Goal: Task Accomplishment & Management: Complete application form

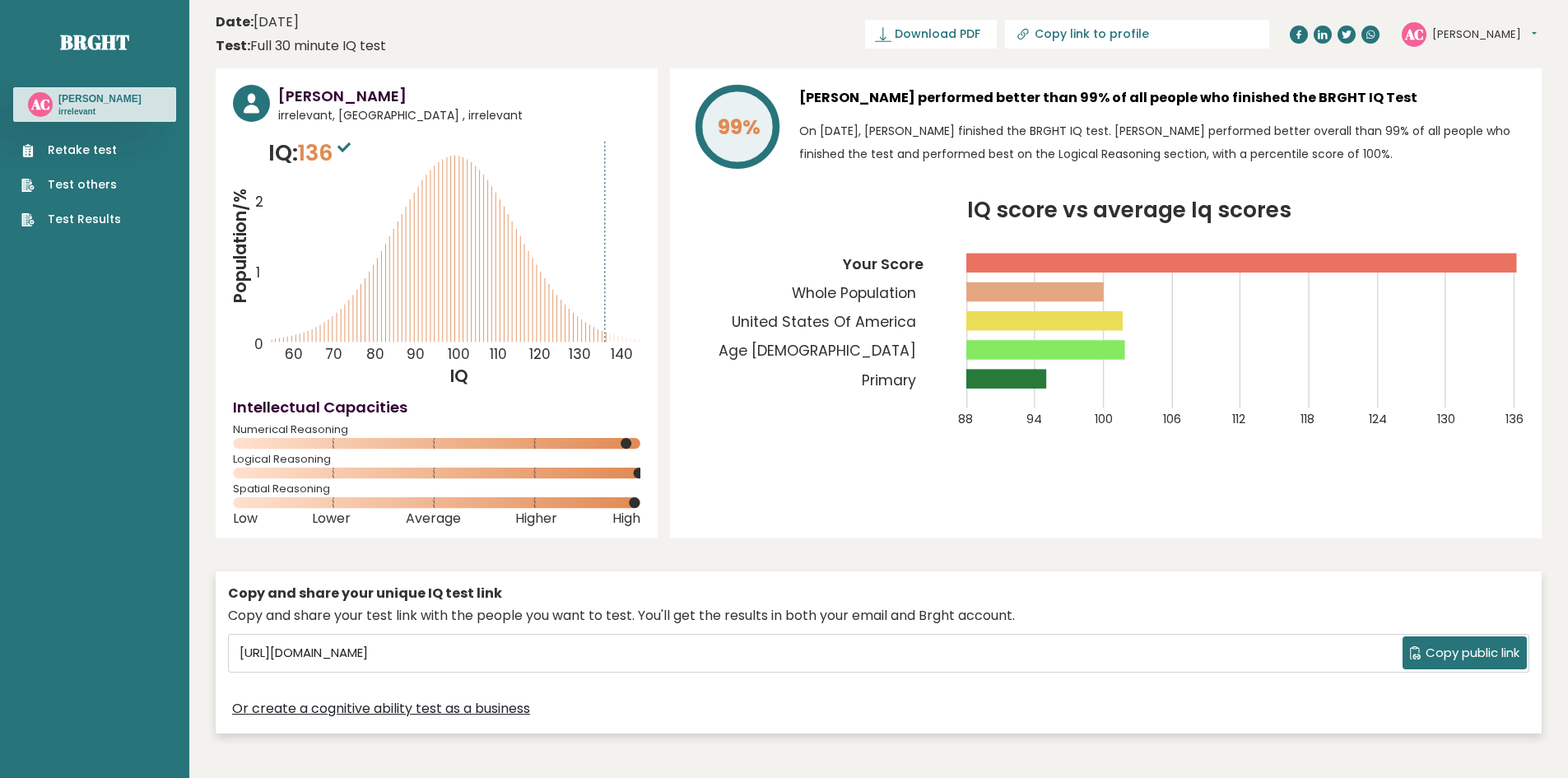
click at [108, 146] on link "Retake test" at bounding box center [71, 150] width 100 height 18
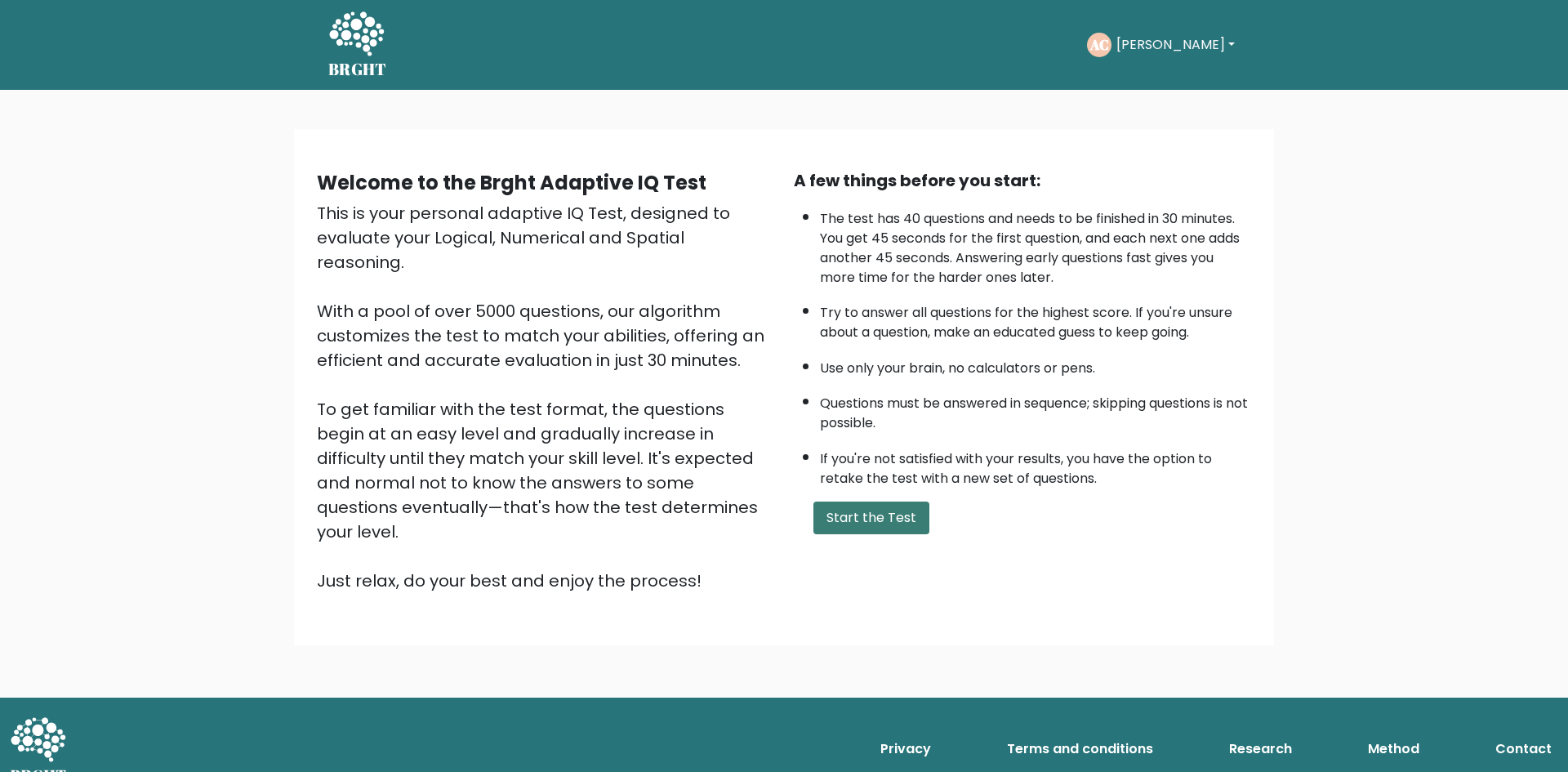
click at [887, 514] on button "Start the Test" at bounding box center [871, 517] width 116 height 33
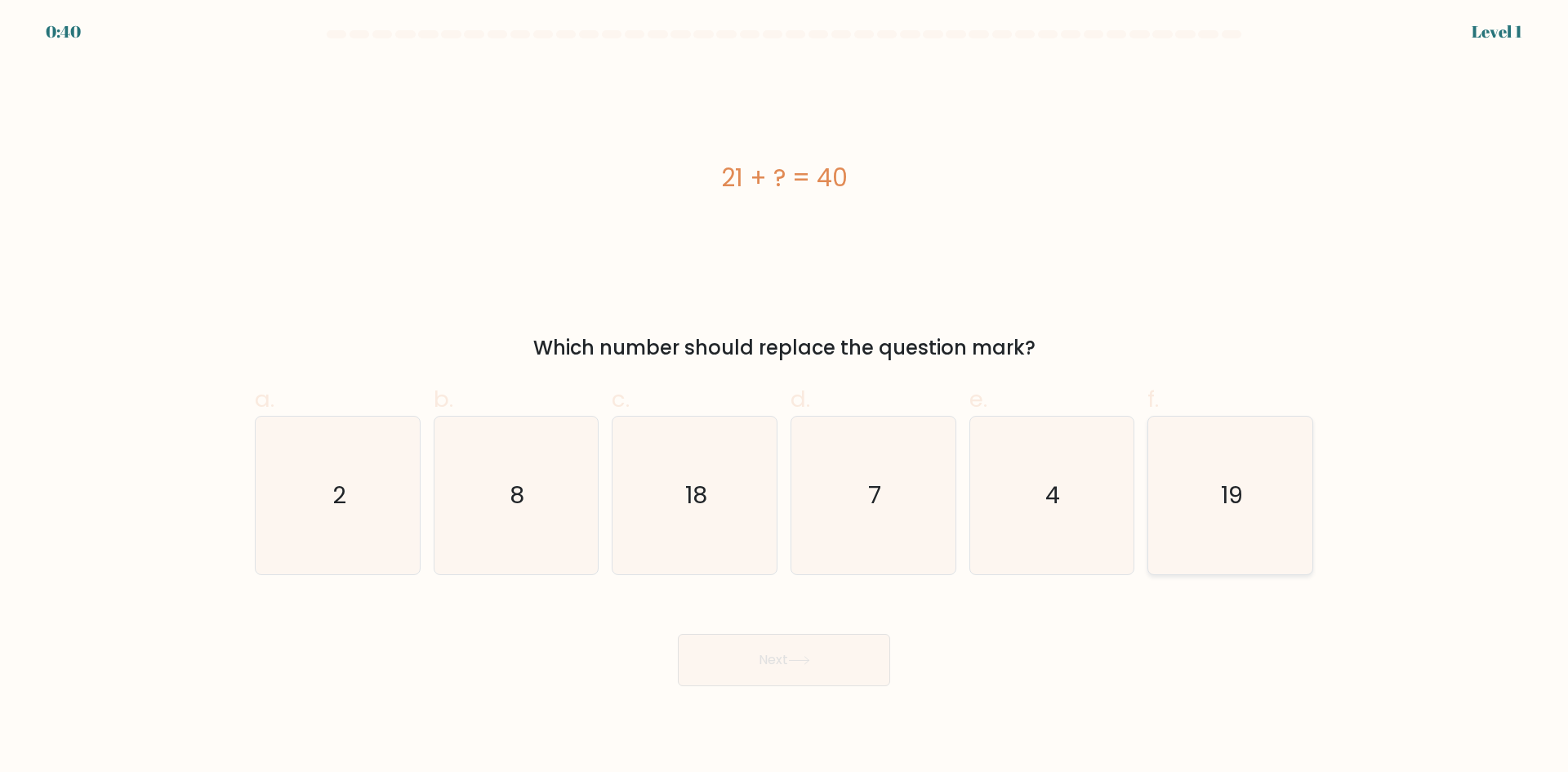
click at [1175, 476] on icon "19" at bounding box center [1230, 494] width 158 height 158
click at [785, 397] on input "f. 19" at bounding box center [784, 391] width 1 height 11
radio input "true"
click at [827, 656] on button "Next" at bounding box center [784, 659] width 213 height 53
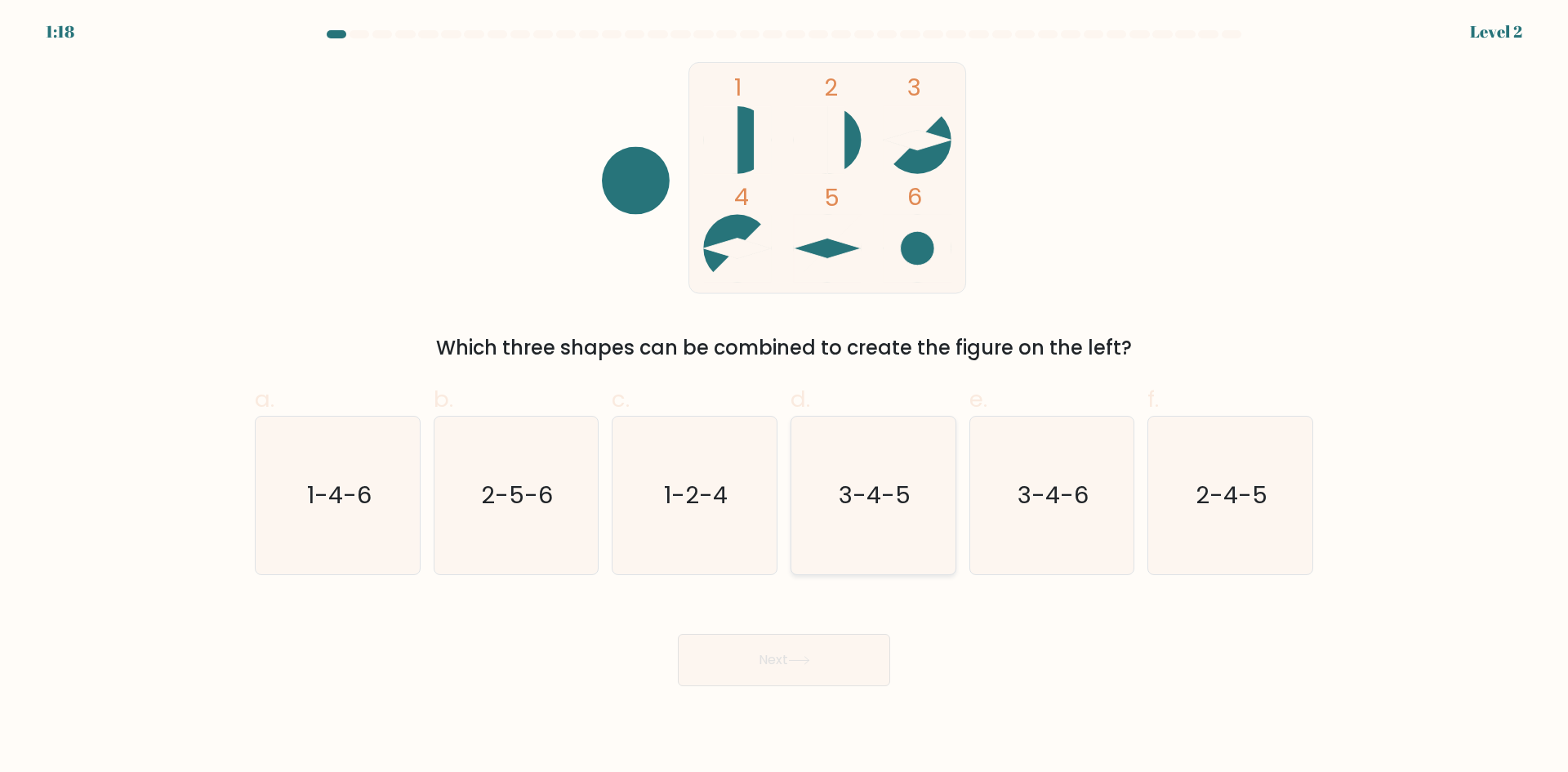
click at [842, 495] on text "3-4-5" at bounding box center [875, 494] width 72 height 33
click at [785, 397] on input "d. 3-4-5" at bounding box center [784, 391] width 1 height 11
radio input "true"
click at [832, 648] on button "Next" at bounding box center [784, 659] width 213 height 53
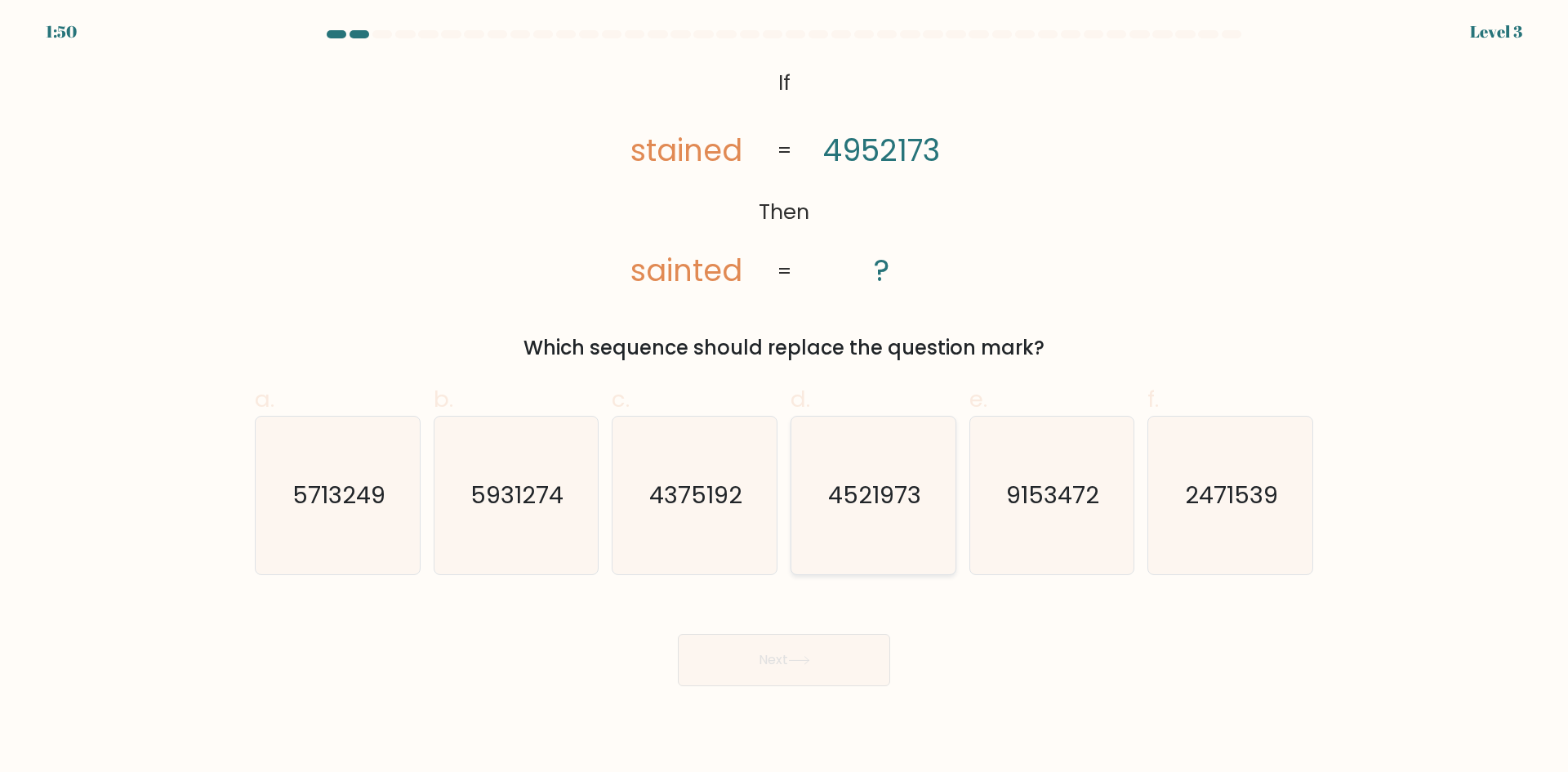
click at [857, 491] on text "4521973" at bounding box center [875, 494] width 93 height 33
click at [785, 397] on input "d. 4521973" at bounding box center [784, 391] width 1 height 11
radio input "true"
click at [828, 659] on button "Next" at bounding box center [784, 659] width 213 height 53
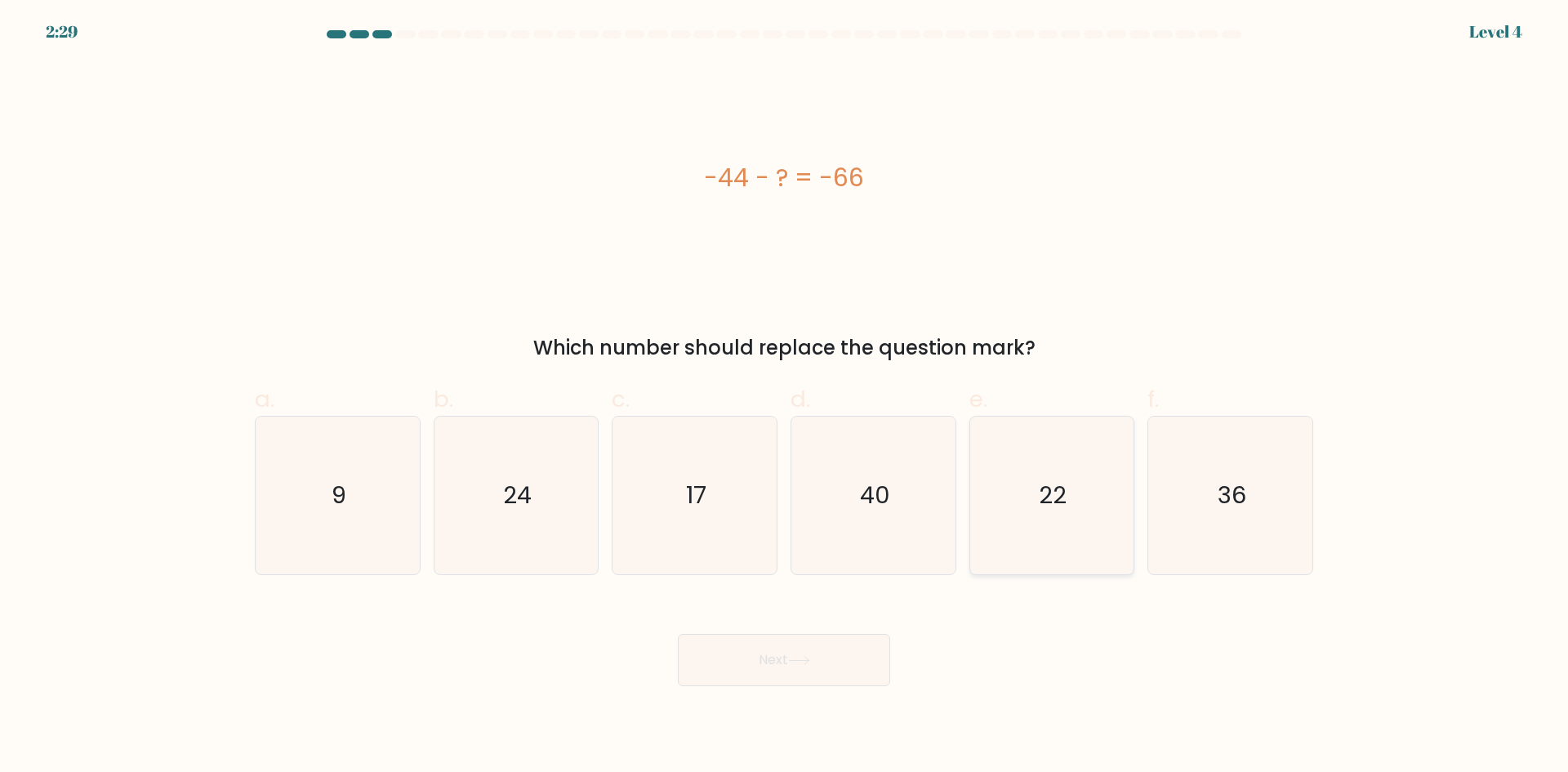
click at [1050, 490] on text "22" at bounding box center [1053, 494] width 28 height 33
click at [785, 397] on input "e. 22" at bounding box center [784, 391] width 1 height 11
radio input "true"
click at [810, 661] on icon at bounding box center [799, 659] width 22 height 9
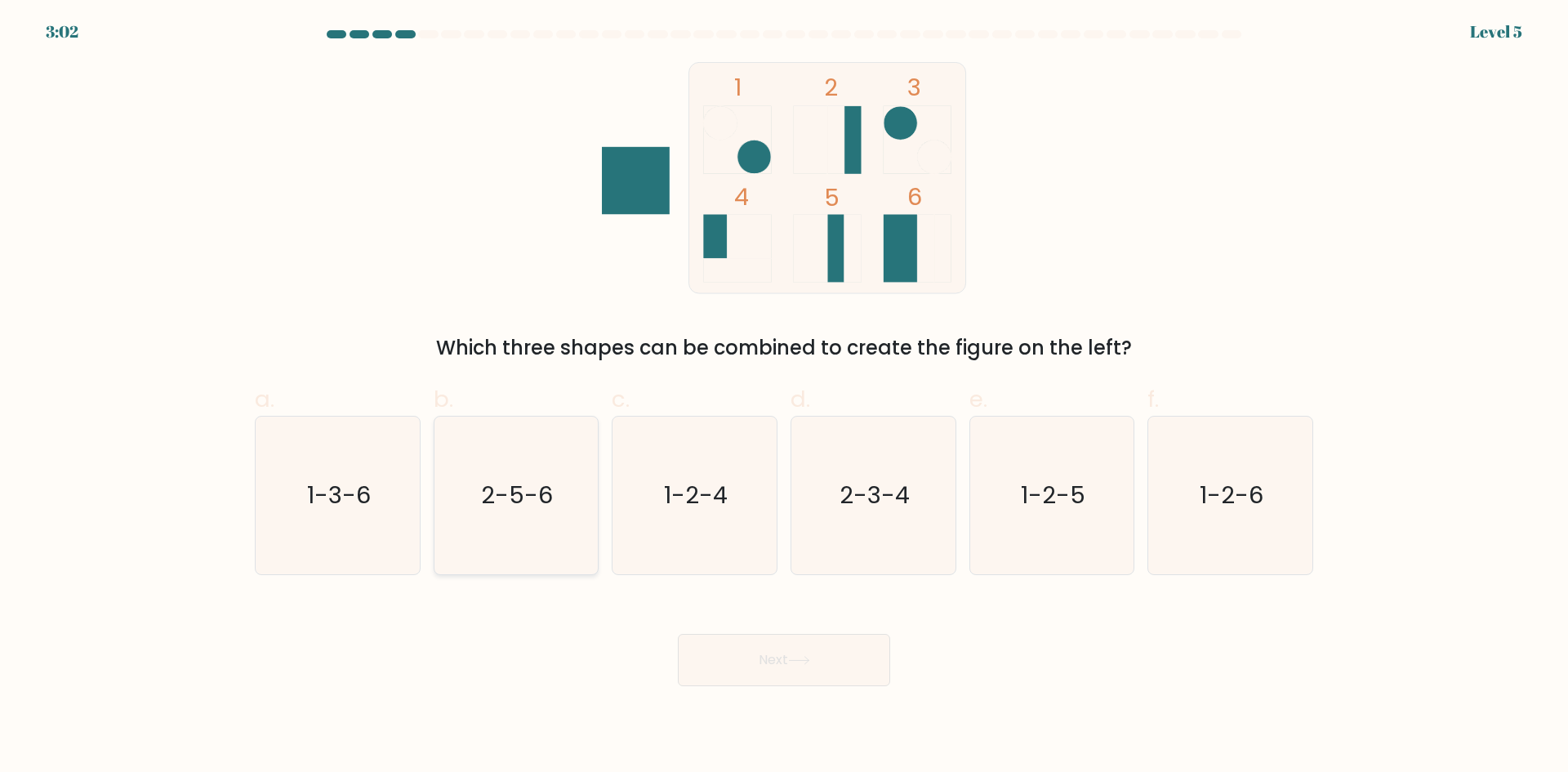
click at [572, 530] on icon "2-5-6" at bounding box center [515, 494] width 158 height 158
click at [784, 397] on input "b. 2-5-6" at bounding box center [784, 391] width 1 height 11
radio input "true"
click at [835, 655] on button "Next" at bounding box center [784, 659] width 213 height 53
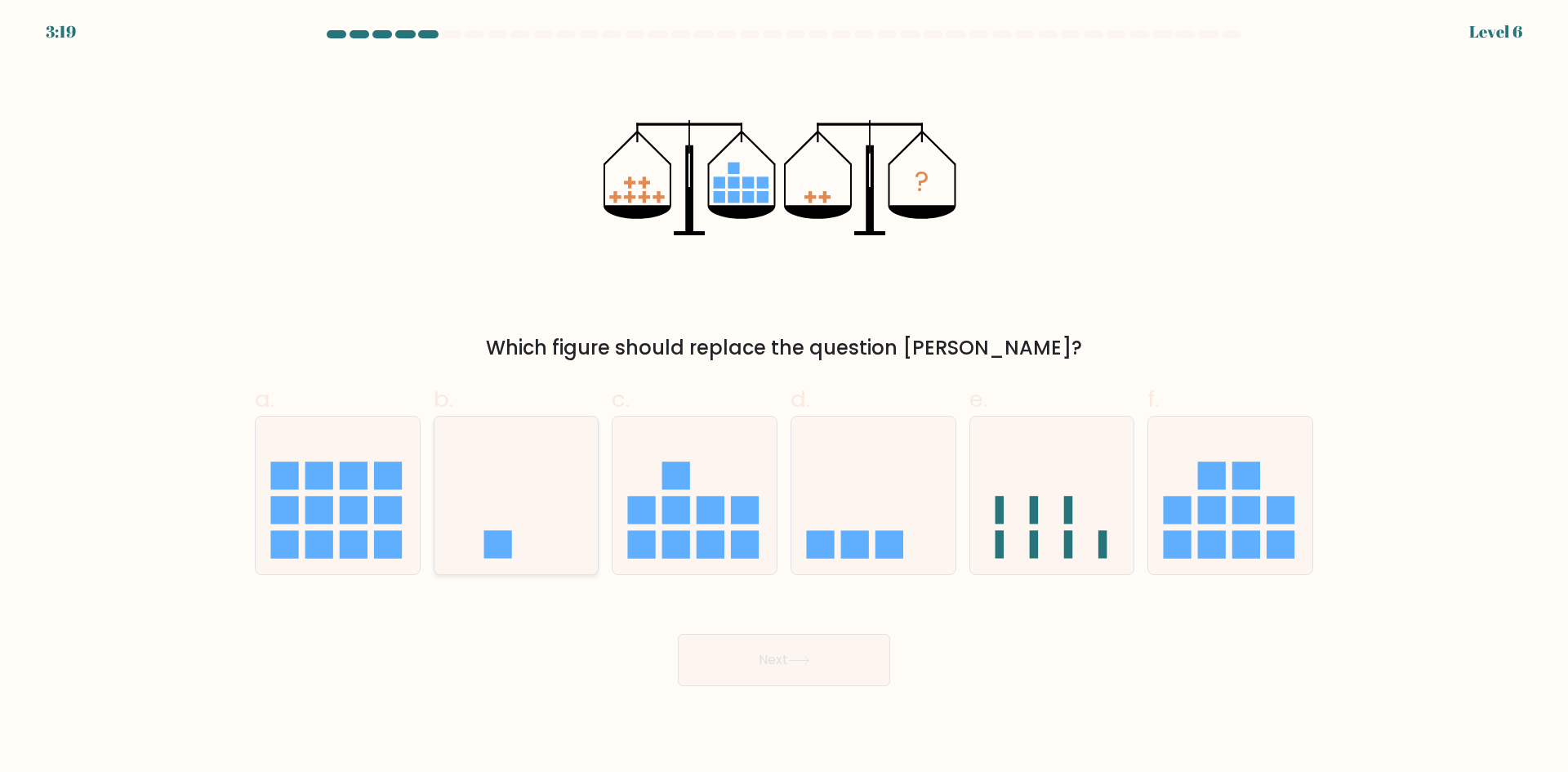
click at [534, 498] on icon at bounding box center [516, 494] width 164 height 136
click at [784, 397] on input "b." at bounding box center [784, 391] width 1 height 11
radio input "true"
click at [867, 661] on button "Next" at bounding box center [784, 659] width 213 height 53
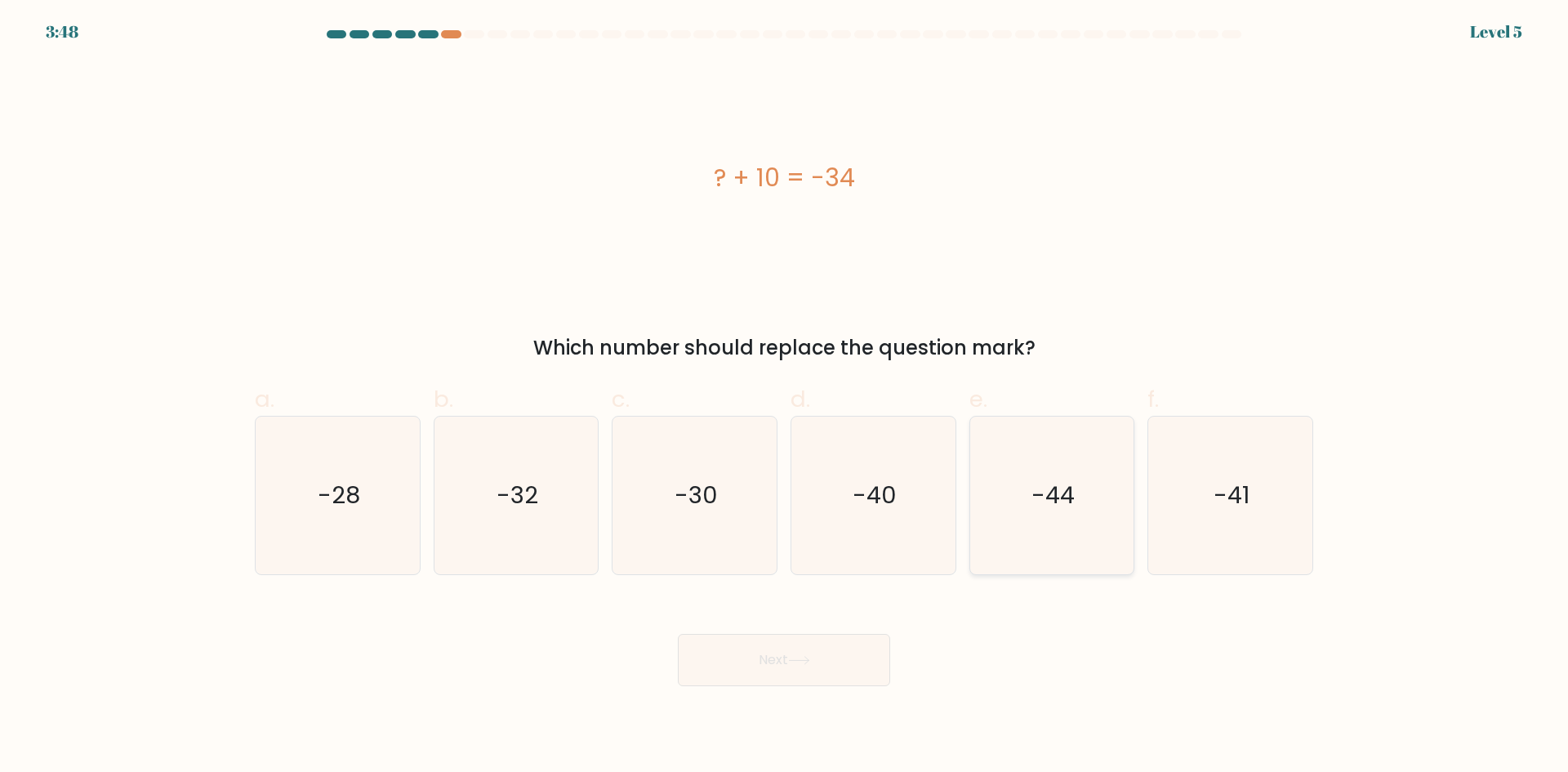
drag, startPoint x: 1083, startPoint y: 493, endPoint x: 1091, endPoint y: 489, distance: 8.9
click at [1085, 492] on icon "-44" at bounding box center [1051, 494] width 158 height 158
click at [785, 397] on input "e. -44" at bounding box center [784, 391] width 1 height 11
radio input "true"
click at [826, 650] on button "Next" at bounding box center [784, 659] width 213 height 53
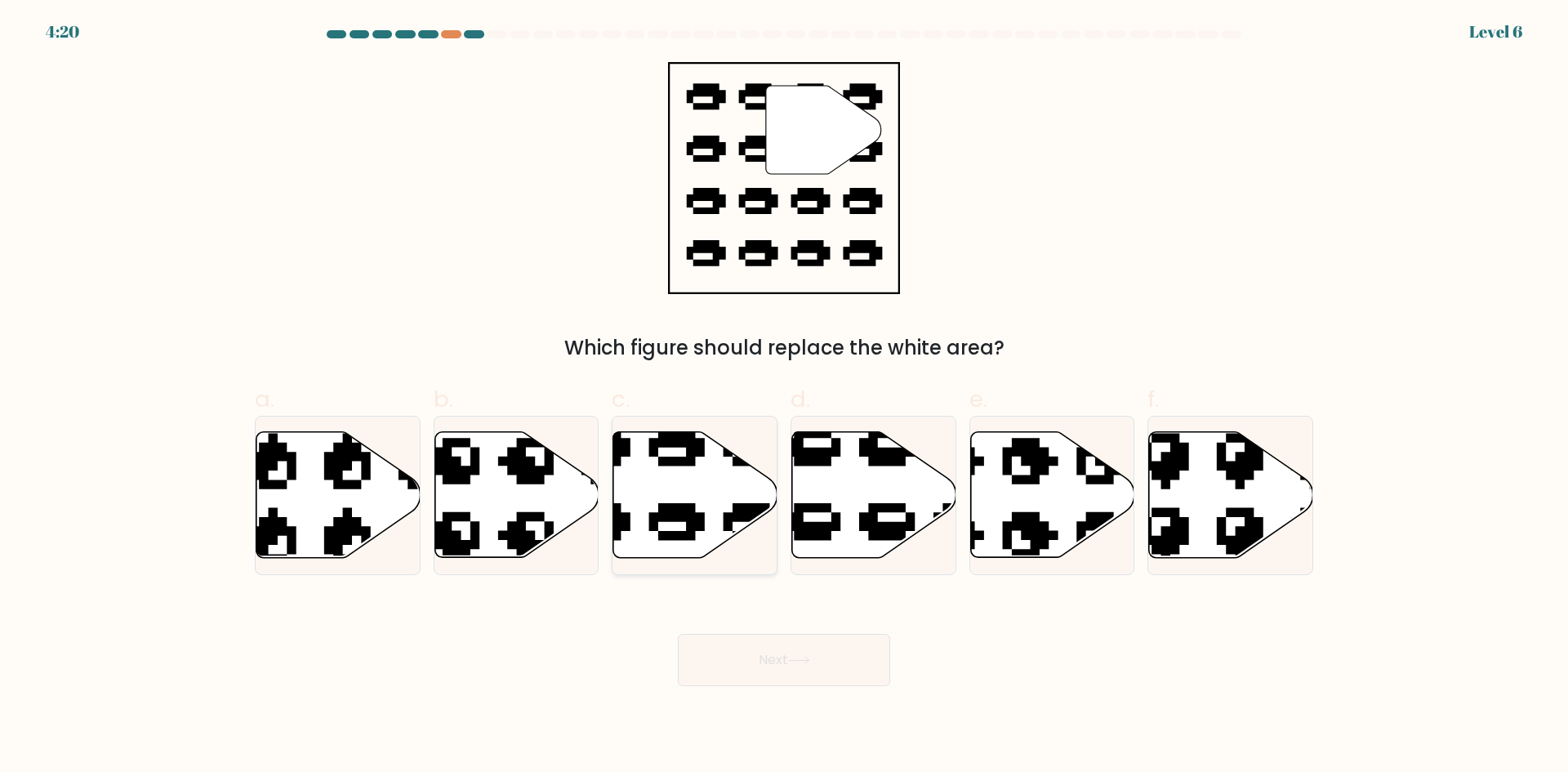
click at [697, 474] on icon at bounding box center [696, 494] width 164 height 126
click at [784, 397] on input "c." at bounding box center [784, 391] width 1 height 11
radio input "true"
click at [837, 659] on button "Next" at bounding box center [784, 659] width 213 height 53
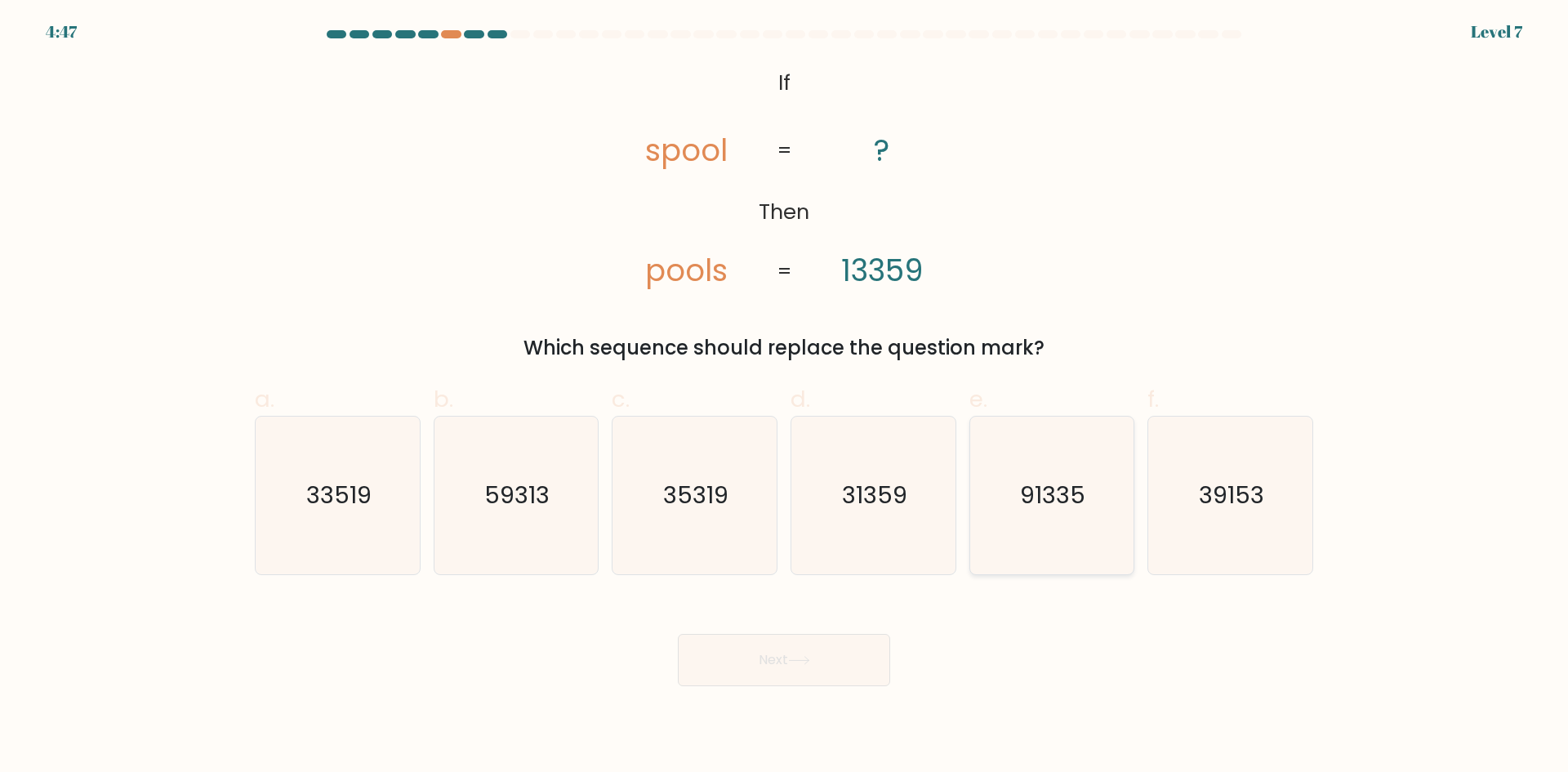
click at [1074, 509] on text "91335" at bounding box center [1053, 494] width 65 height 33
click at [785, 397] on input "e. 91335" at bounding box center [784, 391] width 1 height 11
radio input "true"
click at [828, 670] on button "Next" at bounding box center [784, 659] width 213 height 53
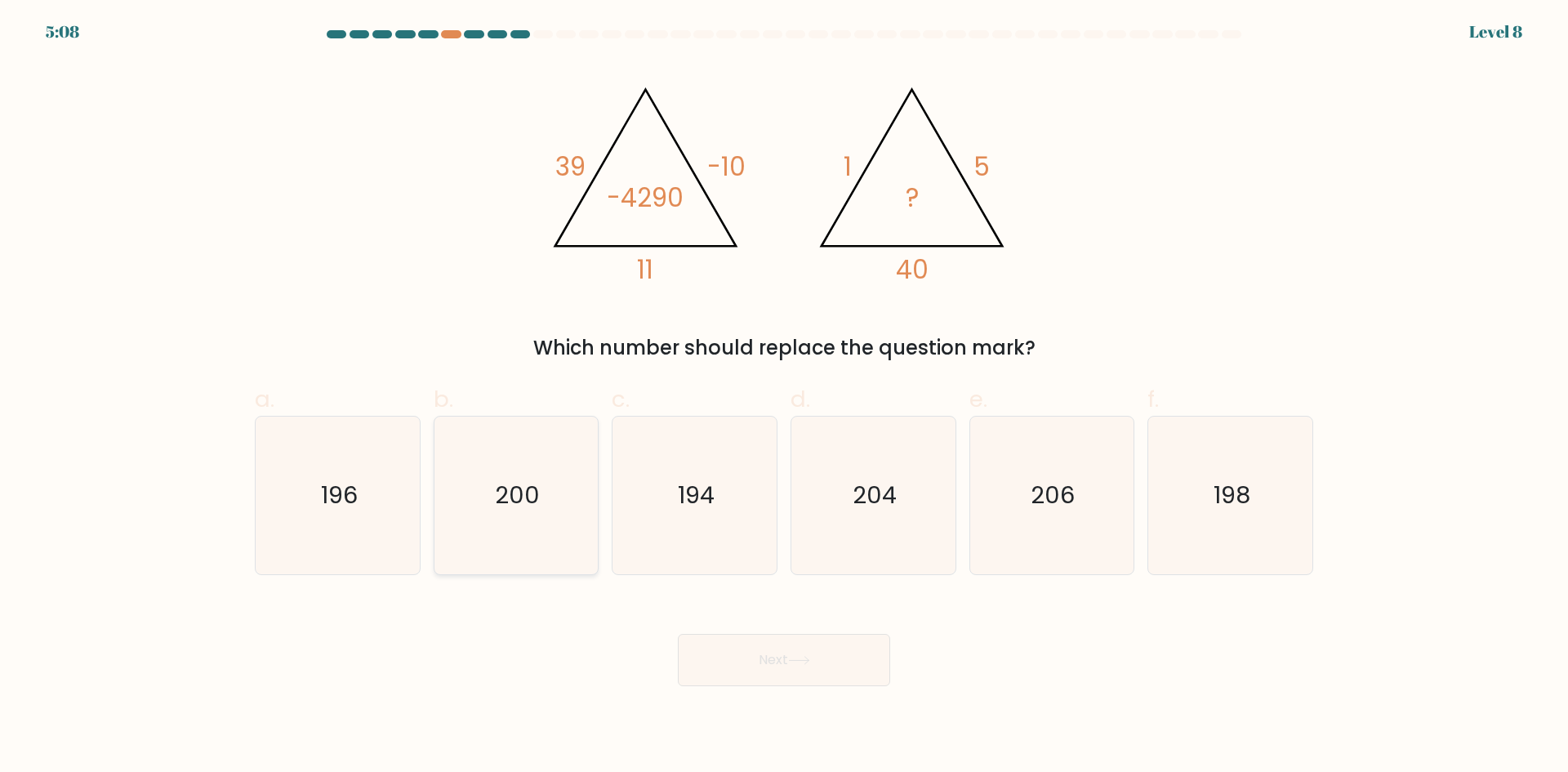
click at [485, 537] on icon "200" at bounding box center [515, 494] width 158 height 158
click at [784, 397] on input "b. 200" at bounding box center [784, 391] width 1 height 11
radio input "true"
click at [828, 661] on button "Next" at bounding box center [784, 659] width 213 height 53
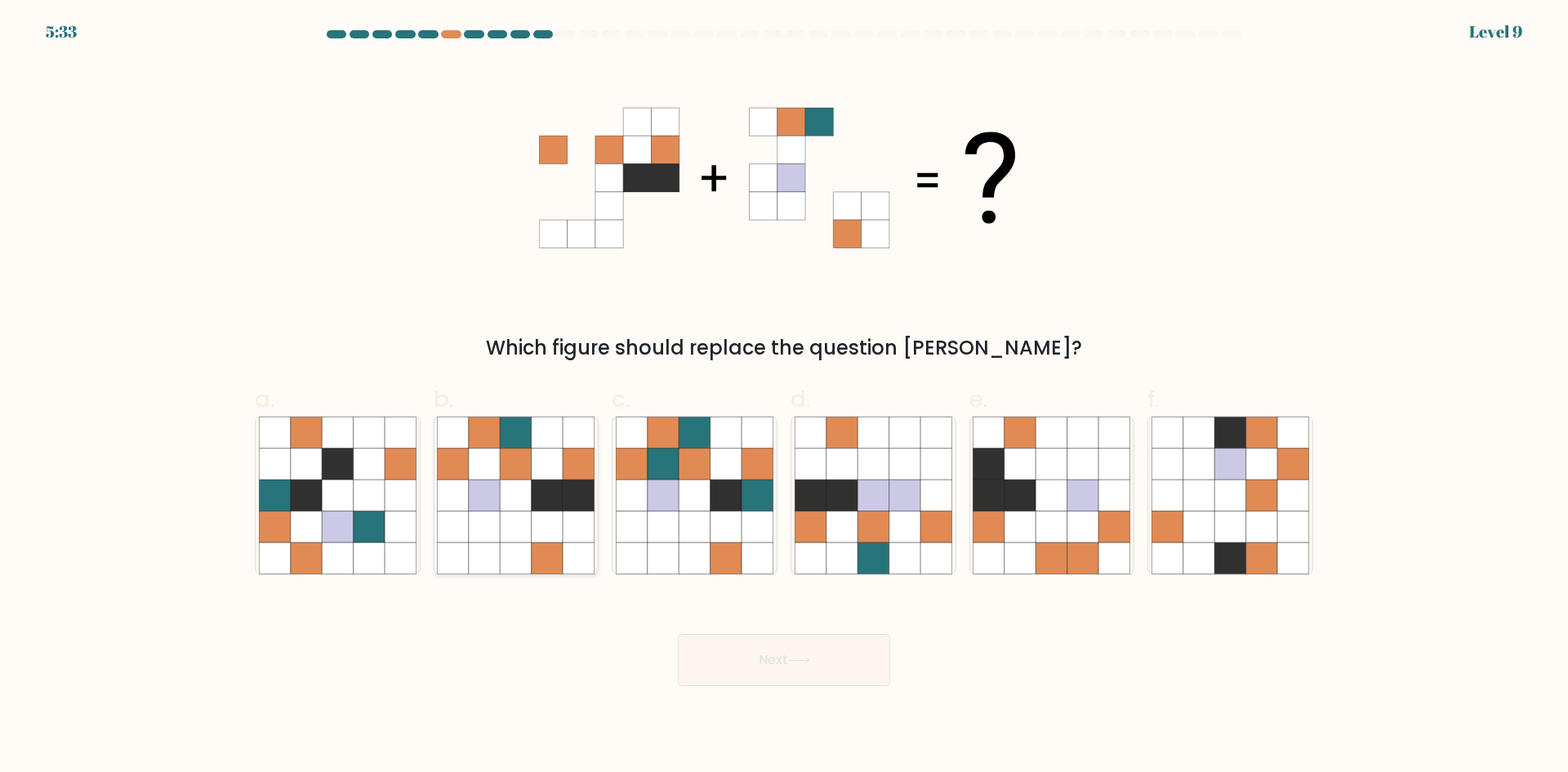
click at [459, 502] on icon at bounding box center [453, 494] width 31 height 31
click at [784, 397] on input "b." at bounding box center [784, 391] width 1 height 11
radio input "true"
click at [549, 539] on icon at bounding box center [547, 525] width 31 height 31
click at [784, 397] on input "b." at bounding box center [784, 391] width 1 height 11
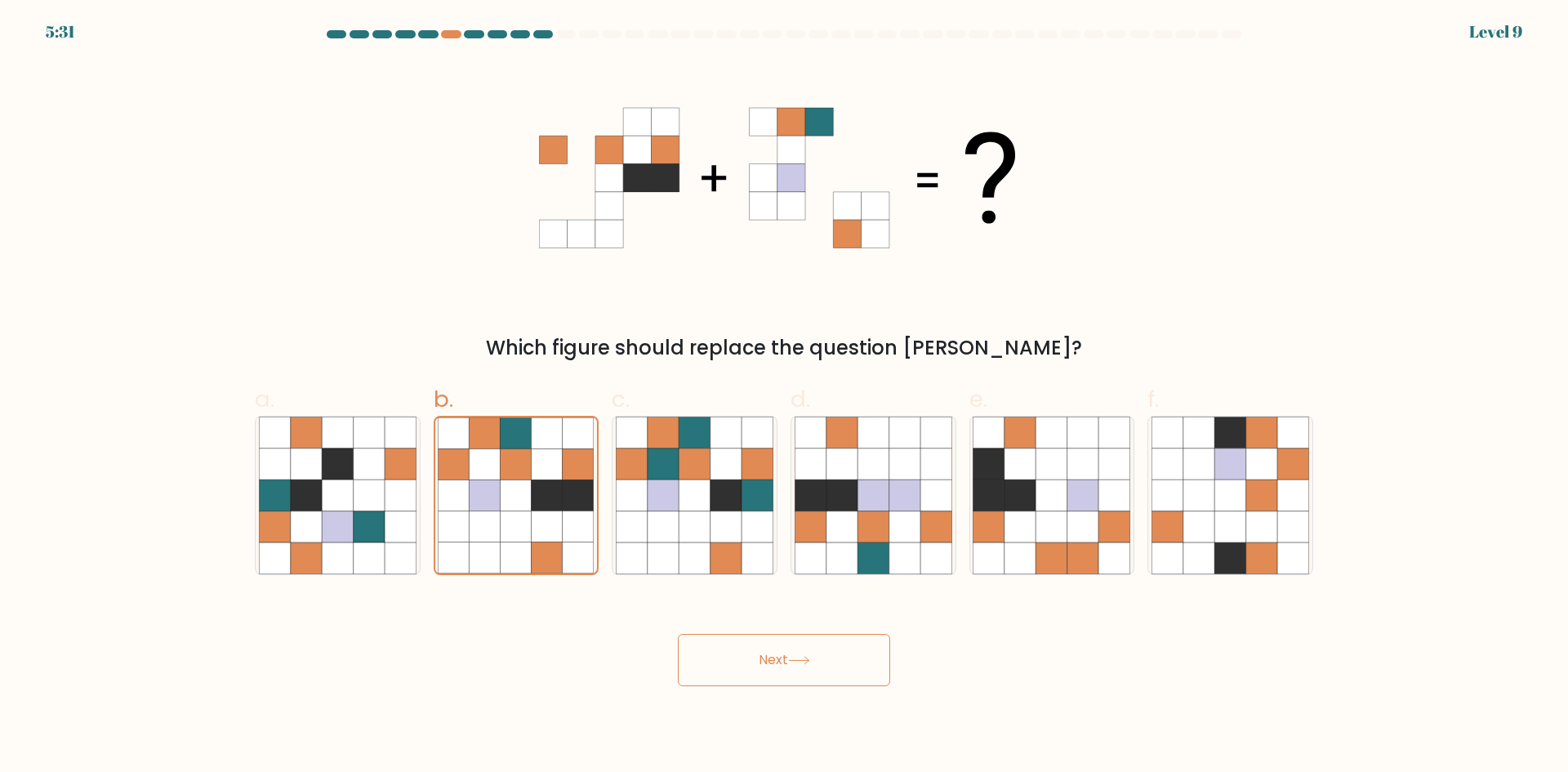
click at [832, 669] on button "Next" at bounding box center [784, 659] width 213 height 53
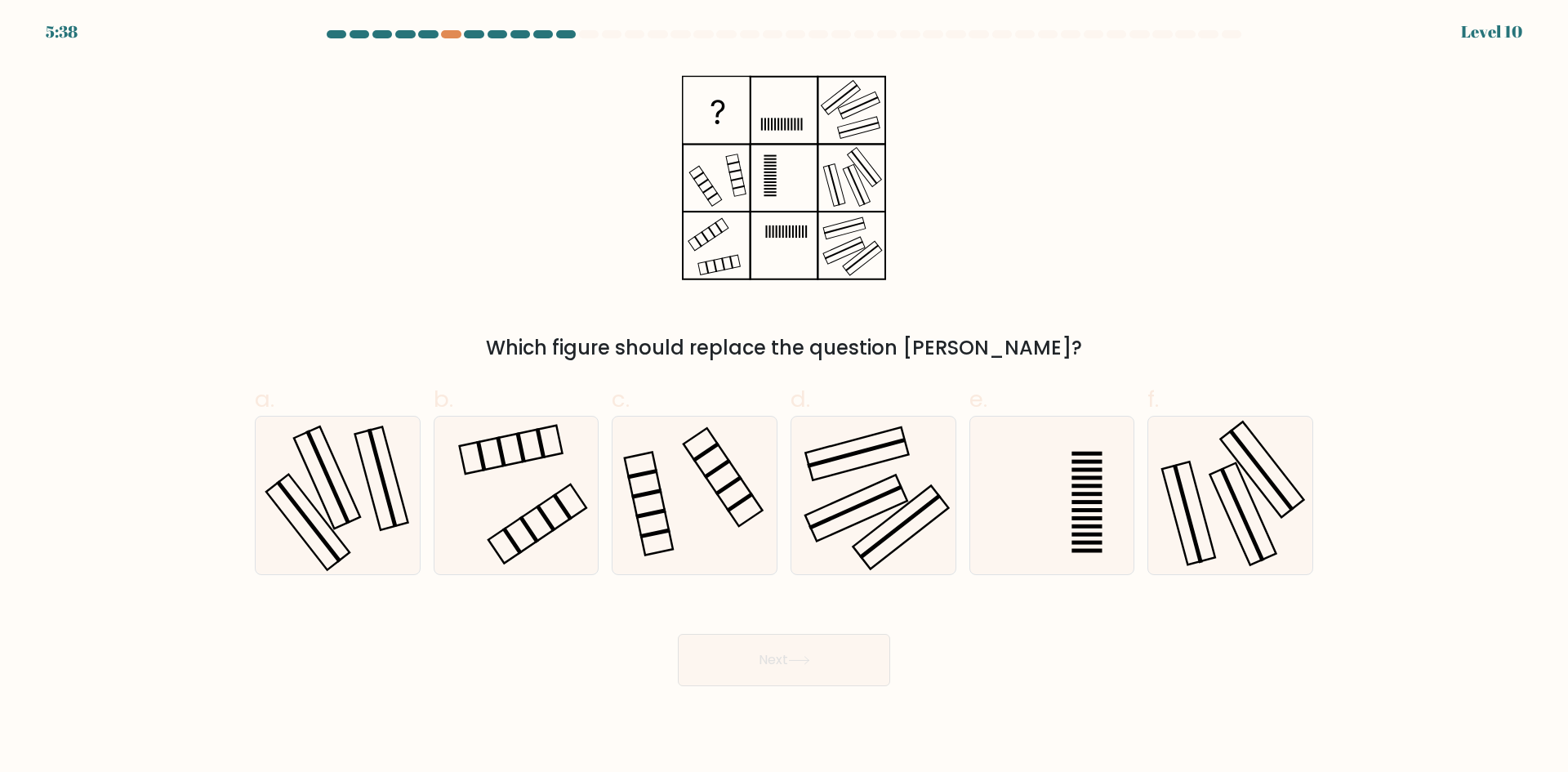
click at [520, 404] on label "b." at bounding box center [516, 478] width 166 height 193
click at [784, 397] on input "b." at bounding box center [784, 391] width 1 height 11
radio input "true"
click at [807, 659] on icon at bounding box center [799, 659] width 20 height 8
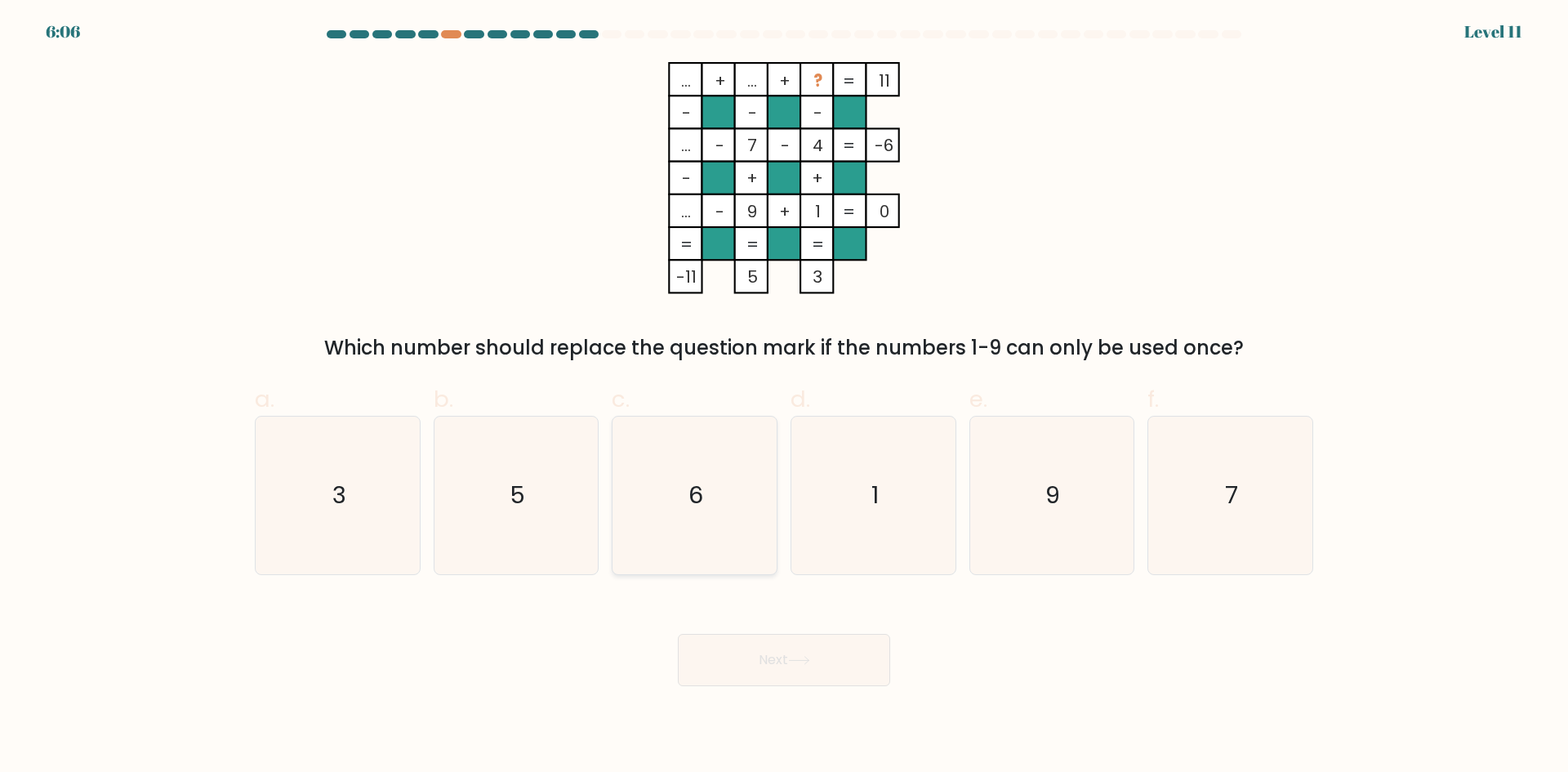
click at [705, 464] on icon "6" at bounding box center [694, 494] width 158 height 158
click at [784, 397] on input "c. 6" at bounding box center [784, 391] width 1 height 11
radio input "true"
click at [797, 684] on button "Next" at bounding box center [784, 659] width 213 height 53
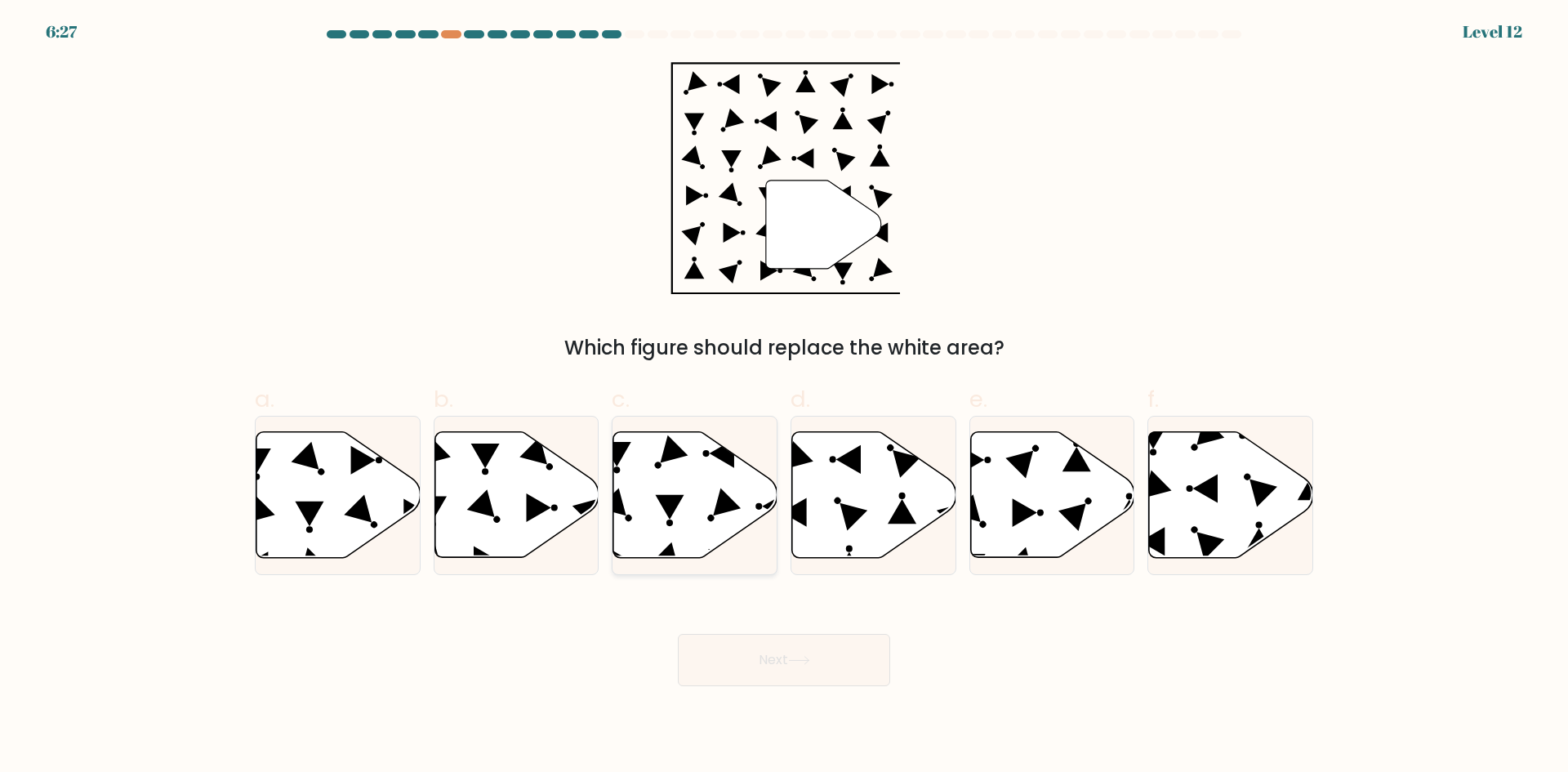
click at [654, 509] on icon at bounding box center [696, 494] width 164 height 126
click at [784, 397] on input "c." at bounding box center [784, 391] width 1 height 11
radio input "true"
click at [816, 674] on button "Next" at bounding box center [784, 659] width 213 height 53
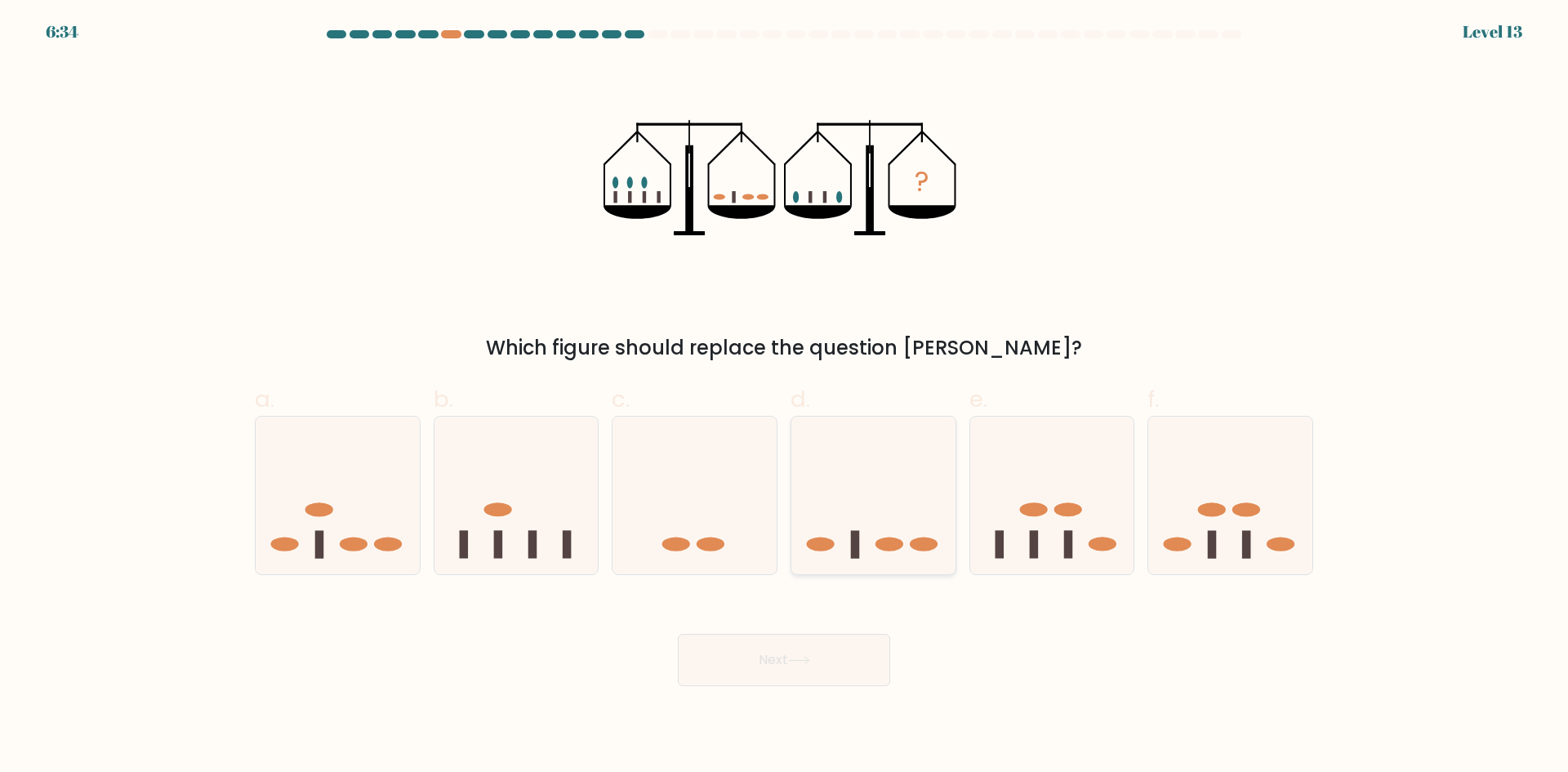
click at [898, 528] on icon at bounding box center [873, 494] width 164 height 136
click at [785, 397] on input "d." at bounding box center [784, 391] width 1 height 11
radio input "true"
click at [706, 475] on icon at bounding box center [695, 494] width 164 height 136
click at [784, 397] on input "c." at bounding box center [784, 391] width 1 height 11
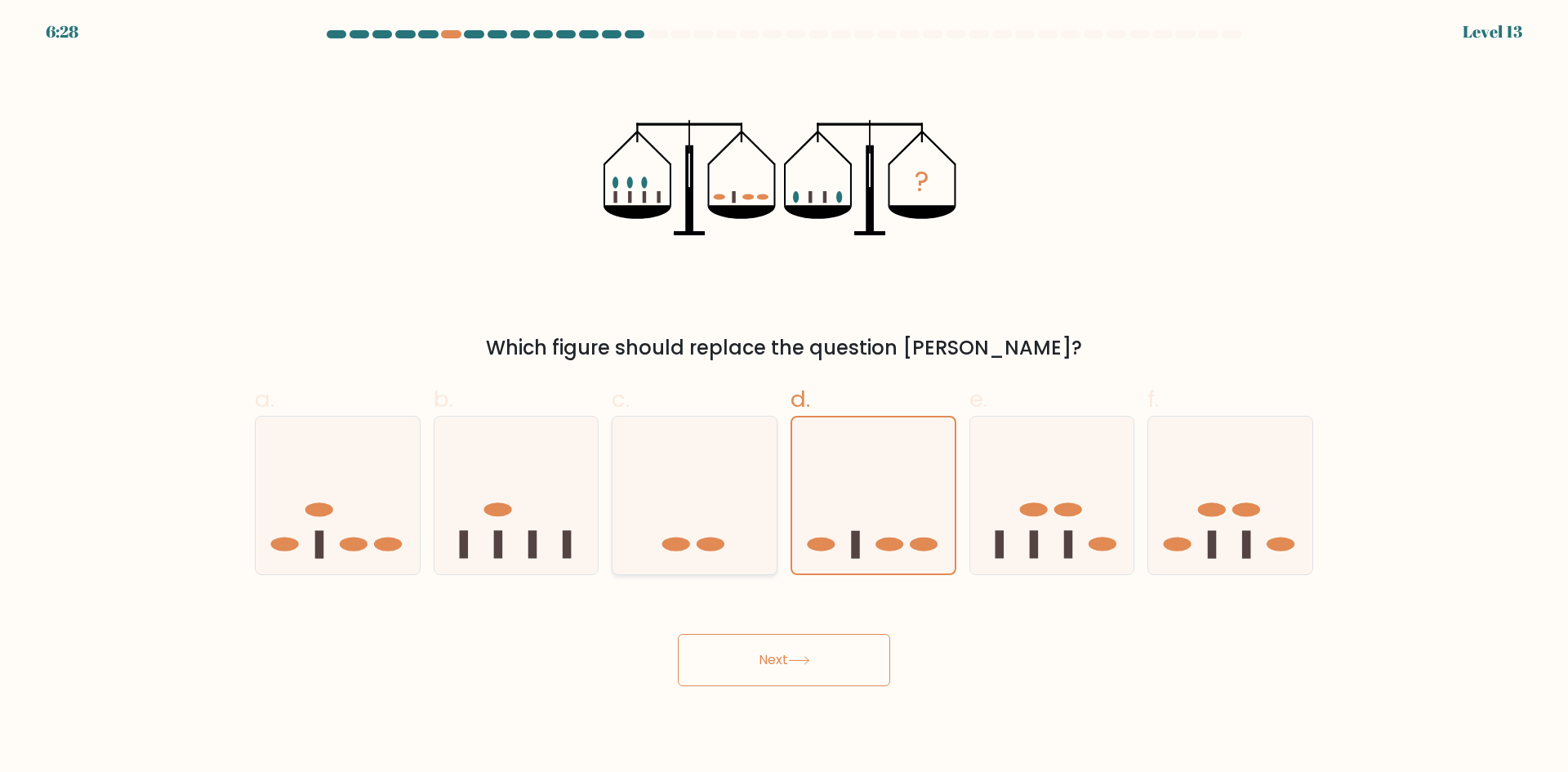
radio input "true"
click at [827, 658] on button "Next" at bounding box center [784, 659] width 213 height 53
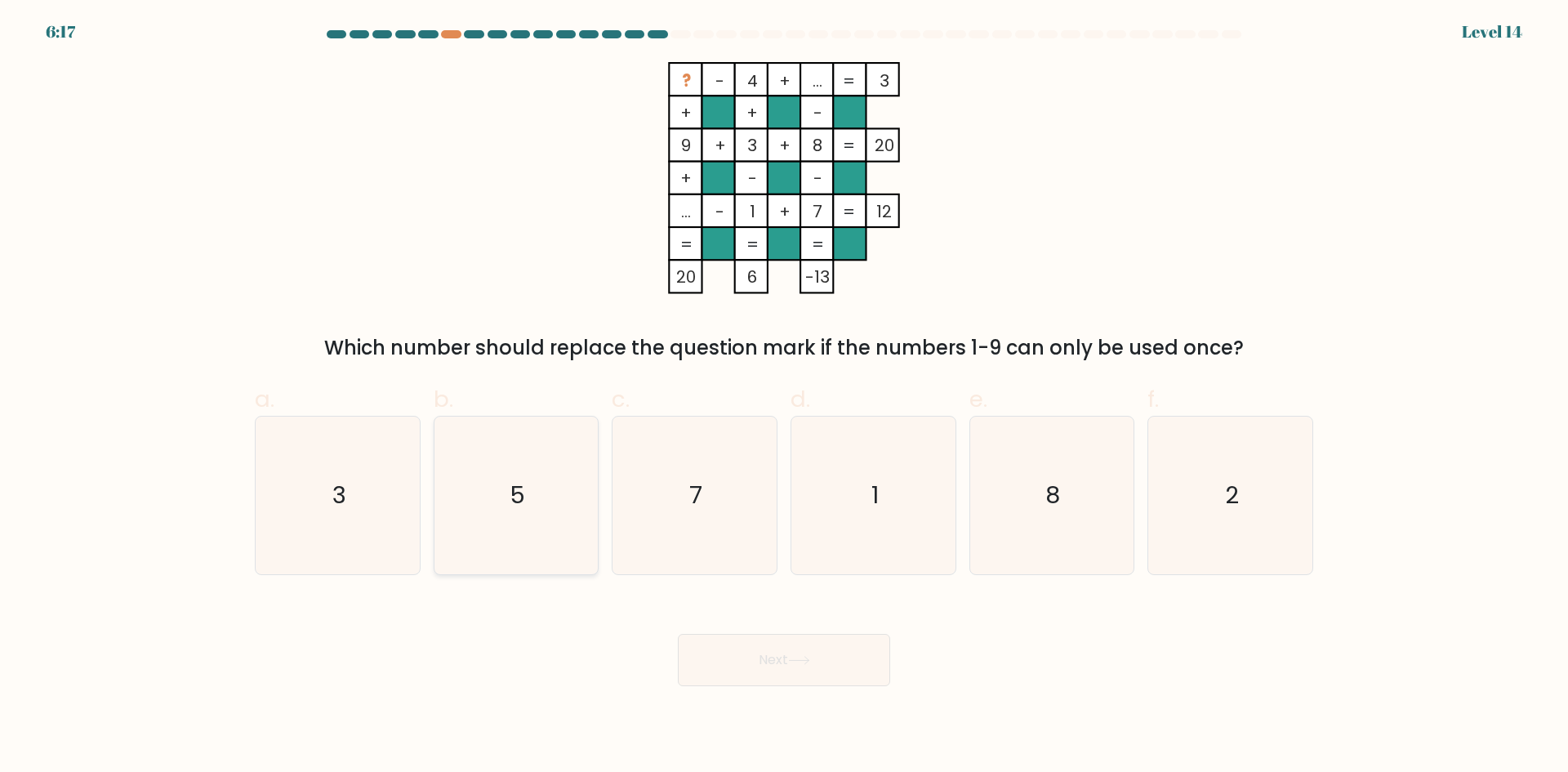
click at [545, 499] on icon "5" at bounding box center [515, 494] width 158 height 158
click at [784, 397] on input "b. 5" at bounding box center [784, 391] width 1 height 11
radio input "true"
click at [848, 661] on button "Next" at bounding box center [784, 659] width 213 height 53
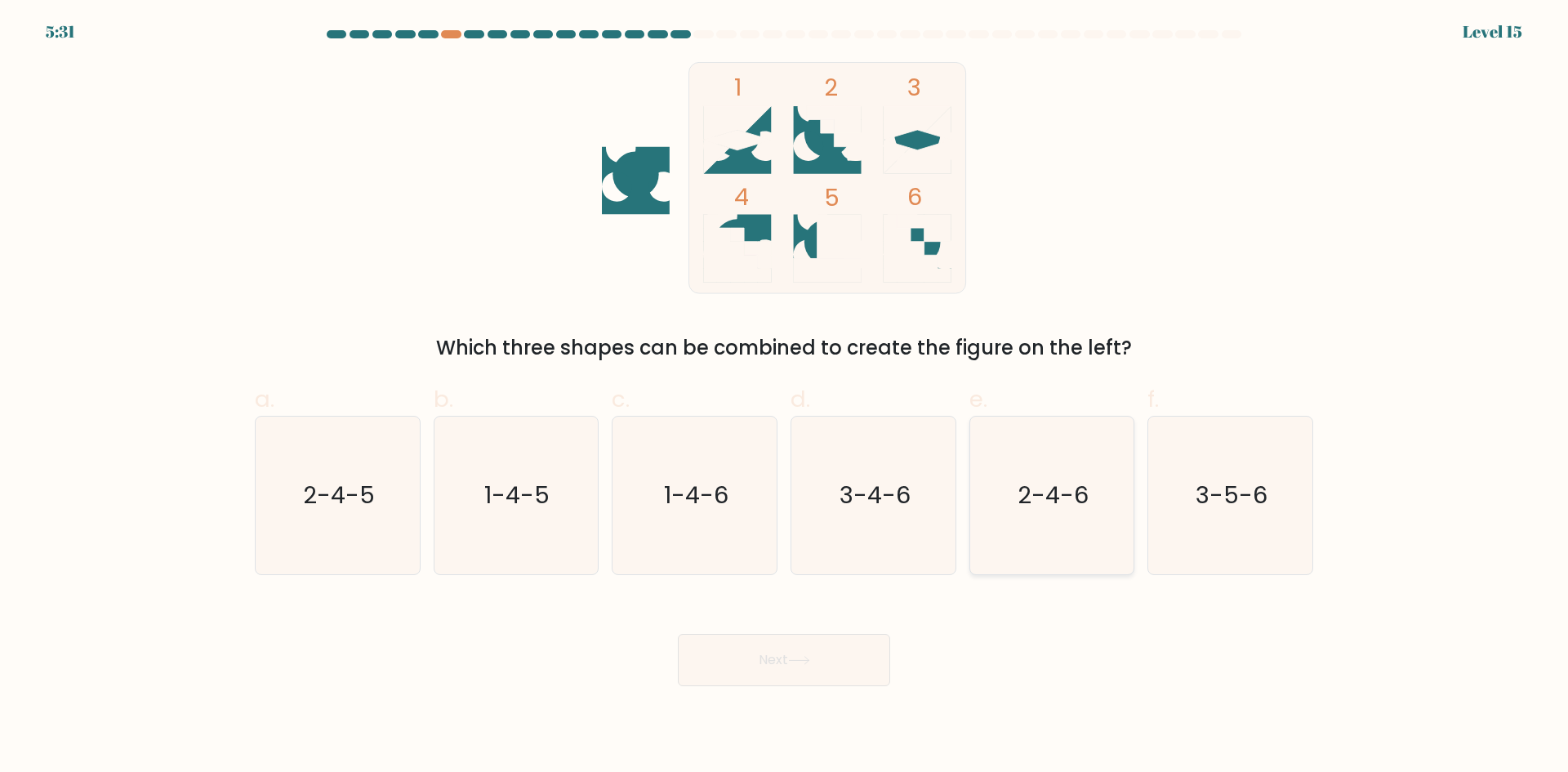
click at [1091, 513] on icon "2-4-6" at bounding box center [1051, 494] width 158 height 158
click at [785, 397] on input "e. 2-4-6" at bounding box center [784, 391] width 1 height 11
radio input "true"
click at [814, 645] on button "Next" at bounding box center [784, 659] width 213 height 53
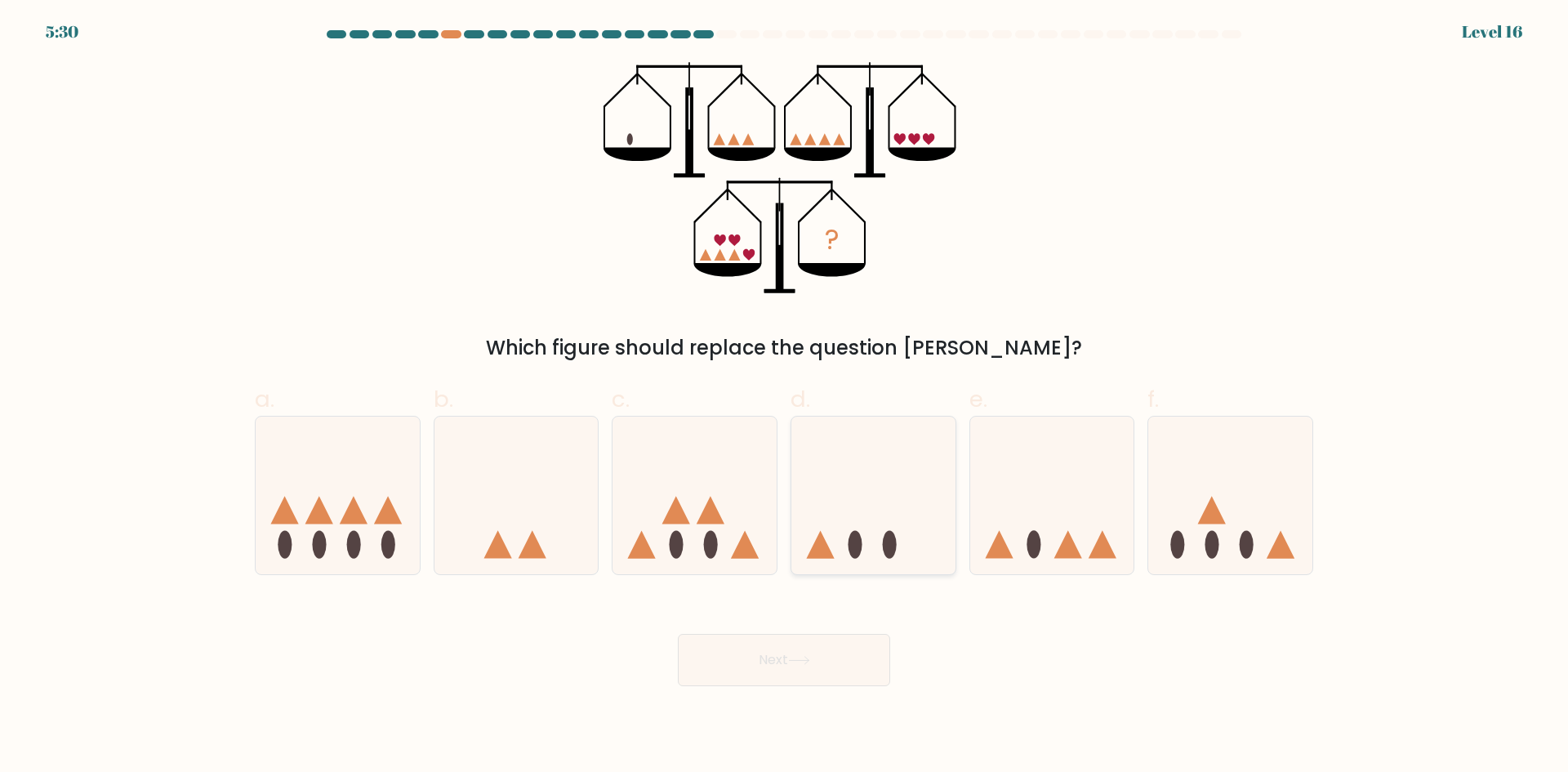
click at [822, 531] on icon at bounding box center [873, 494] width 164 height 136
click at [785, 397] on input "d." at bounding box center [784, 391] width 1 height 11
radio input "true"
click at [859, 648] on button "Next" at bounding box center [784, 659] width 213 height 53
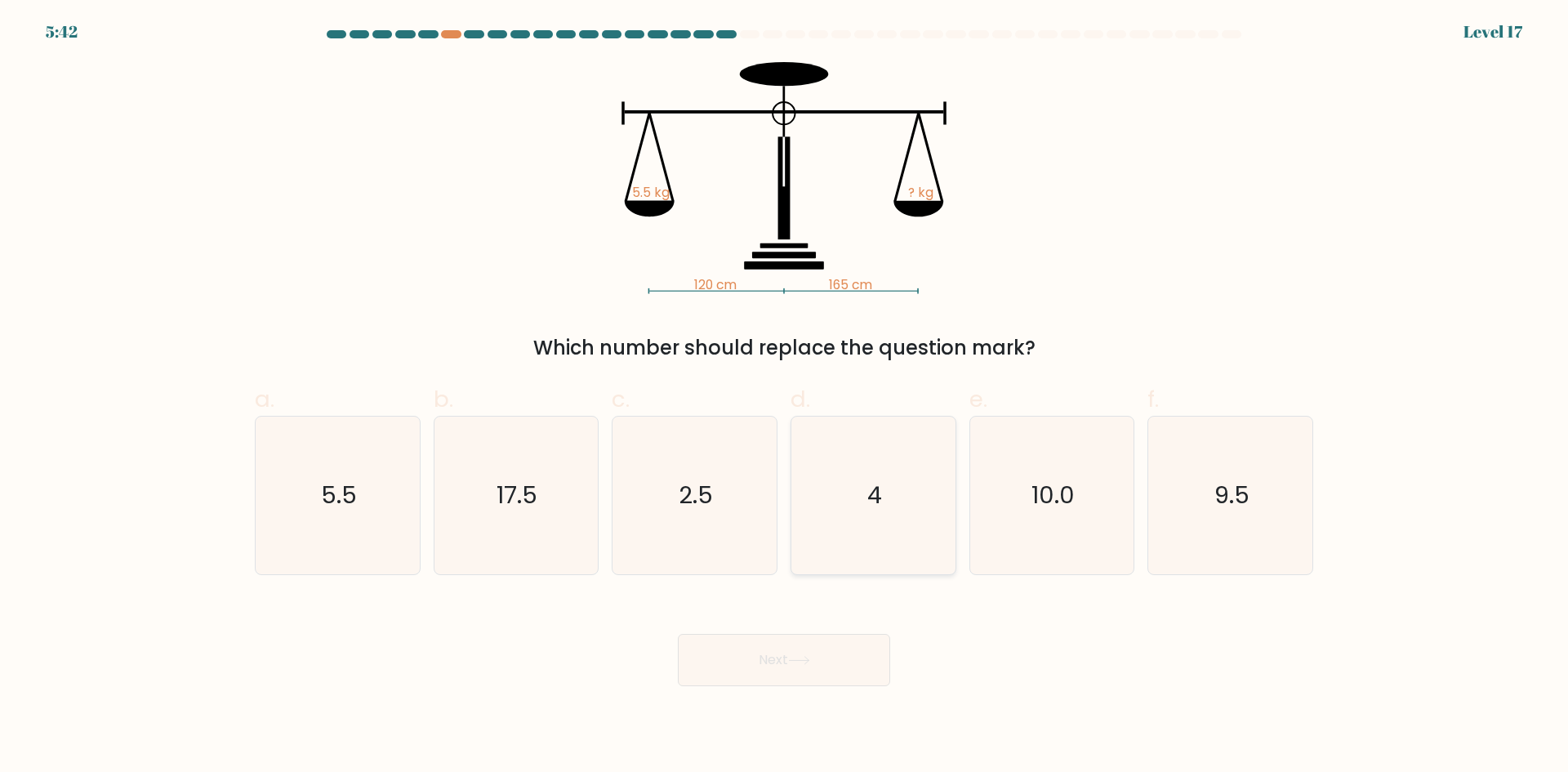
click at [922, 541] on icon "4" at bounding box center [873, 494] width 158 height 158
click at [785, 397] on input "d. 4" at bounding box center [784, 391] width 1 height 11
radio input "true"
click at [878, 673] on button "Next" at bounding box center [784, 659] width 213 height 53
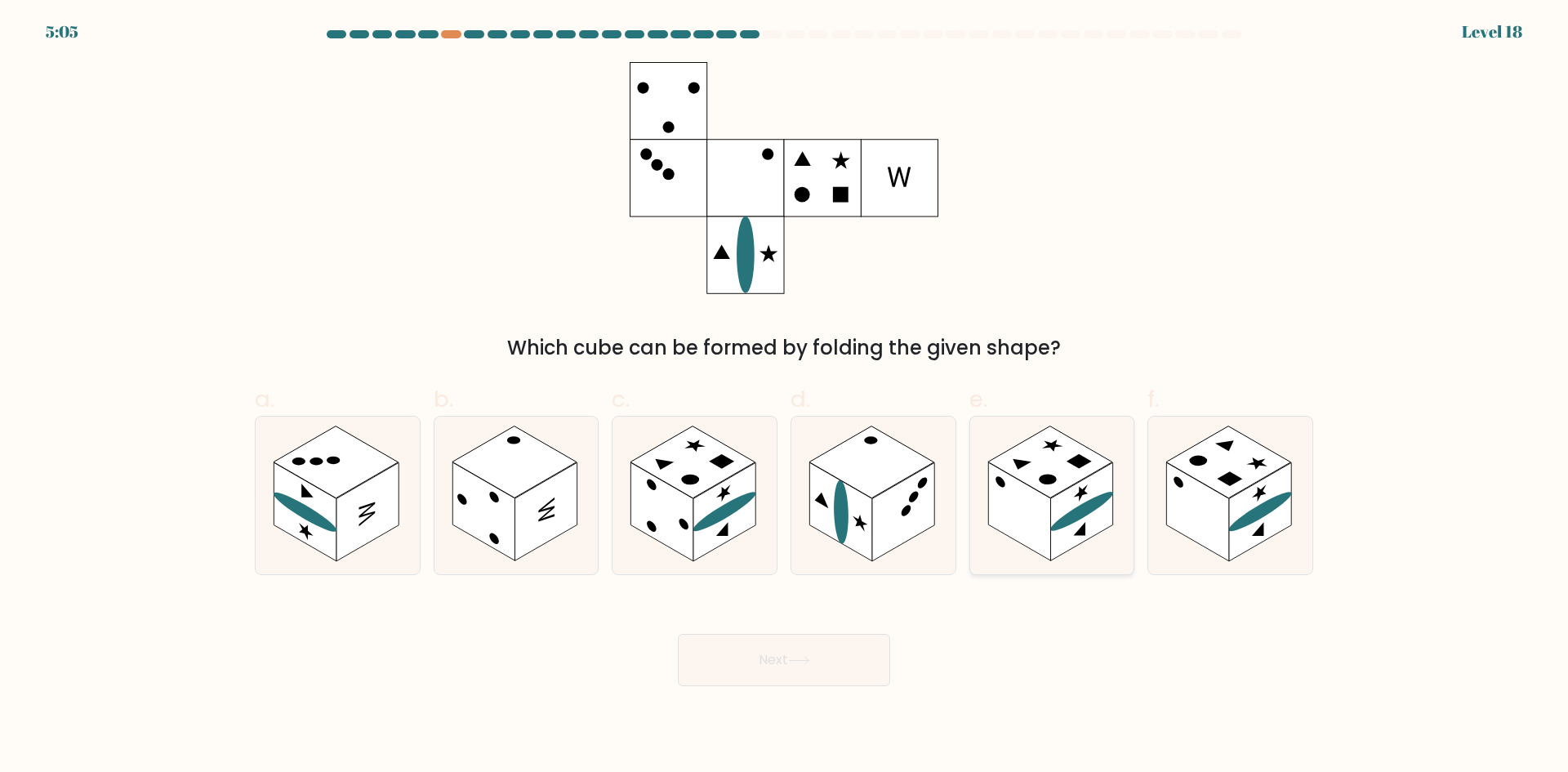
click at [1093, 517] on rect at bounding box center [1081, 511] width 62 height 99
click at [785, 397] on input "e." at bounding box center [784, 391] width 1 height 11
radio input "true"
click at [811, 660] on icon at bounding box center [799, 659] width 22 height 9
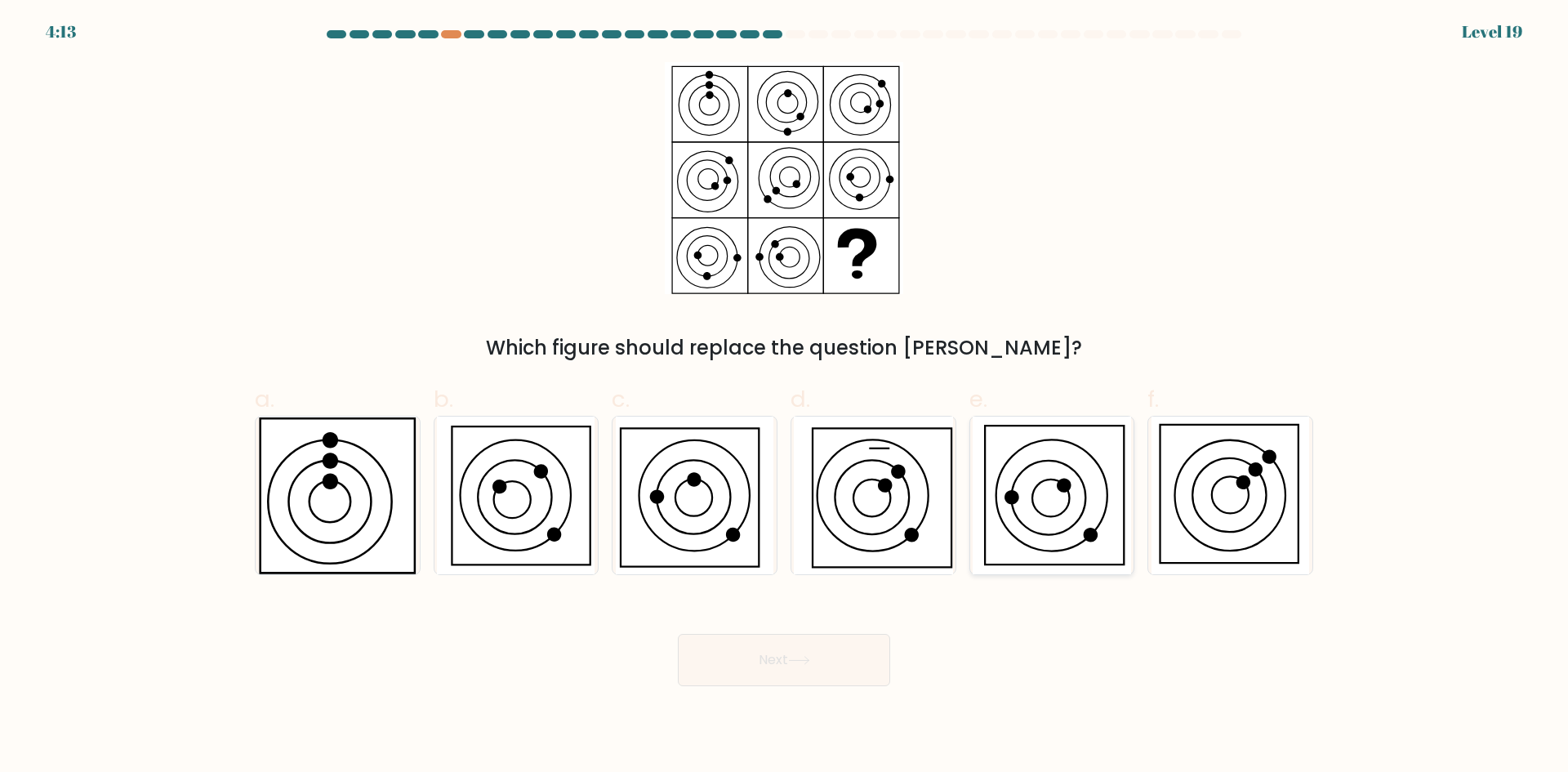
click at [1063, 481] on icon at bounding box center [1063, 484] width 14 height 14
click at [785, 397] on input "e." at bounding box center [784, 391] width 1 height 11
radio input "true"
click at [842, 643] on button "Next" at bounding box center [784, 659] width 213 height 53
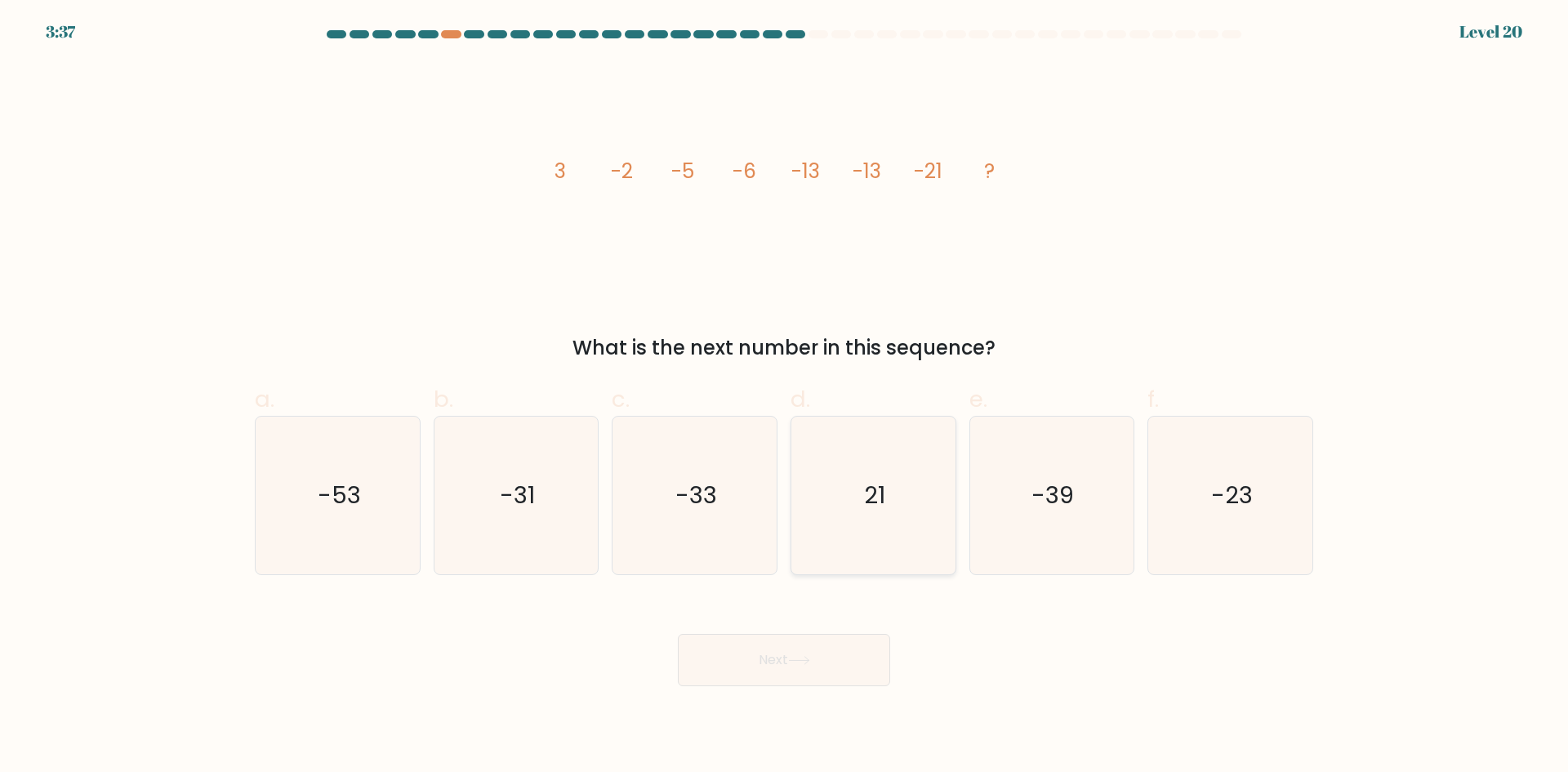
click at [867, 473] on icon "21" at bounding box center [873, 494] width 158 height 158
click at [785, 397] on input "d. 21" at bounding box center [784, 391] width 1 height 11
radio input "true"
click at [863, 660] on button "Next" at bounding box center [784, 659] width 213 height 53
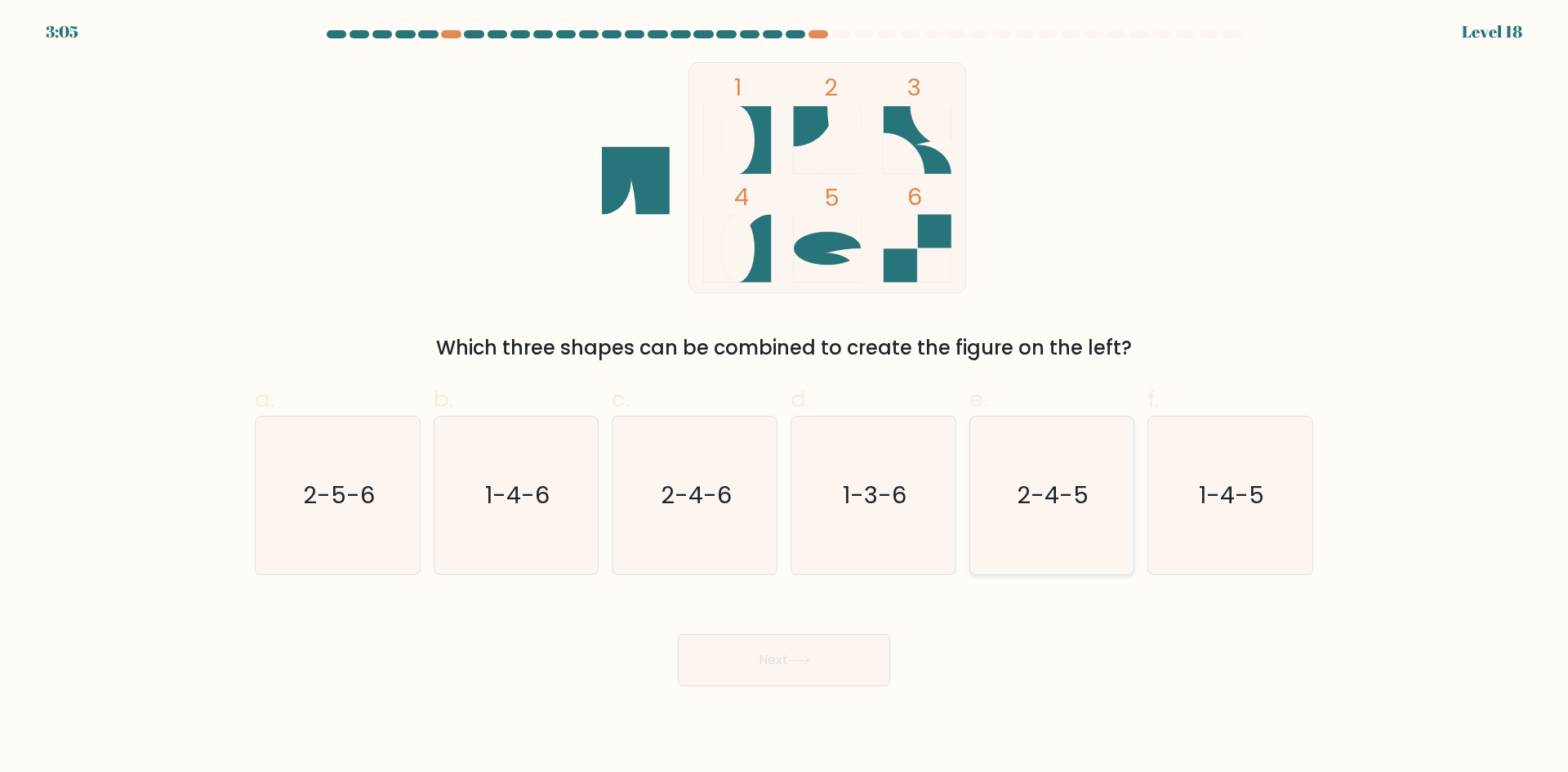
click at [1034, 514] on icon "2-4-5" at bounding box center [1051, 494] width 158 height 158
click at [785, 397] on input "e. 2-4-5" at bounding box center [784, 391] width 1 height 11
radio input "true"
click at [815, 647] on button "Next" at bounding box center [784, 659] width 213 height 53
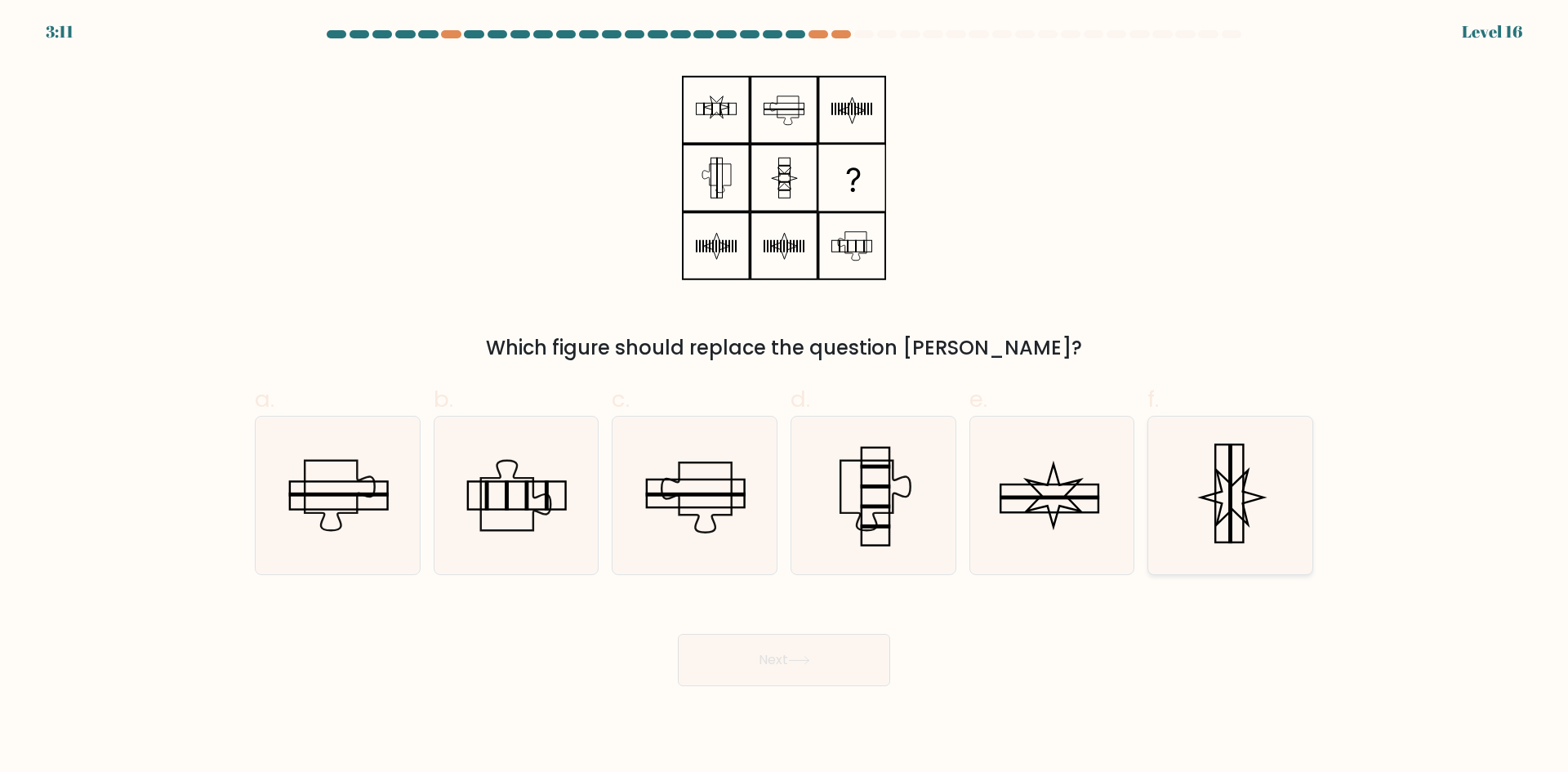
click at [1206, 520] on icon at bounding box center [1230, 494] width 158 height 158
click at [785, 397] on input "f." at bounding box center [784, 391] width 1 height 11
radio input "true"
click at [861, 665] on button "Next" at bounding box center [784, 659] width 213 height 53
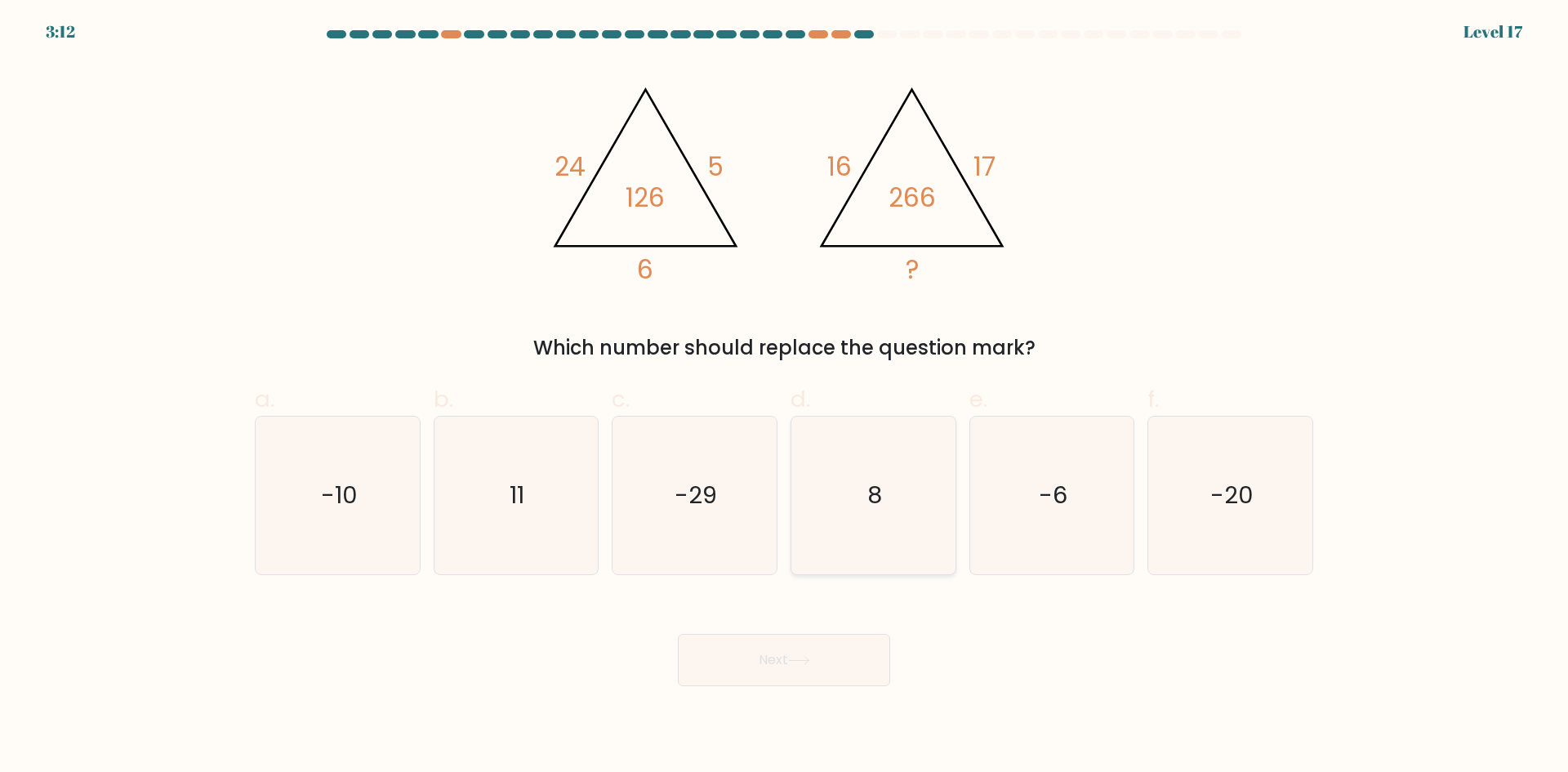
click at [878, 529] on icon "8" at bounding box center [873, 494] width 158 height 158
click at [785, 397] on input "d. 8" at bounding box center [784, 391] width 1 height 11
radio input "true"
click at [782, 674] on button "Next" at bounding box center [784, 659] width 213 height 53
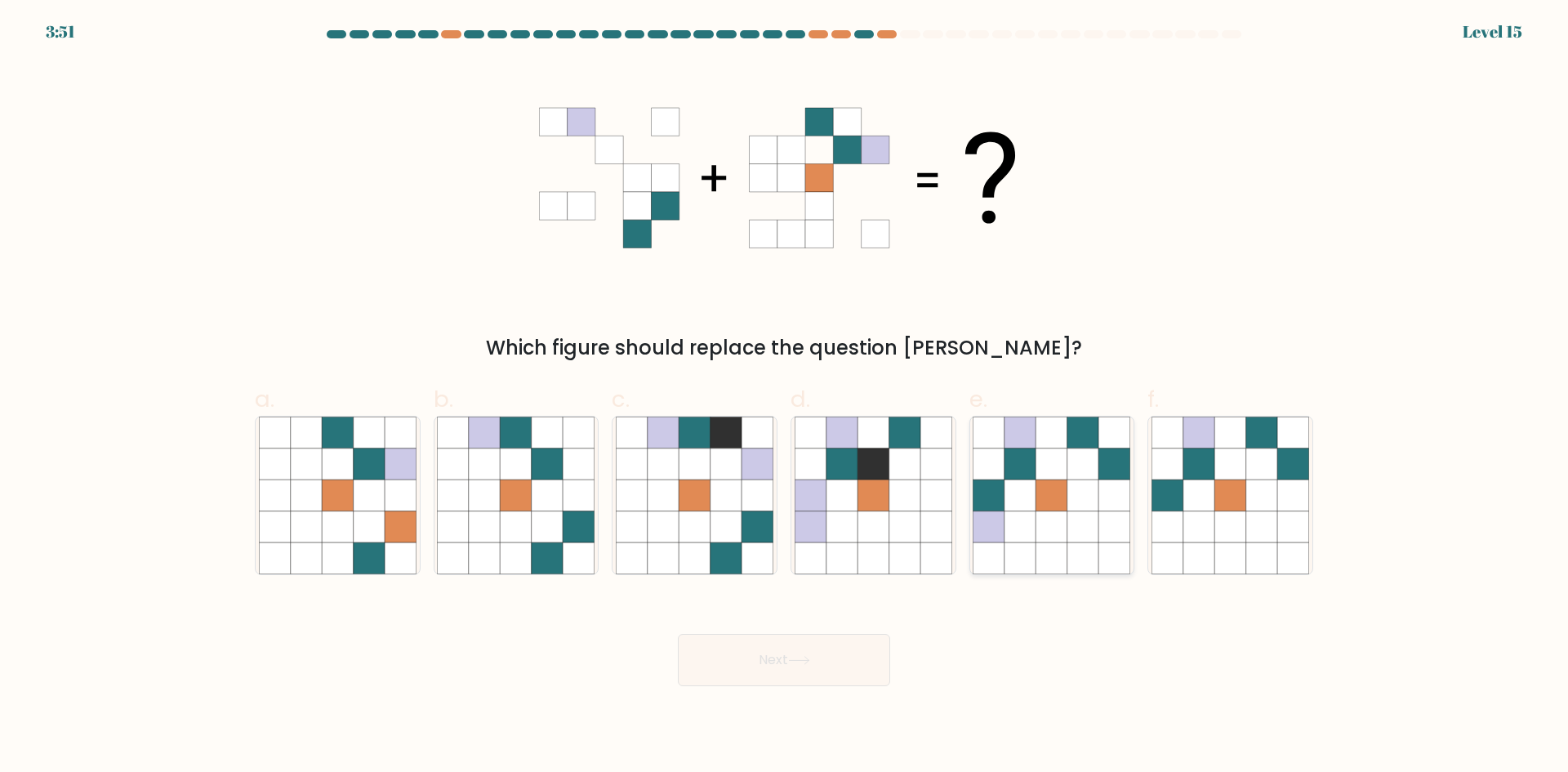
click at [997, 479] on icon at bounding box center [988, 494] width 31 height 31
click at [785, 397] on input "e." at bounding box center [784, 391] width 1 height 11
radio input "true"
click at [761, 654] on button "Next" at bounding box center [784, 659] width 213 height 53
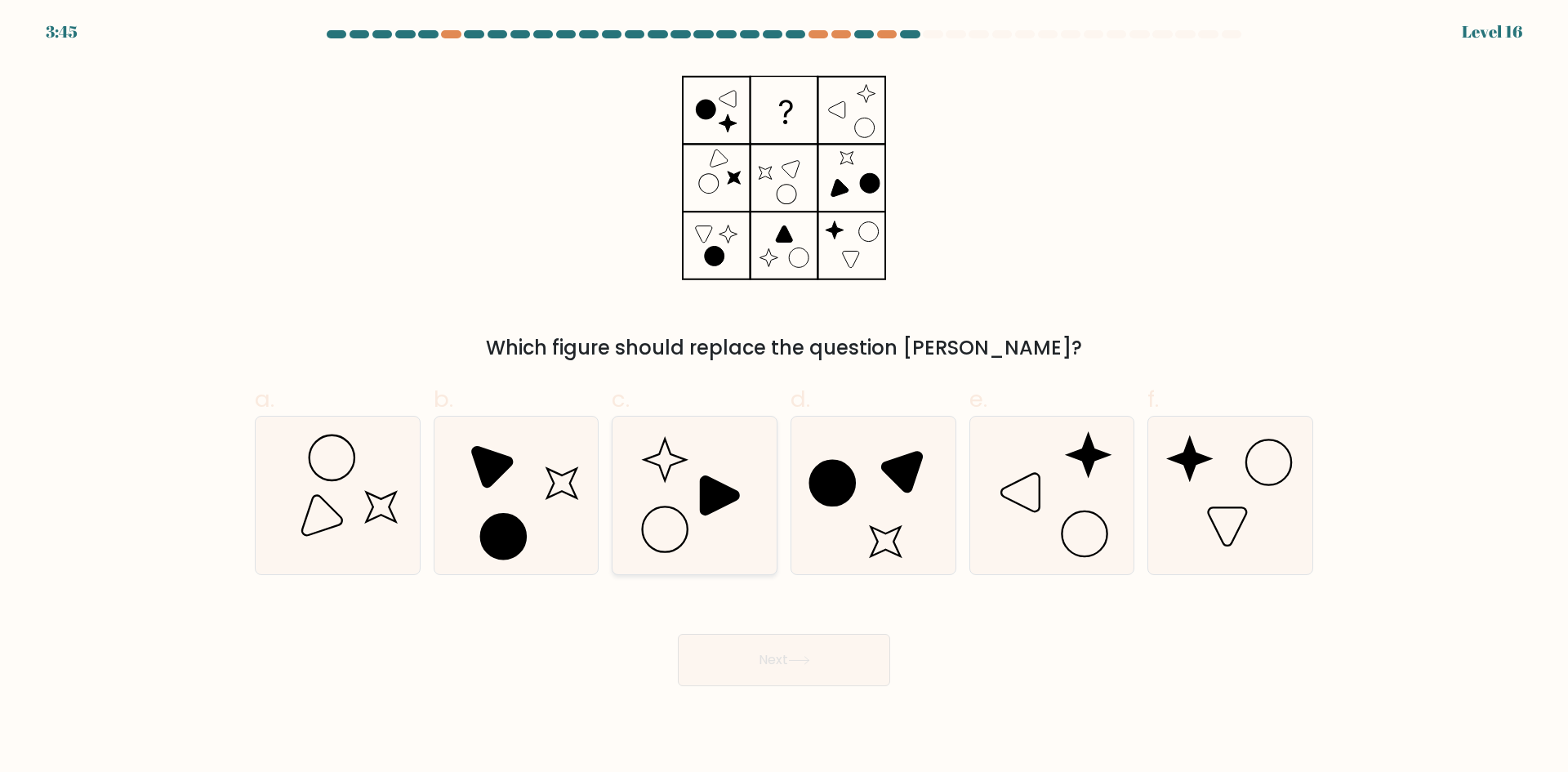
click at [712, 522] on icon at bounding box center [694, 494] width 158 height 158
click at [784, 397] on input "c." at bounding box center [784, 391] width 1 height 11
radio input "true"
click at [822, 676] on button "Next" at bounding box center [784, 659] width 213 height 53
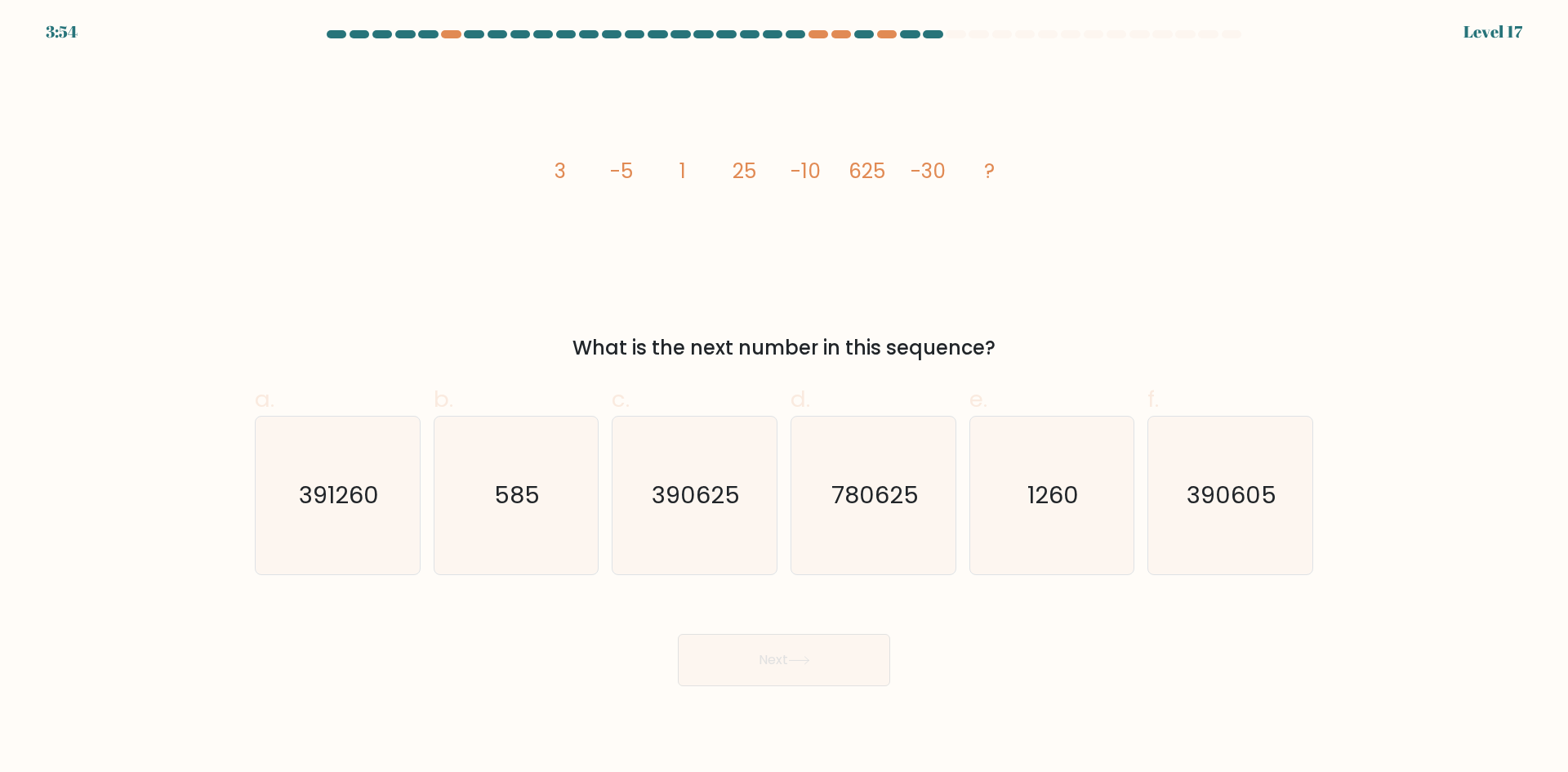
drag, startPoint x: 1177, startPoint y: 323, endPoint x: 1180, endPoint y: 243, distance: 80.1
click at [1180, 243] on div "image/svg+xml 3 -5 1 25 -10 625 -30 ? What is the next number in this sequence?" at bounding box center [784, 212] width 1078 height 300
click at [1091, 507] on icon "1260" at bounding box center [1051, 494] width 158 height 158
click at [785, 397] on input "e. 1260" at bounding box center [784, 391] width 1 height 11
radio input "true"
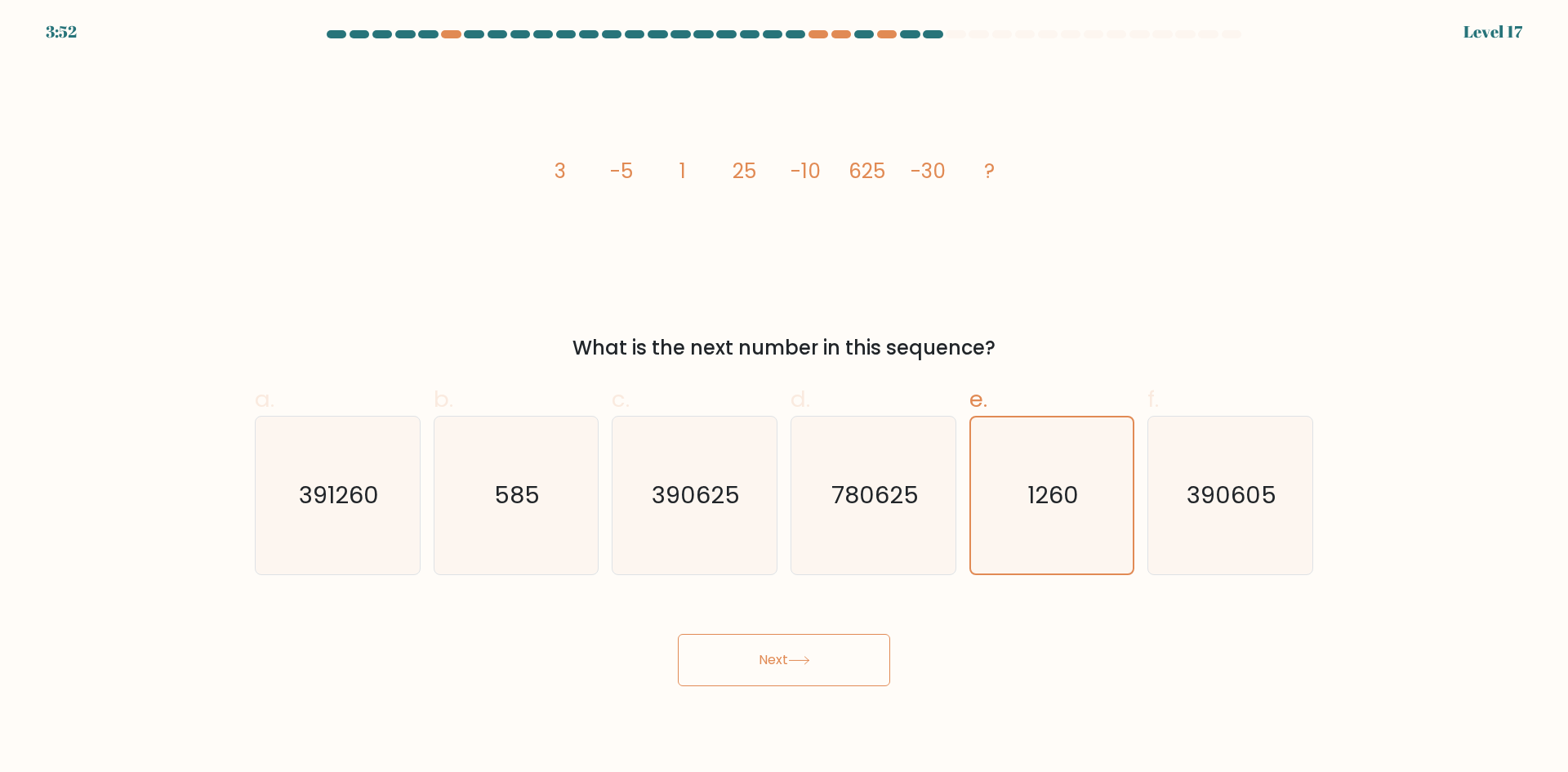
click at [832, 674] on button "Next" at bounding box center [784, 659] width 213 height 53
click at [770, 655] on button "Next" at bounding box center [784, 659] width 213 height 53
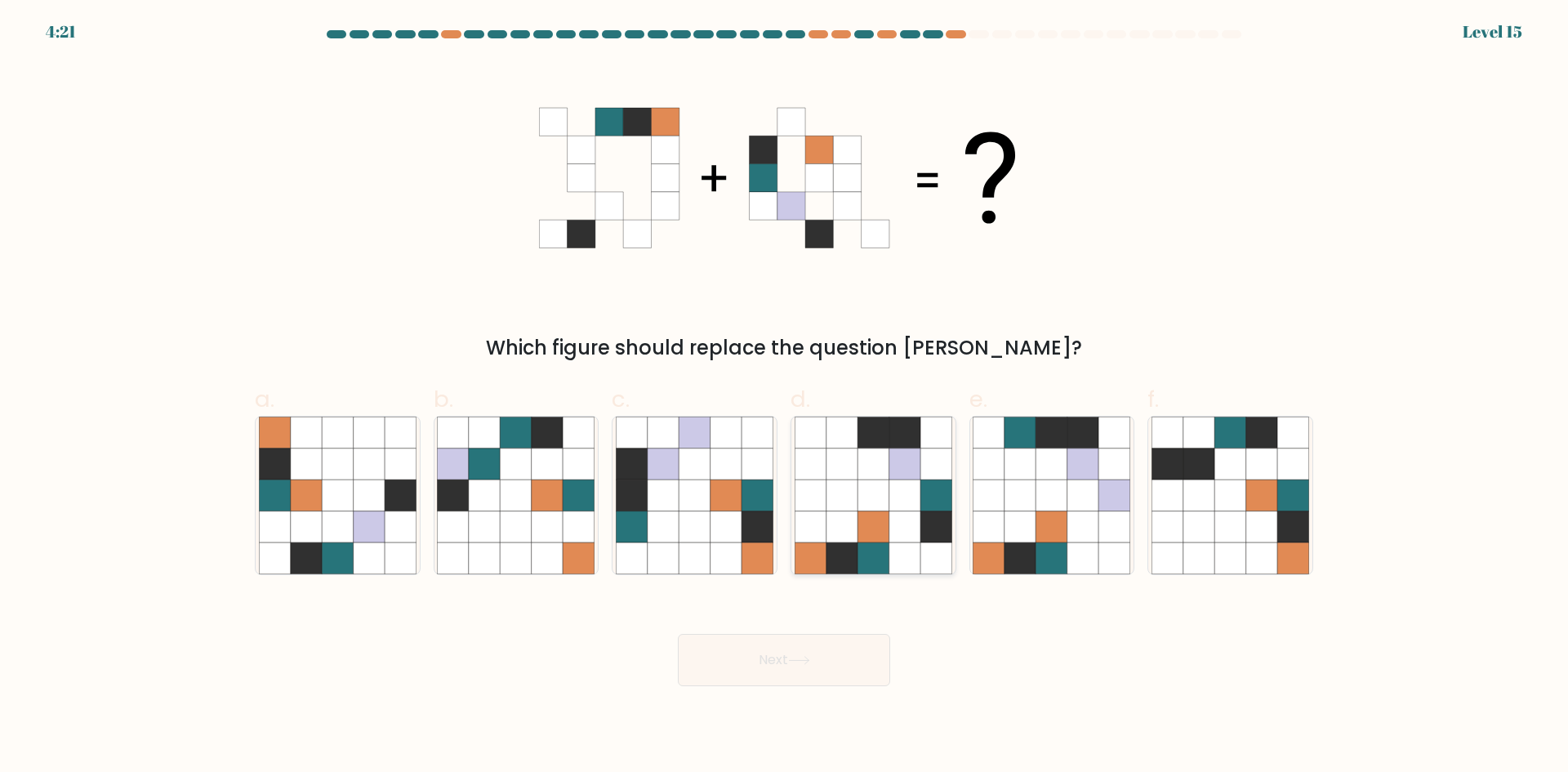
click at [933, 499] on icon at bounding box center [936, 494] width 31 height 31
click at [785, 397] on input "d." at bounding box center [784, 391] width 1 height 11
radio input "true"
click at [819, 647] on button "Next" at bounding box center [784, 659] width 213 height 53
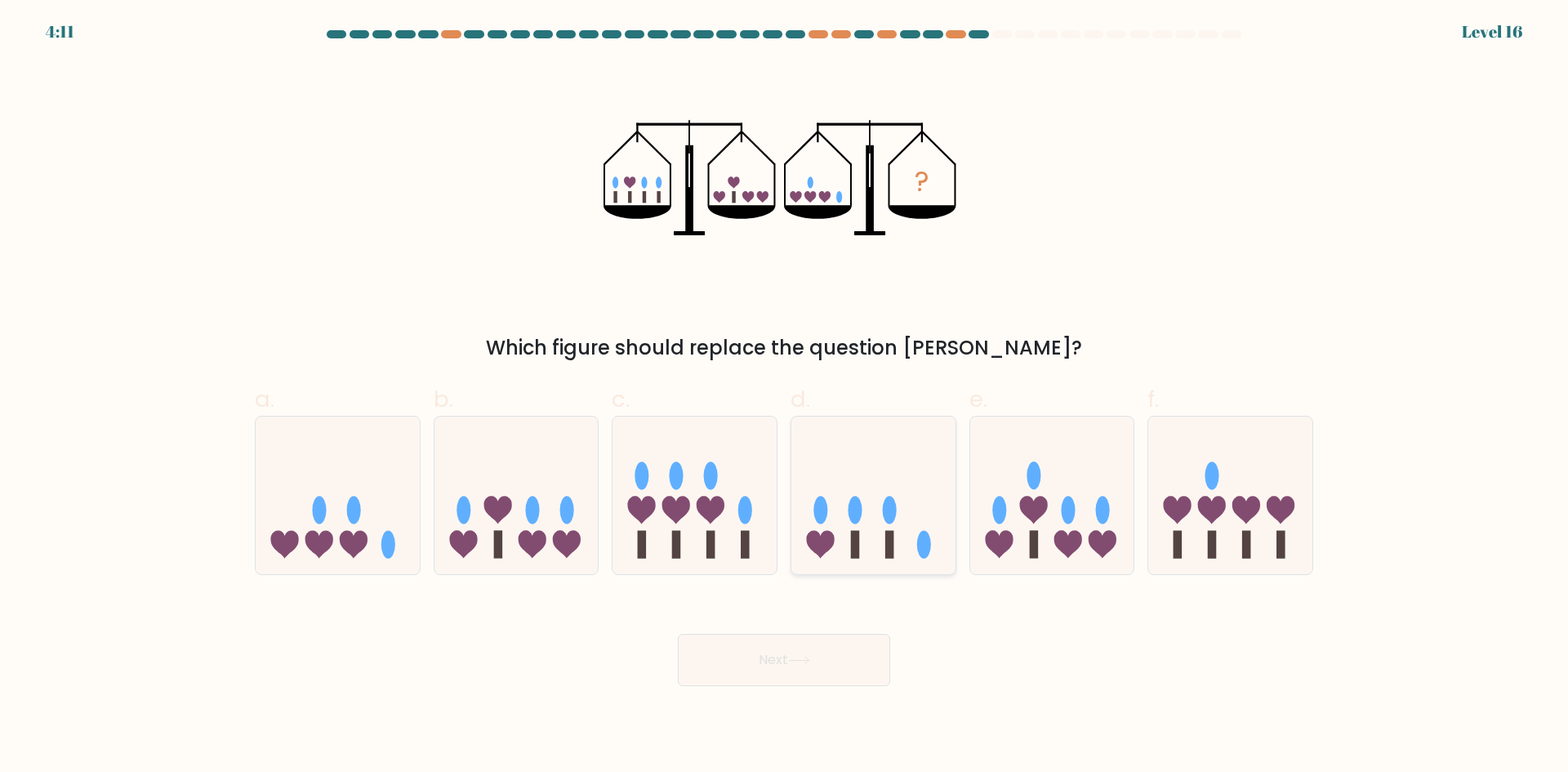
click at [897, 544] on icon at bounding box center [873, 494] width 164 height 136
click at [785, 397] on input "d." at bounding box center [784, 391] width 1 height 11
radio input "true"
click at [863, 663] on button "Next" at bounding box center [784, 659] width 213 height 53
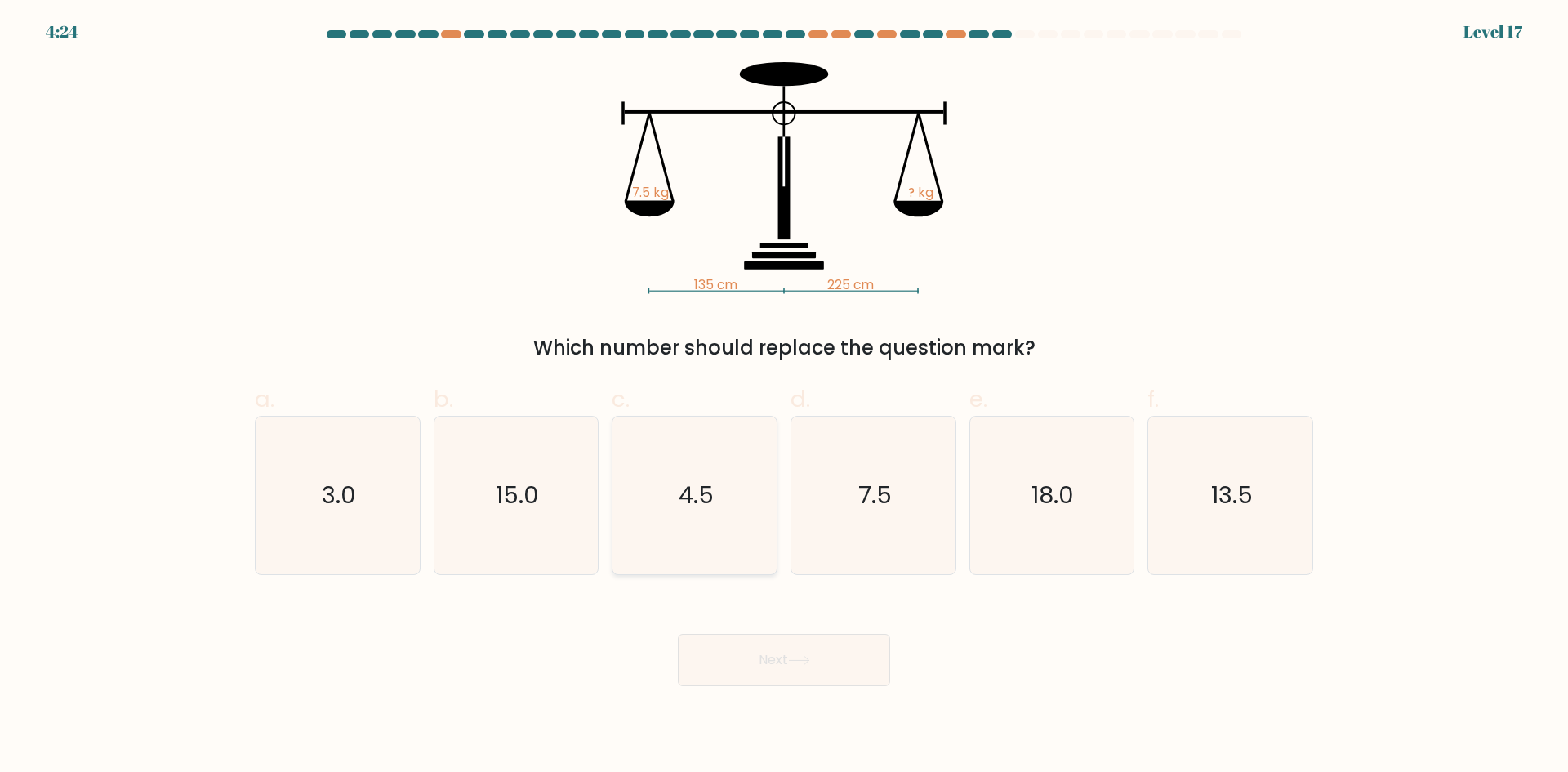
click at [683, 482] on text "4.5" at bounding box center [696, 494] width 35 height 33
click at [784, 397] on input "c. 4.5" at bounding box center [784, 391] width 1 height 11
radio input "true"
click at [812, 680] on button "Next" at bounding box center [784, 659] width 213 height 53
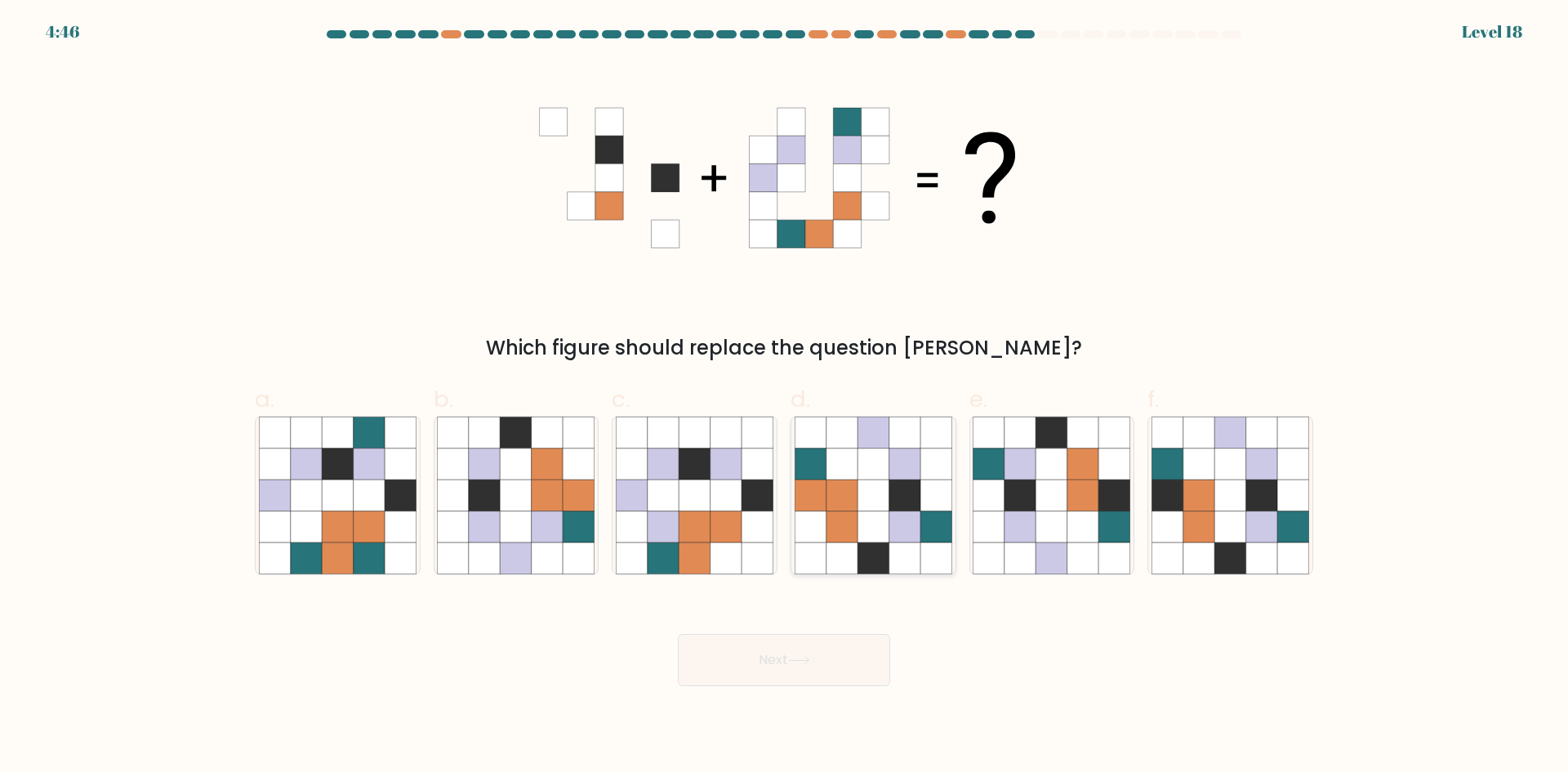
click at [847, 506] on icon at bounding box center [842, 494] width 31 height 31
click at [785, 397] on input "d." at bounding box center [784, 391] width 1 height 11
radio input "true"
click at [854, 644] on button "Next" at bounding box center [784, 659] width 213 height 53
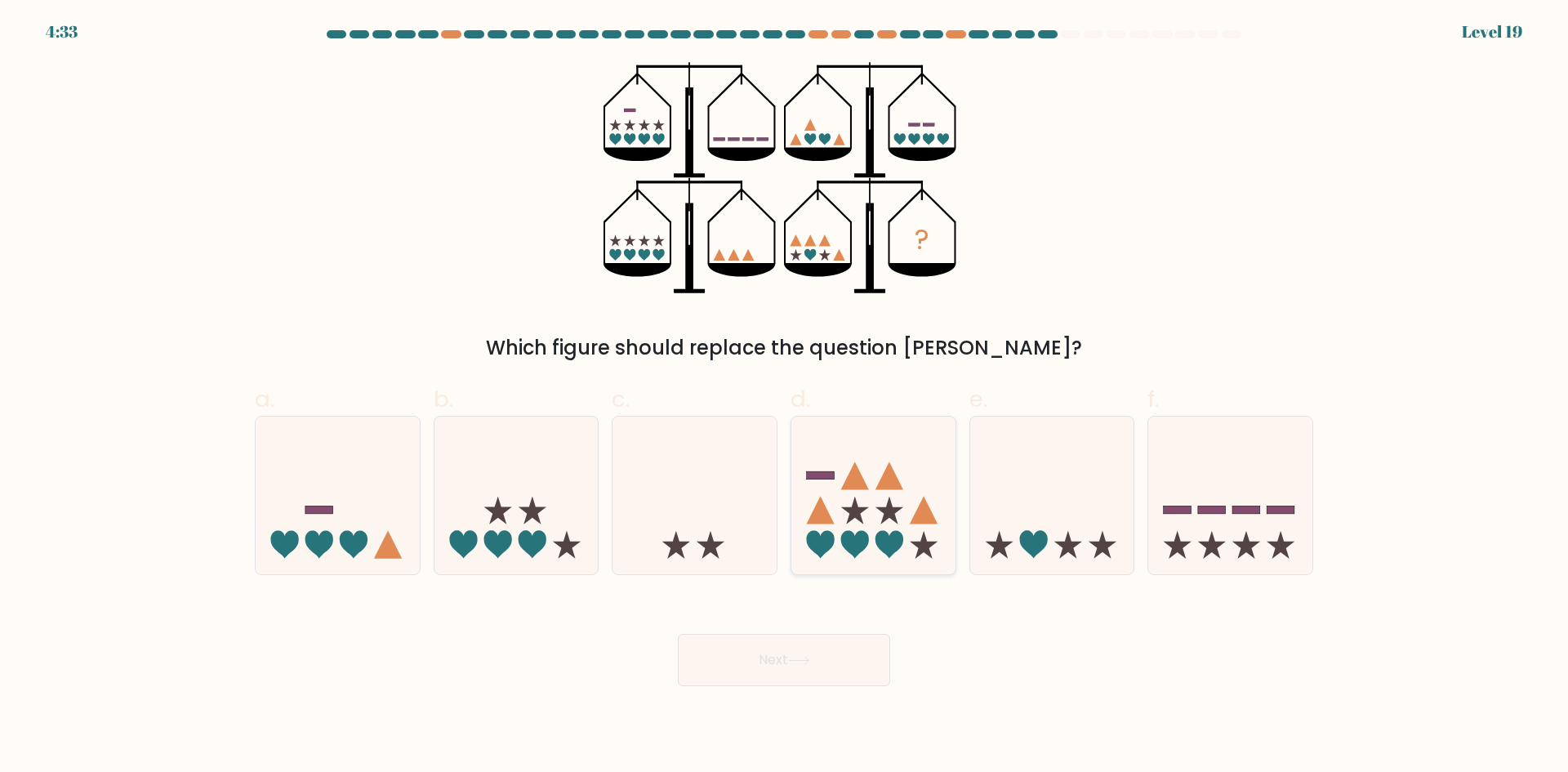
drag, startPoint x: 896, startPoint y: 454, endPoint x: 860, endPoint y: 494, distance: 53.8
click at [897, 454] on icon at bounding box center [873, 494] width 164 height 136
click at [785, 397] on input "d." at bounding box center [784, 391] width 1 height 11
radio input "true"
click at [1217, 467] on icon at bounding box center [1230, 494] width 164 height 136
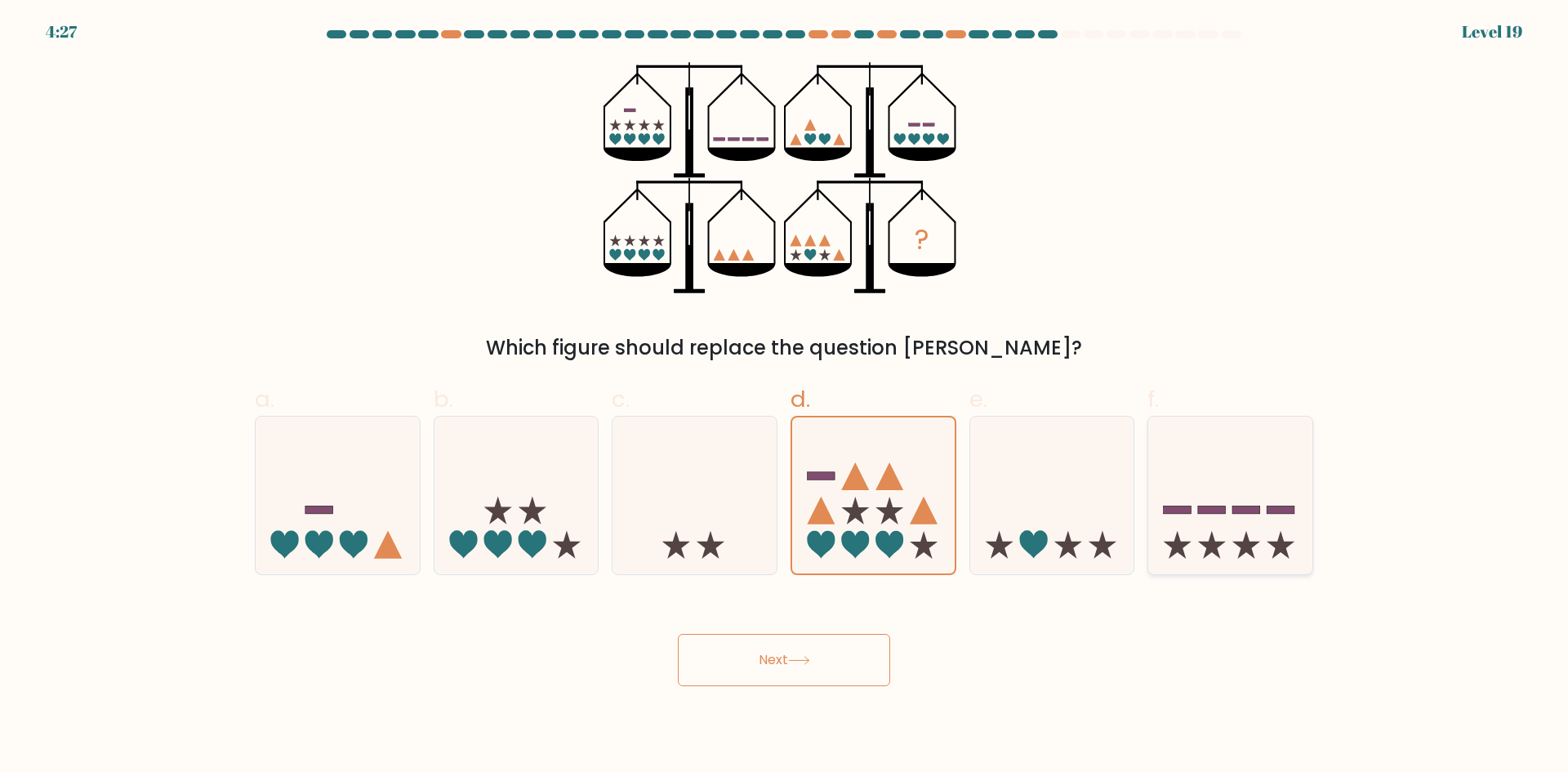
click at [785, 397] on input "f." at bounding box center [784, 391] width 1 height 11
radio input "true"
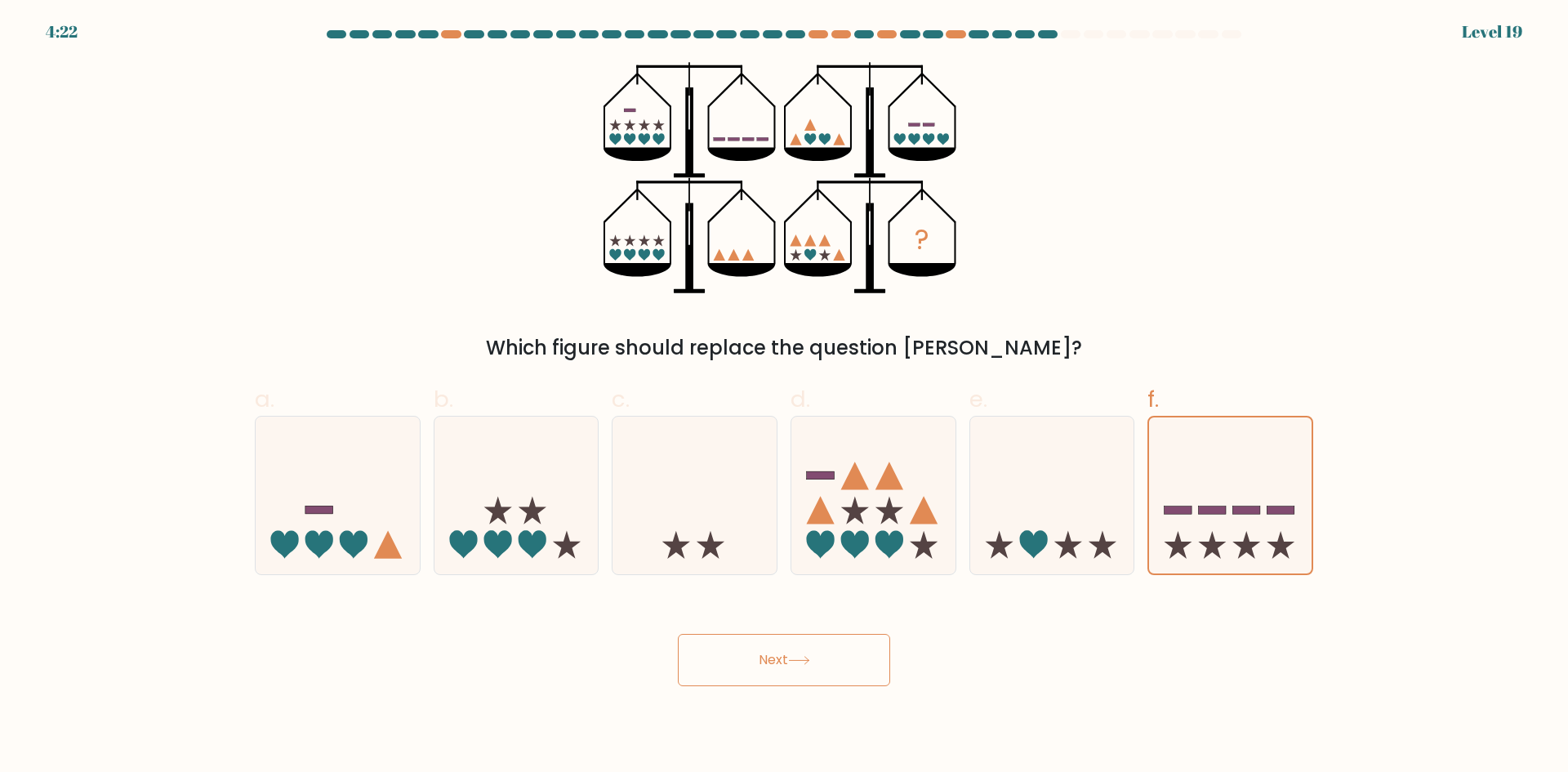
click at [832, 671] on button "Next" at bounding box center [784, 659] width 213 height 53
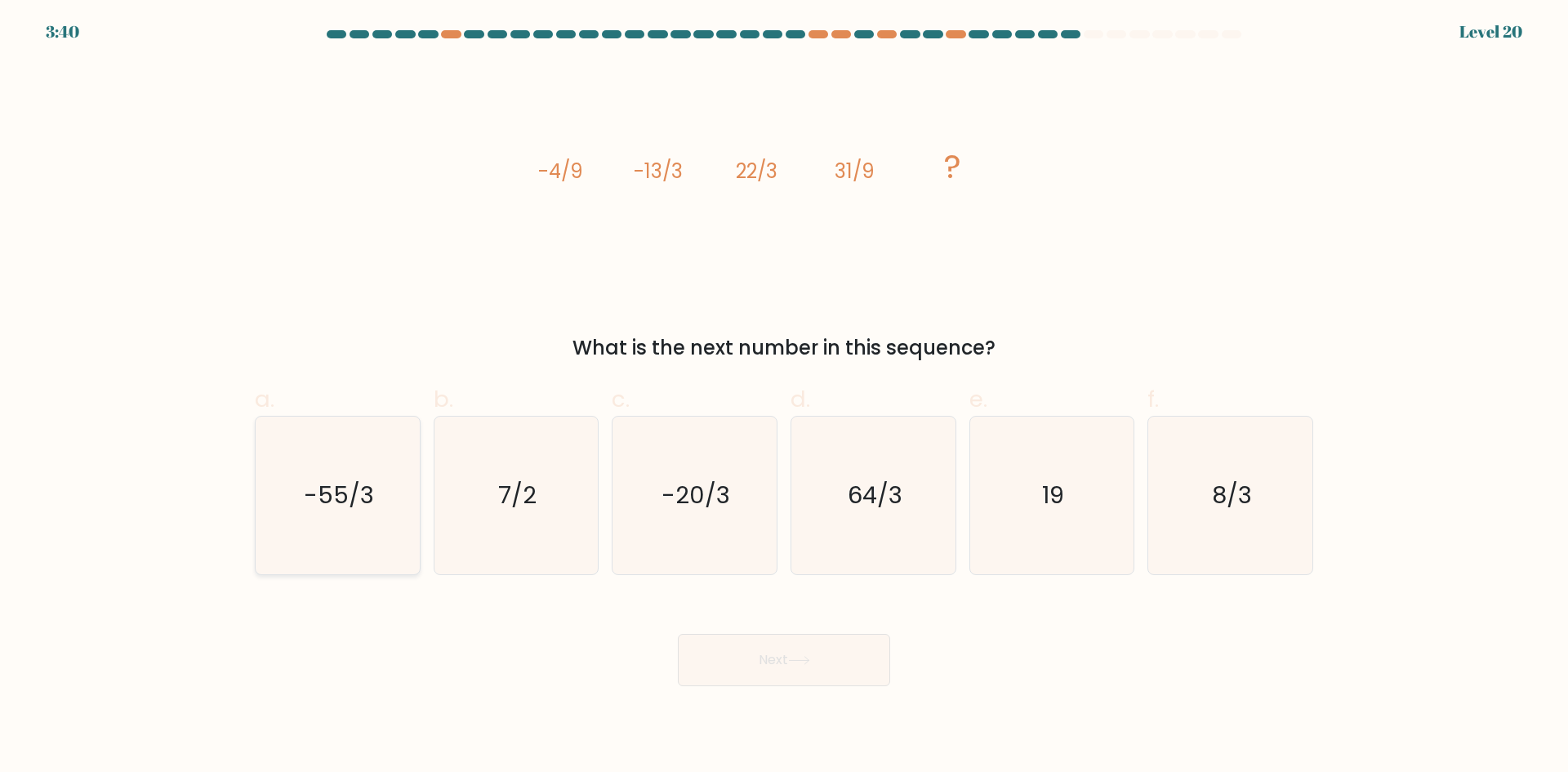
click at [384, 524] on icon "-55/3" at bounding box center [337, 494] width 158 height 158
click at [784, 397] on input "a. -55/3" at bounding box center [784, 391] width 1 height 11
radio input "true"
click at [772, 675] on button "Next" at bounding box center [784, 659] width 213 height 53
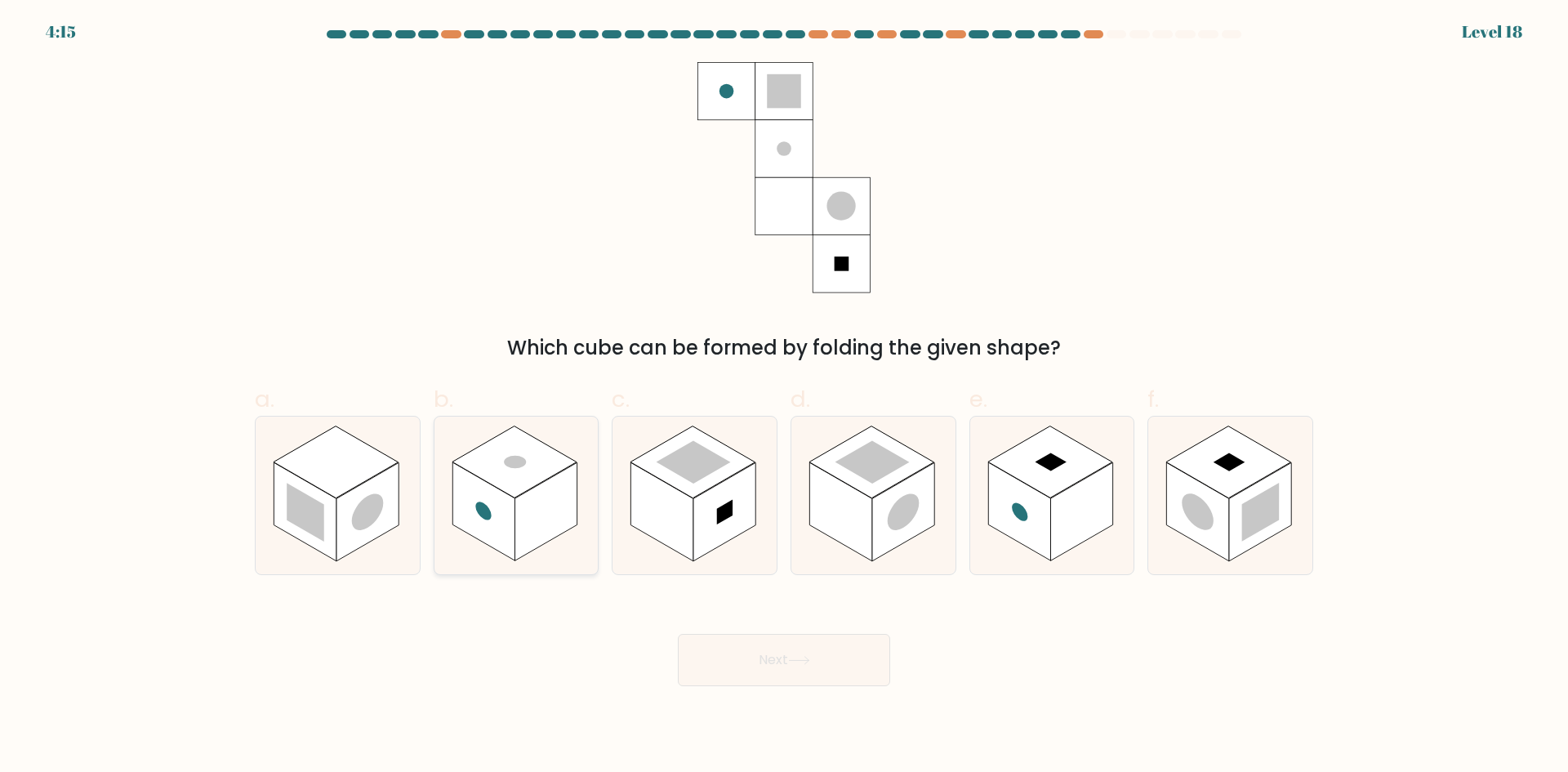
click at [566, 493] on rect at bounding box center [545, 511] width 62 height 99
click at [784, 397] on input "b." at bounding box center [784, 391] width 1 height 11
radio input "true"
click at [774, 656] on button "Next" at bounding box center [784, 659] width 213 height 53
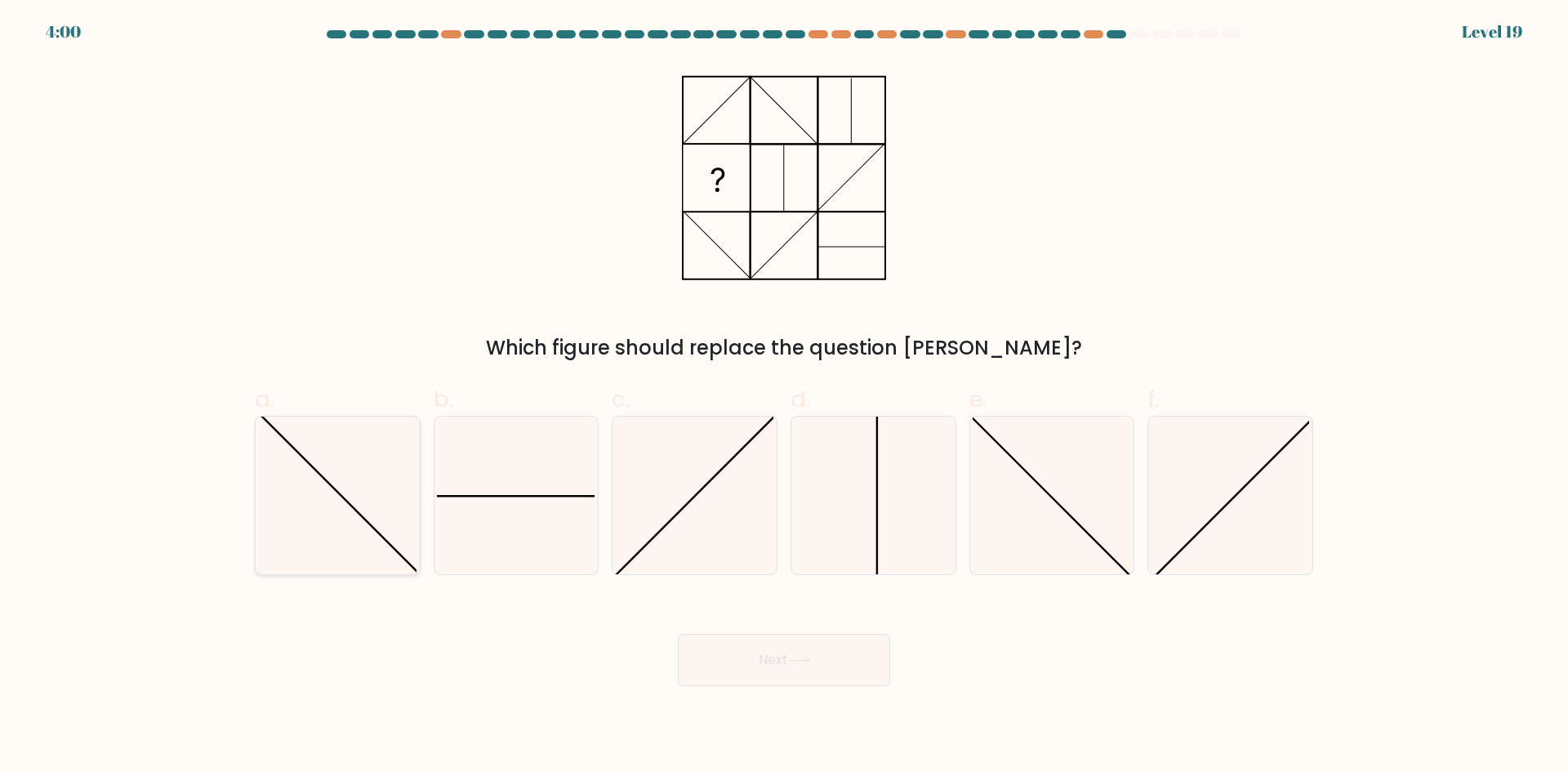
click at [379, 524] on icon at bounding box center [337, 494] width 158 height 158
click at [784, 397] on input "a." at bounding box center [784, 391] width 1 height 11
radio input "true"
click at [800, 672] on button "Next" at bounding box center [784, 659] width 213 height 53
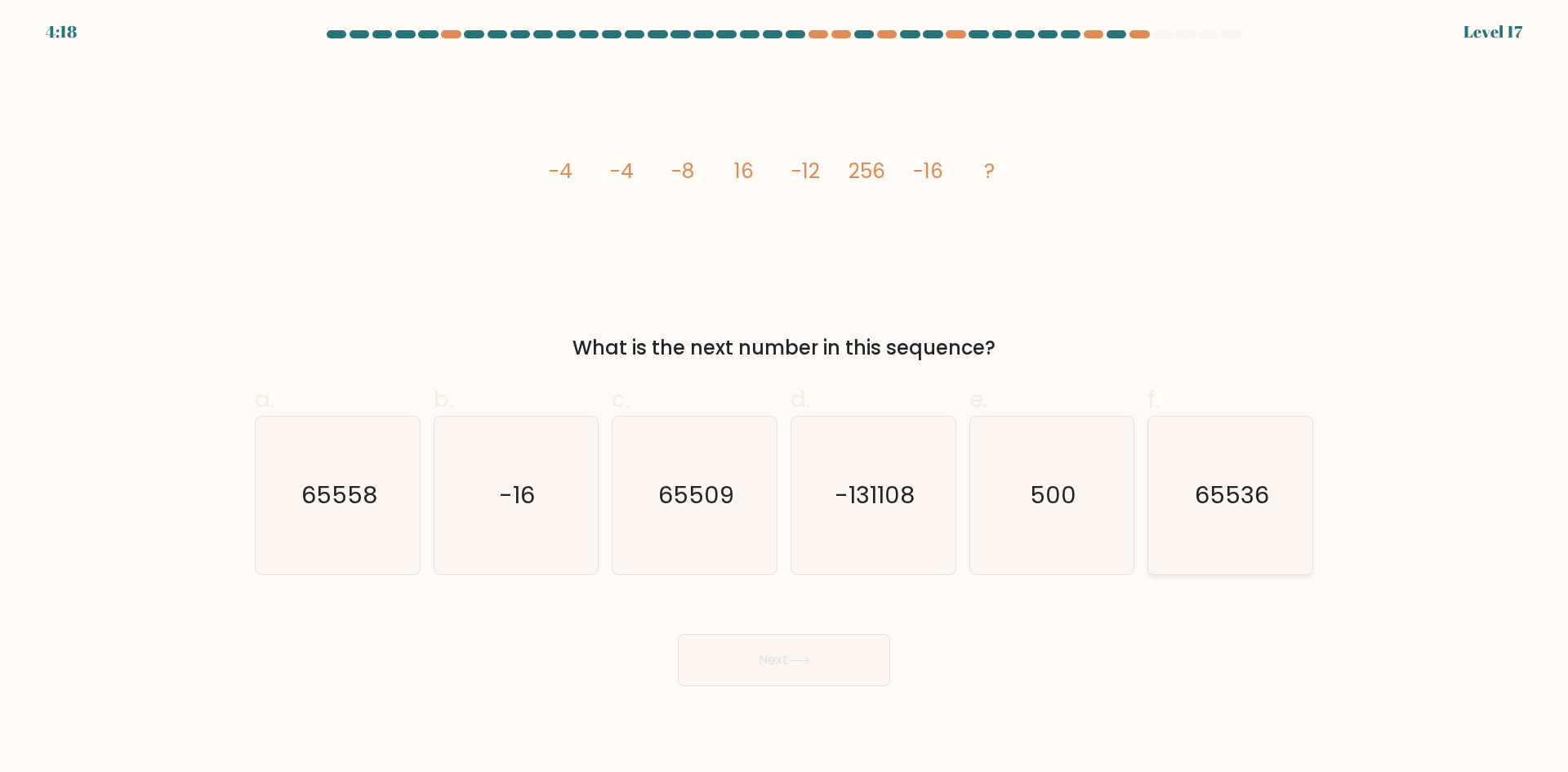
drag, startPoint x: 1205, startPoint y: 561, endPoint x: 1157, endPoint y: 564, distance: 48.1
click at [1204, 561] on icon "65536" at bounding box center [1230, 494] width 158 height 158
click at [785, 397] on input "f. 65536" at bounding box center [784, 391] width 1 height 11
radio input "true"
click at [821, 634] on button "Next" at bounding box center [784, 659] width 213 height 53
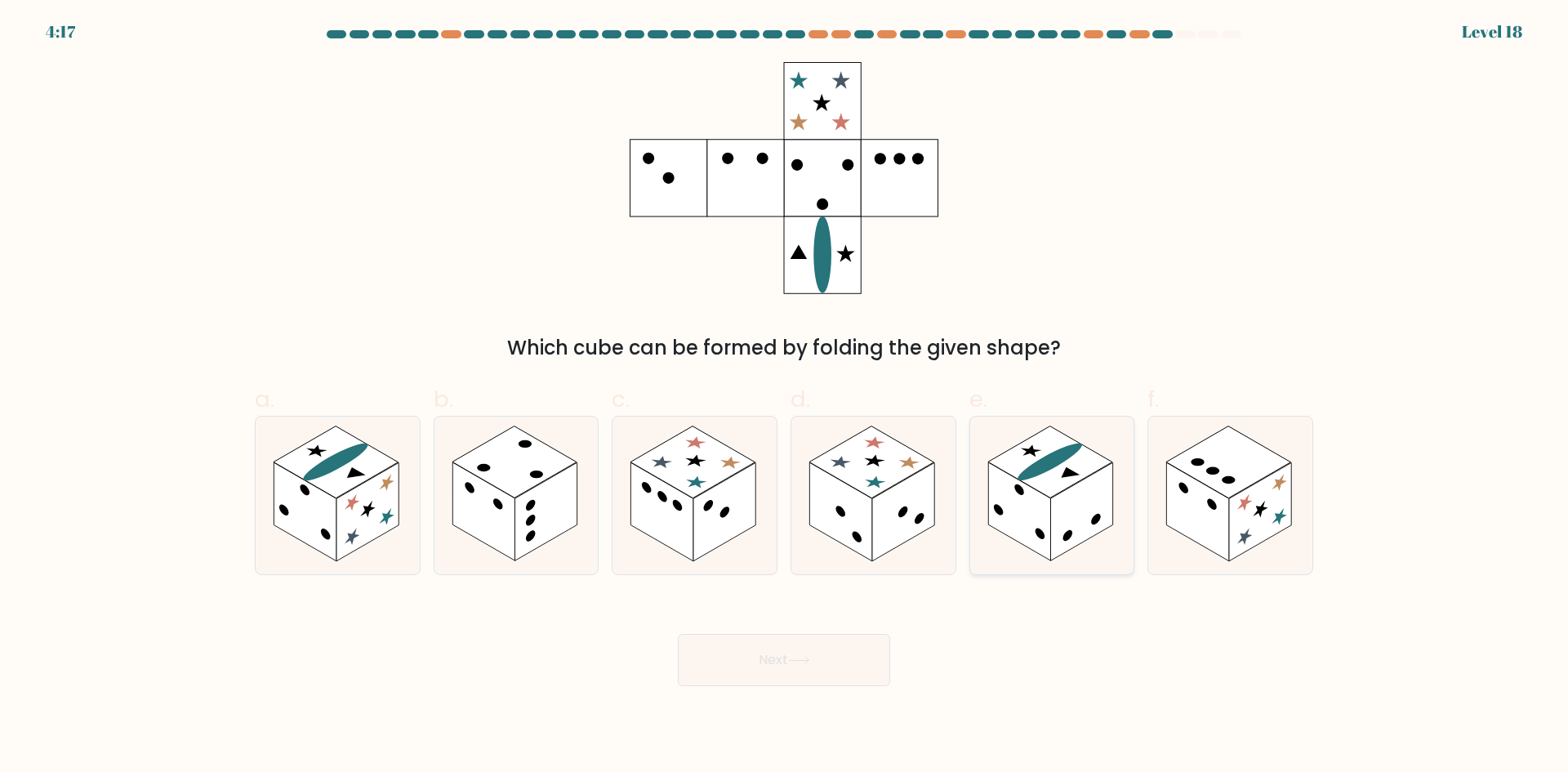
click at [1039, 455] on rect at bounding box center [1051, 461] width 125 height 72
click at [785, 397] on input "e." at bounding box center [784, 391] width 1 height 11
radio input "true"
click at [825, 662] on button "Next" at bounding box center [784, 659] width 213 height 53
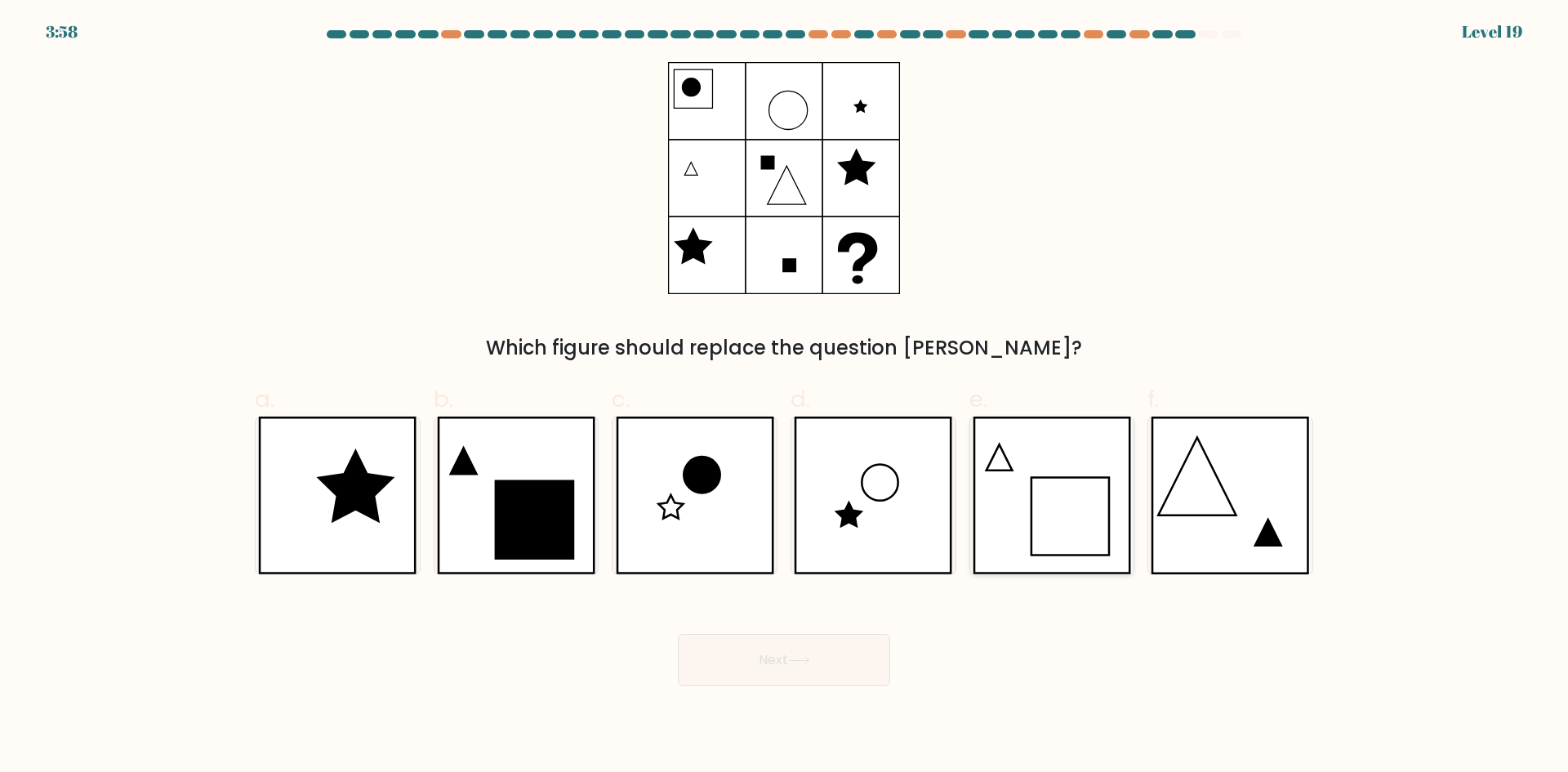
click at [1071, 470] on icon at bounding box center [1052, 494] width 158 height 158
click at [785, 397] on input "e." at bounding box center [784, 391] width 1 height 11
radio input "true"
click at [842, 654] on button "Next" at bounding box center [784, 659] width 213 height 53
click at [841, 664] on button "Next" at bounding box center [784, 659] width 213 height 53
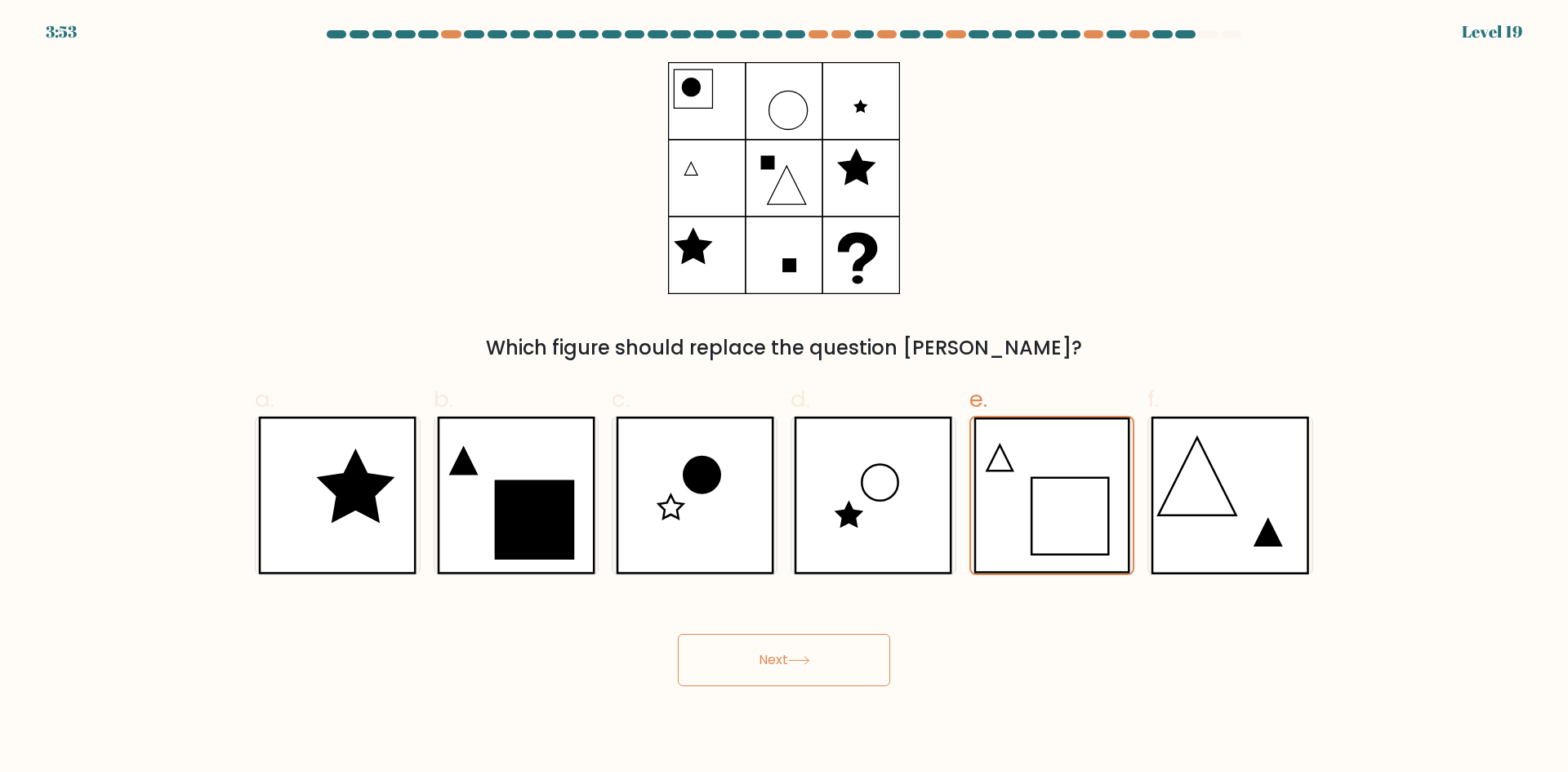
click at [841, 664] on button "Next" at bounding box center [784, 659] width 213 height 53
click at [828, 669] on button "Next" at bounding box center [784, 659] width 213 height 53
click at [827, 669] on button "Next" at bounding box center [784, 659] width 213 height 53
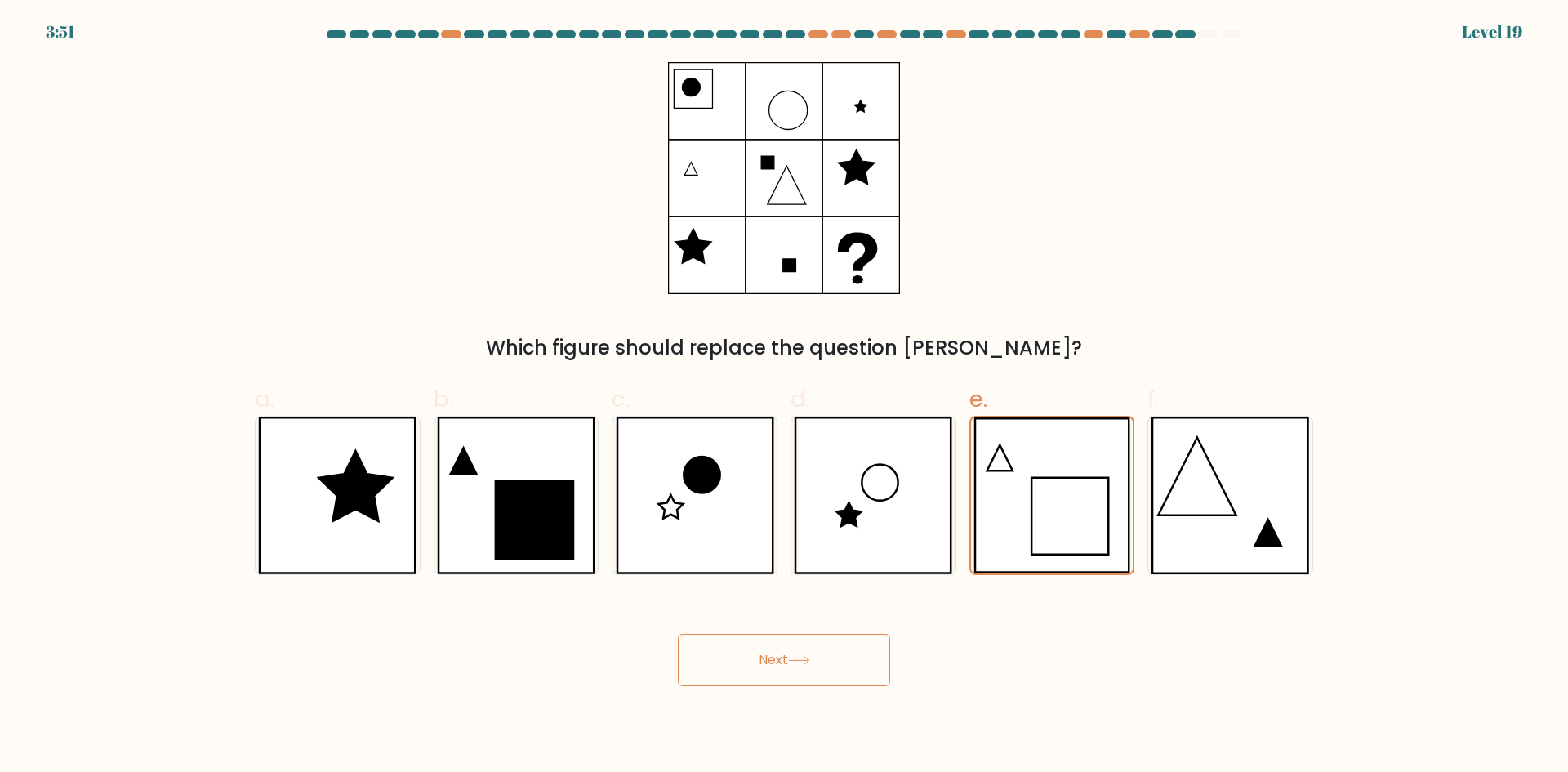
click at [827, 669] on button "Next" at bounding box center [784, 659] width 213 height 53
click at [1030, 503] on icon at bounding box center [1052, 494] width 157 height 156
click at [785, 397] on input "e." at bounding box center [784, 391] width 1 height 11
click at [873, 647] on button "Next" at bounding box center [784, 659] width 213 height 53
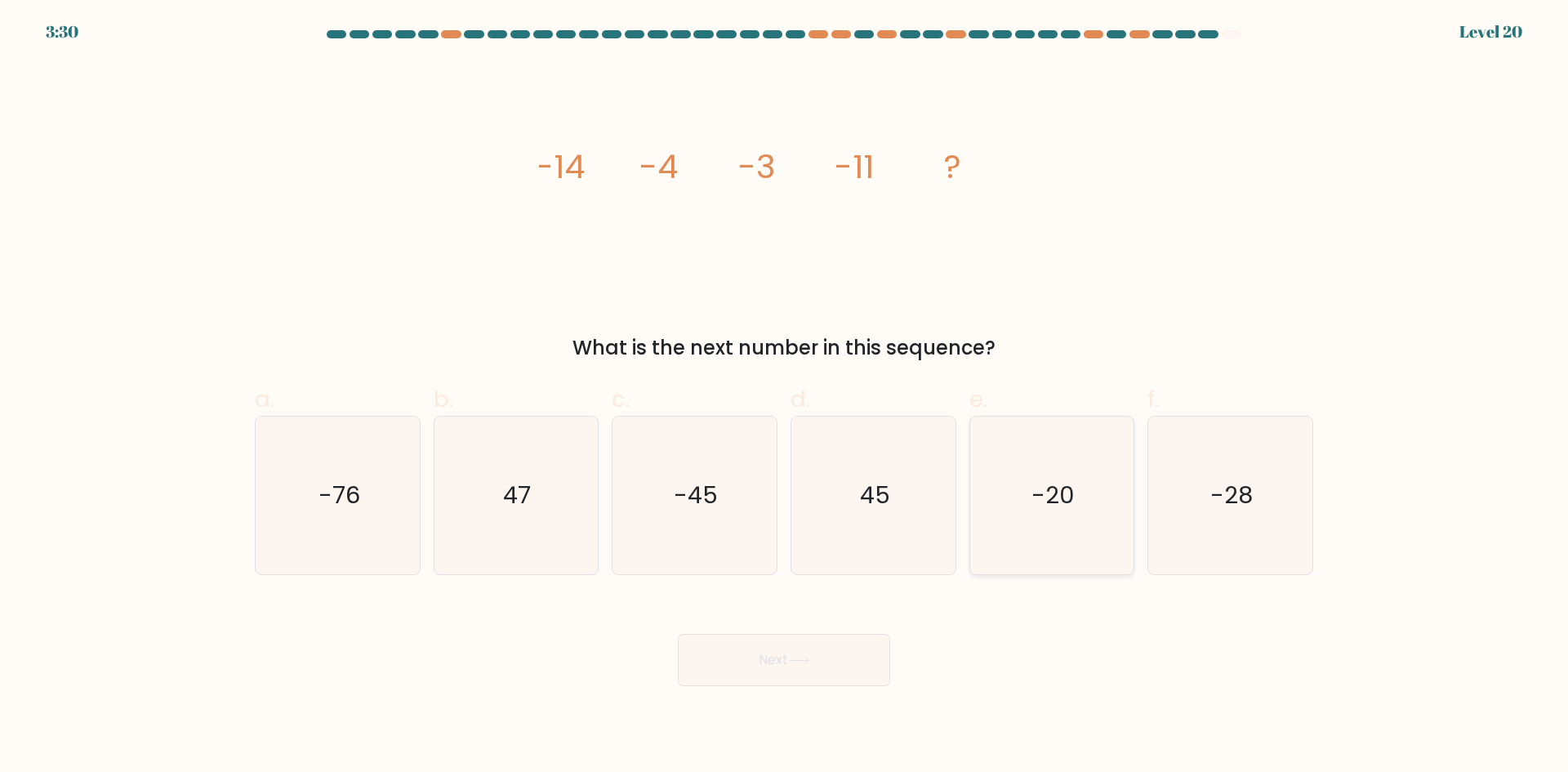
click at [1038, 520] on icon "-20" at bounding box center [1051, 494] width 158 height 158
click at [785, 397] on input "e. -20" at bounding box center [784, 391] width 1 height 11
radio input "true"
click at [812, 650] on button "Next" at bounding box center [784, 659] width 213 height 53
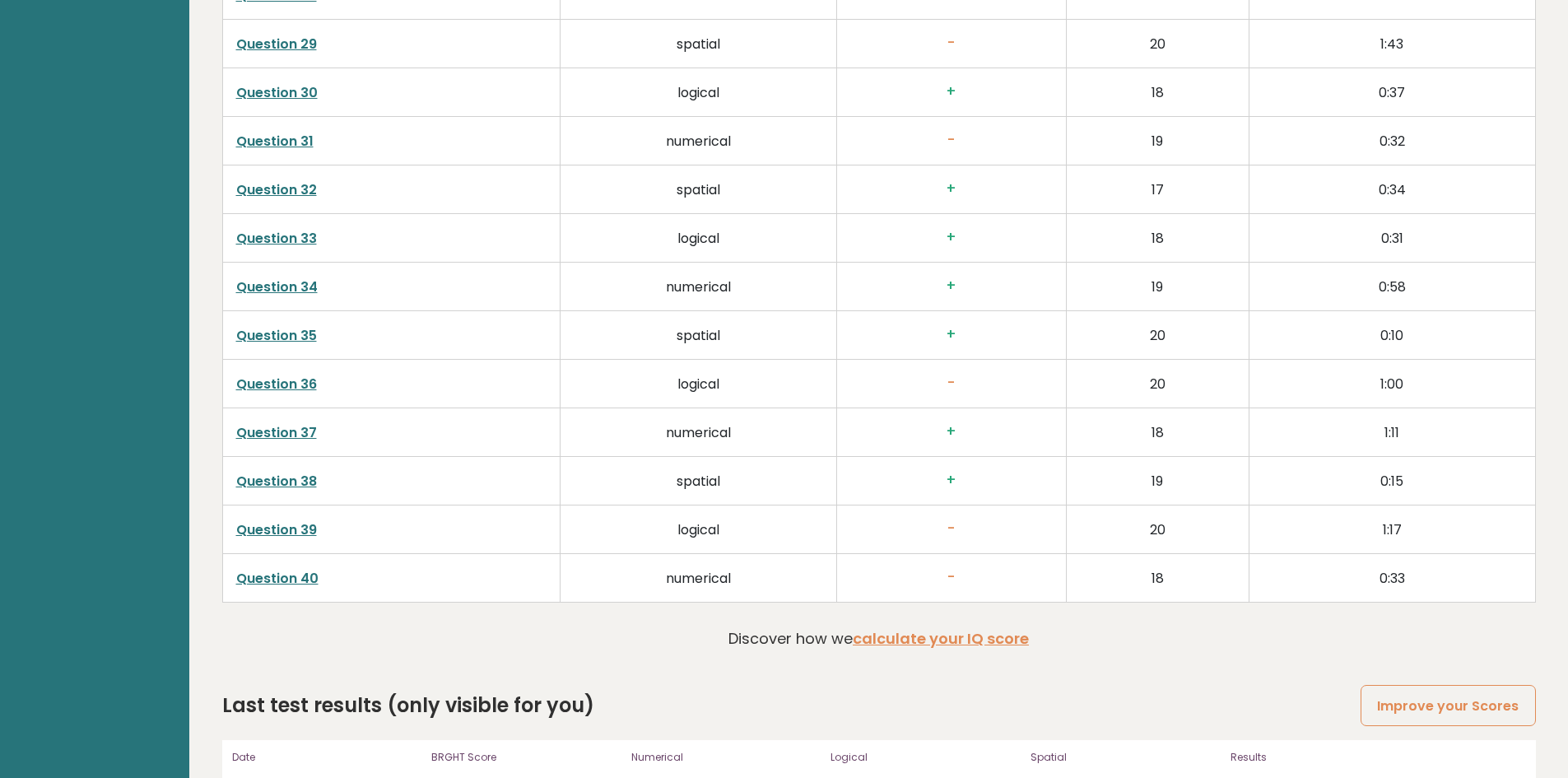
scroll to position [4279, 0]
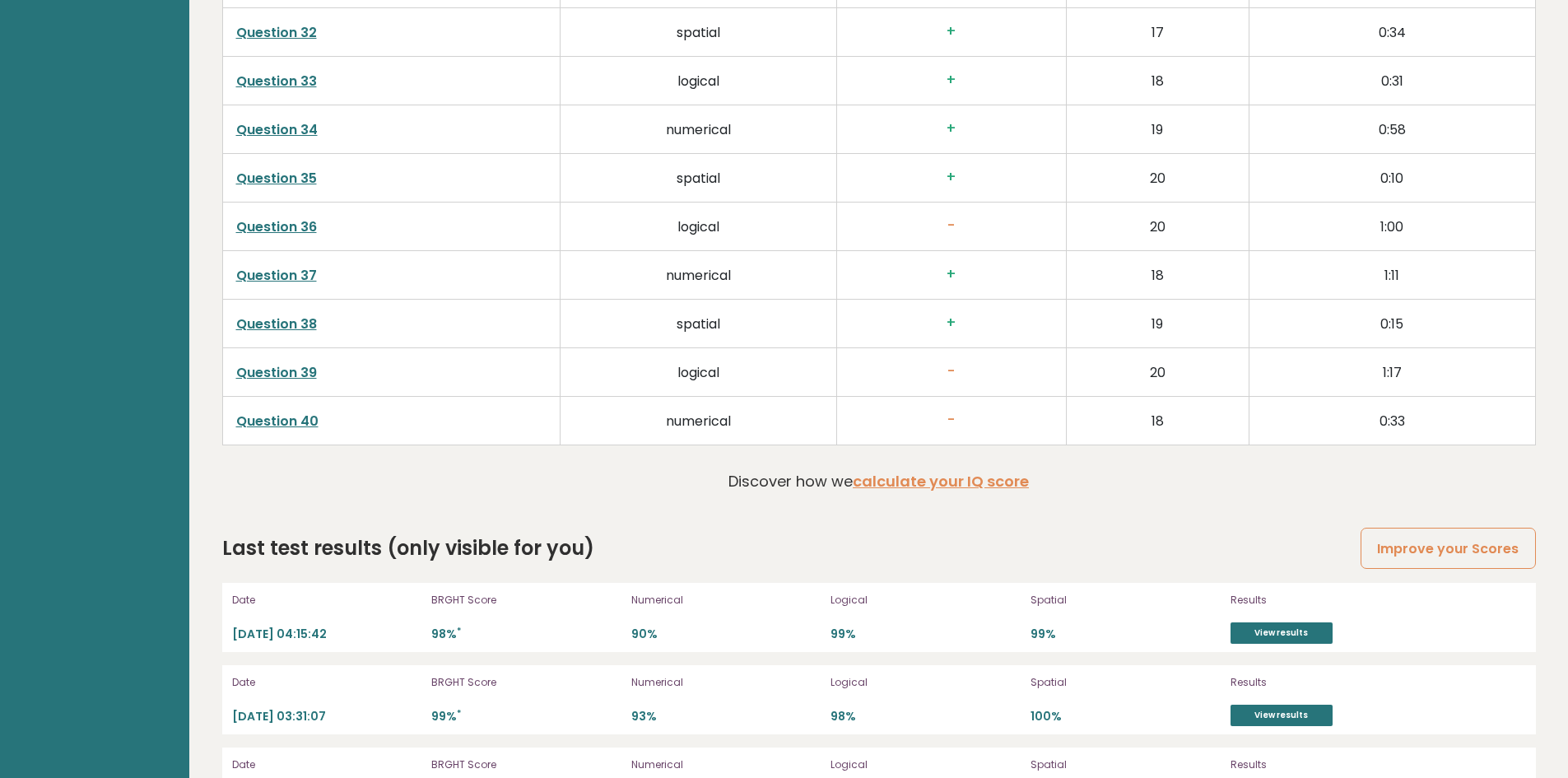
click at [287, 425] on link "Question 40" at bounding box center [277, 421] width 82 height 19
click at [271, 412] on link "Question 40" at bounding box center [277, 421] width 82 height 19
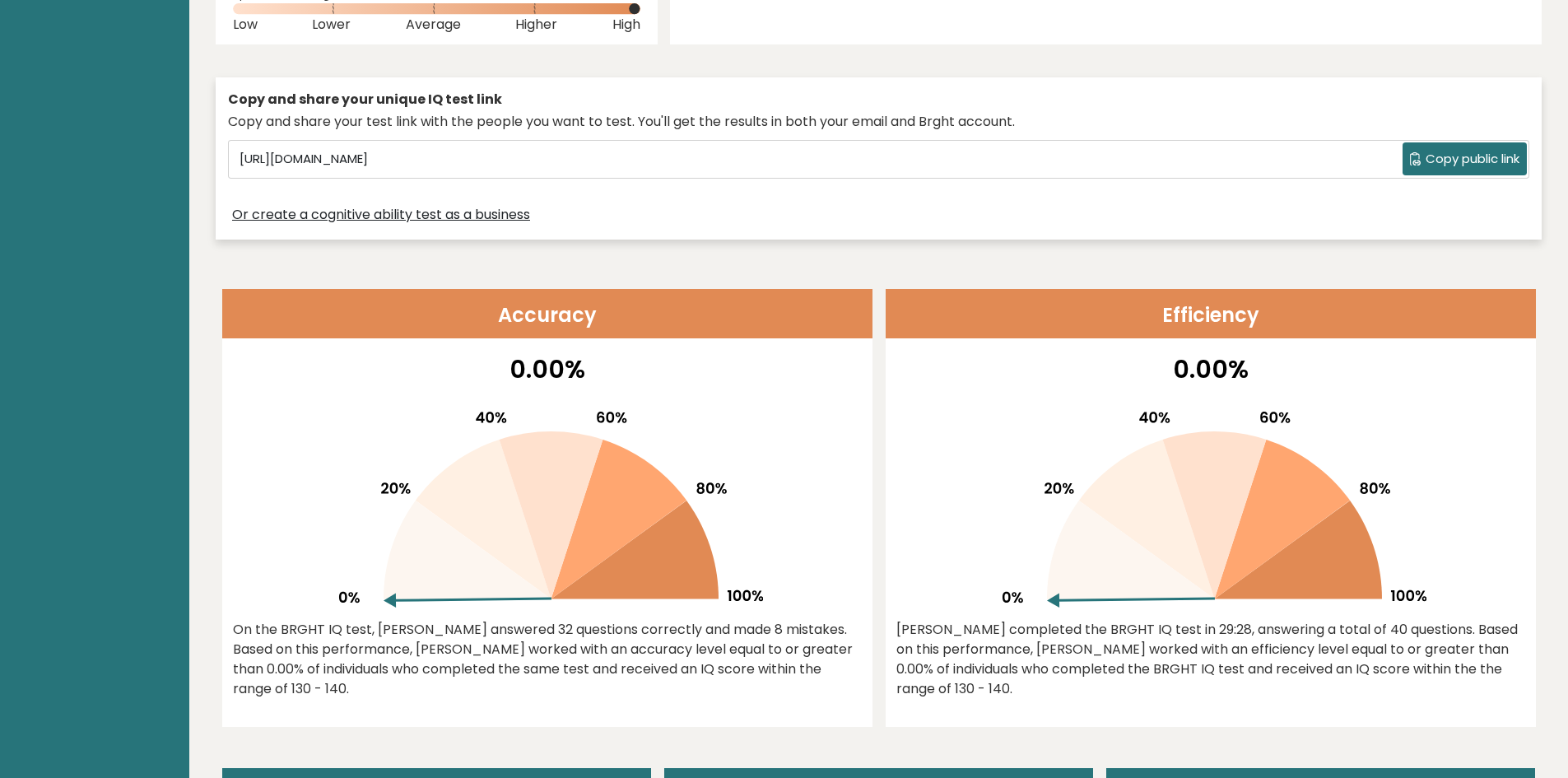
scroll to position [0, 0]
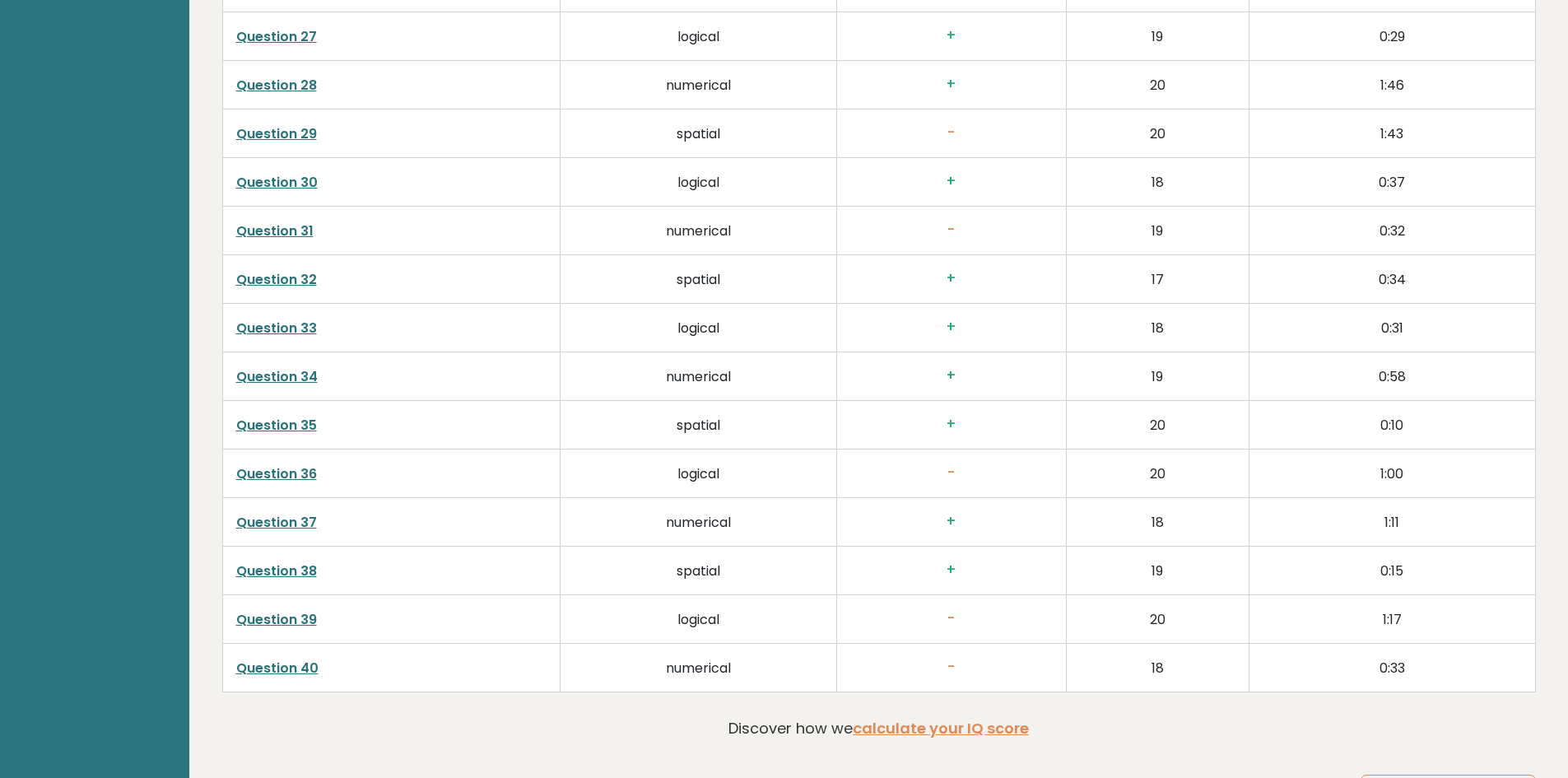
scroll to position [4608, 0]
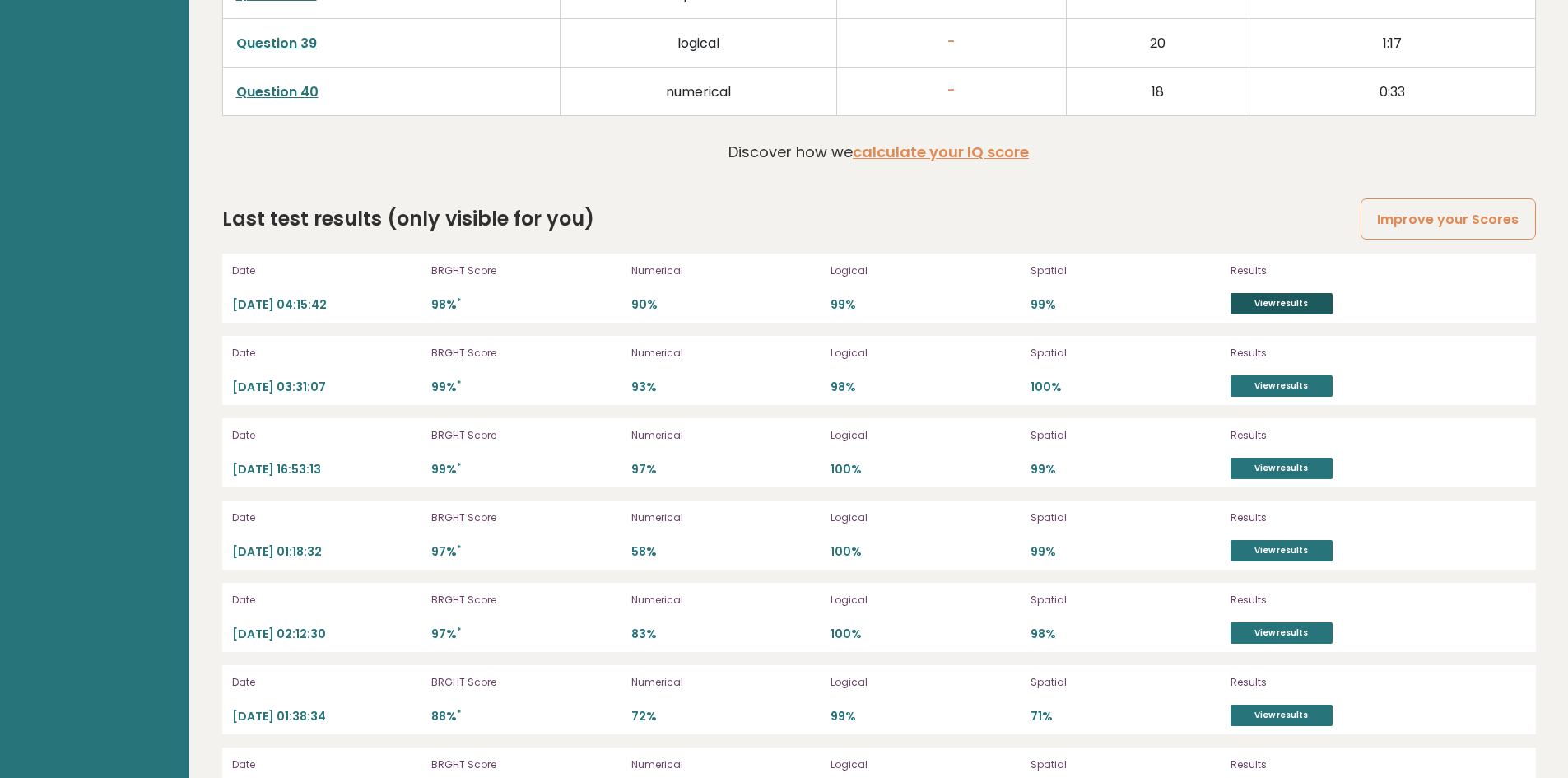
click at [1297, 303] on link "View results" at bounding box center [1281, 303] width 102 height 21
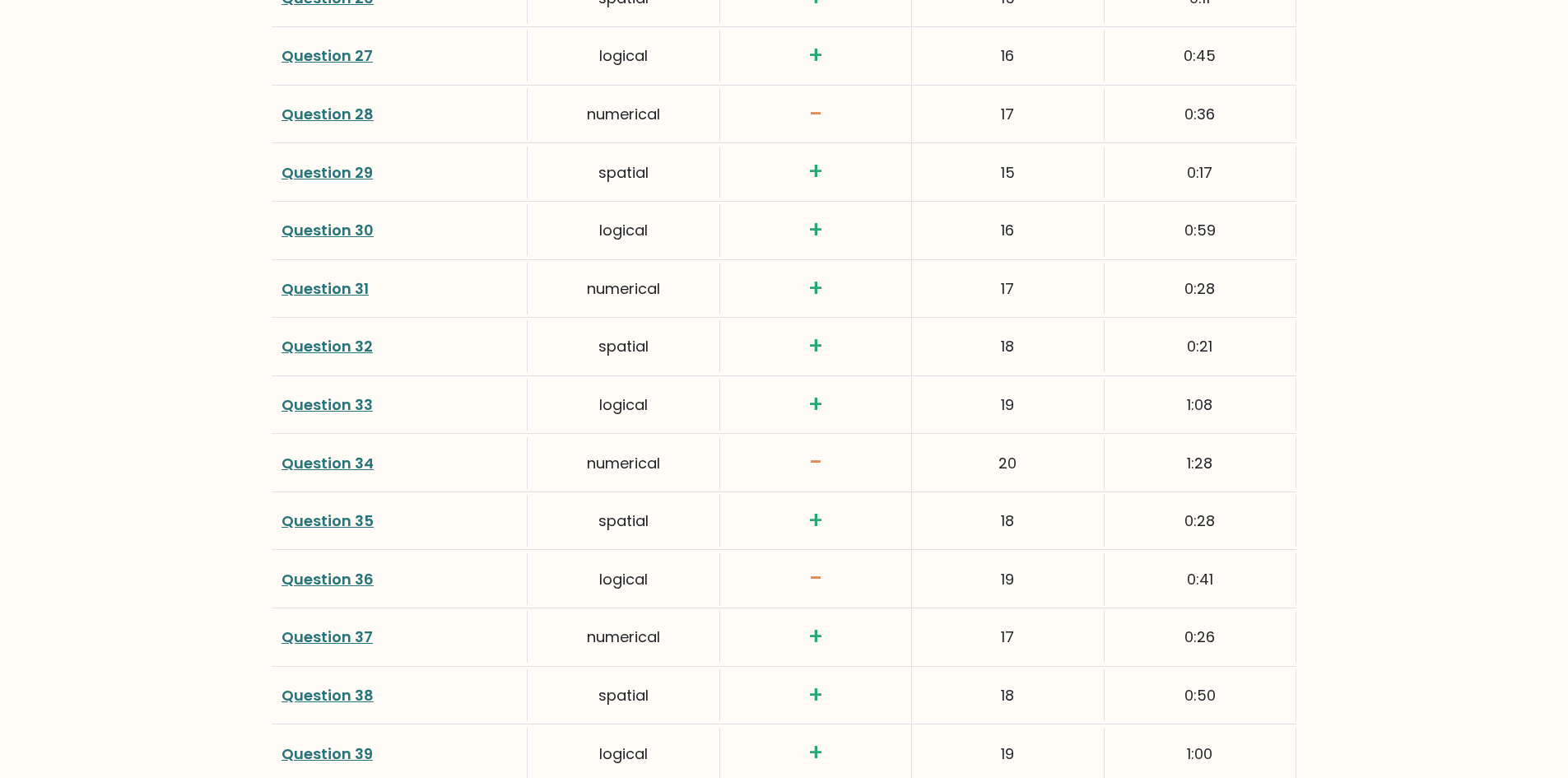
scroll to position [4186, 0]
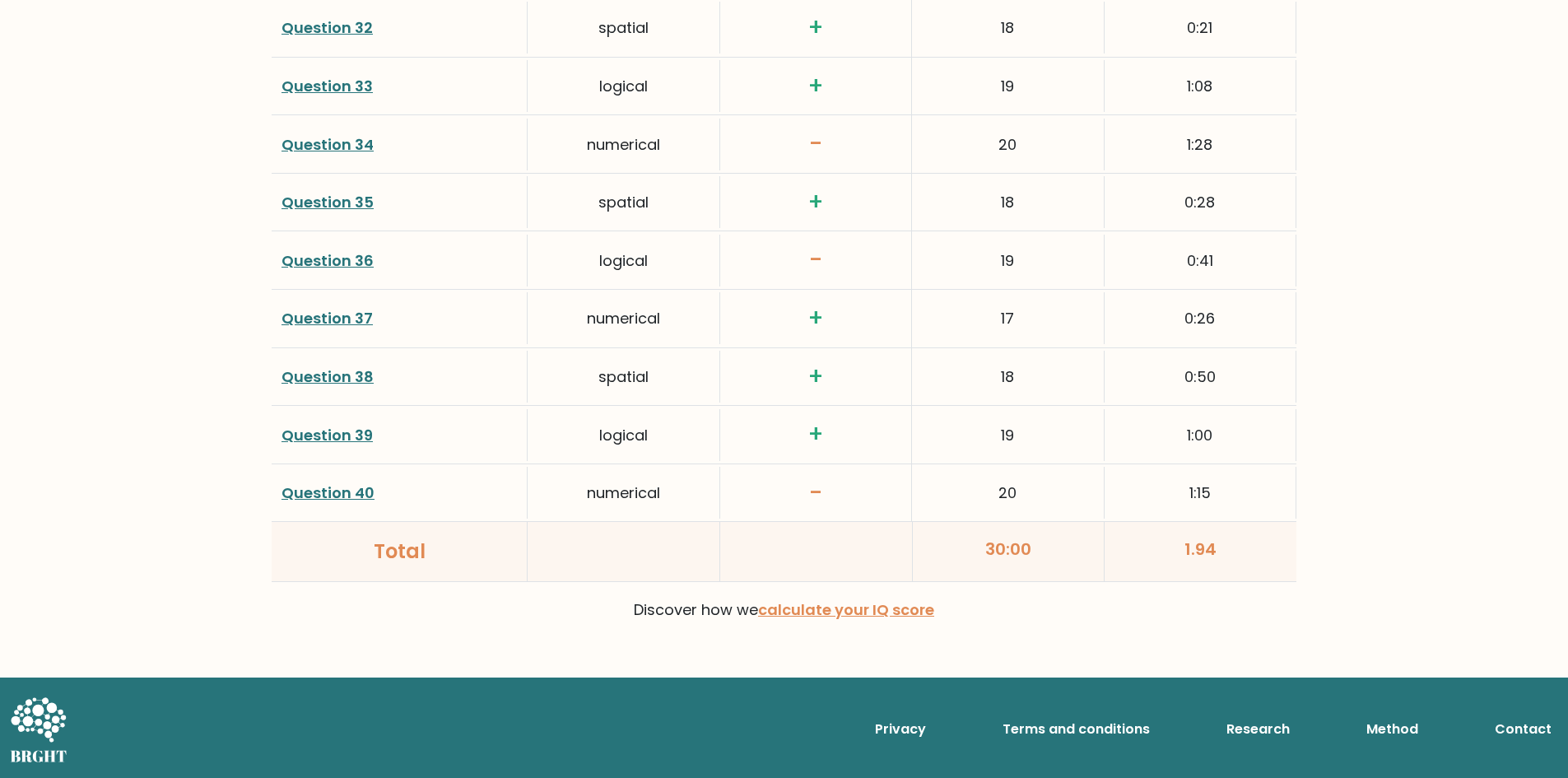
click at [339, 488] on link "Question 40" at bounding box center [328, 492] width 93 height 20
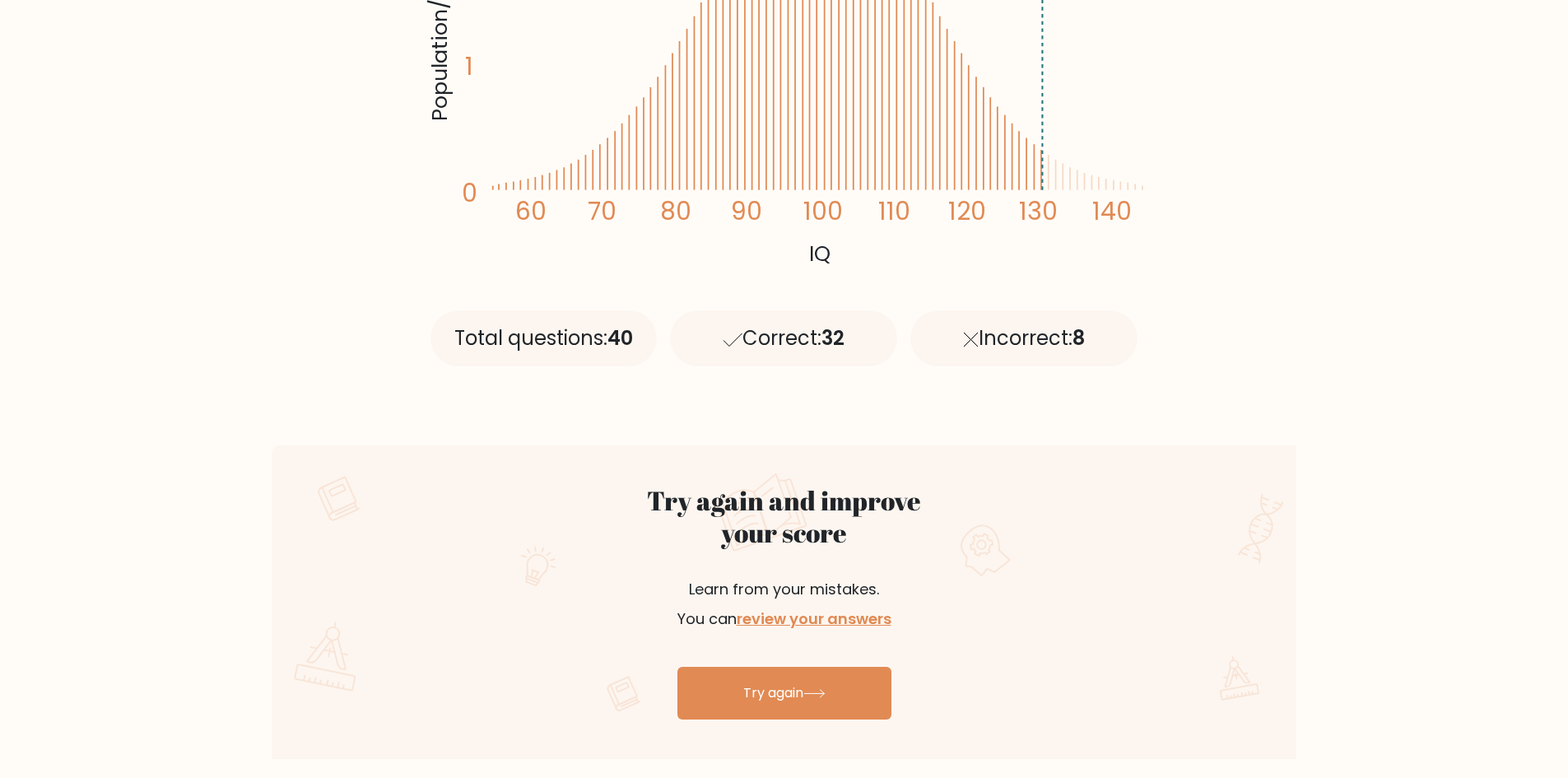
scroll to position [740, 0]
